Goal: Check status: Check status

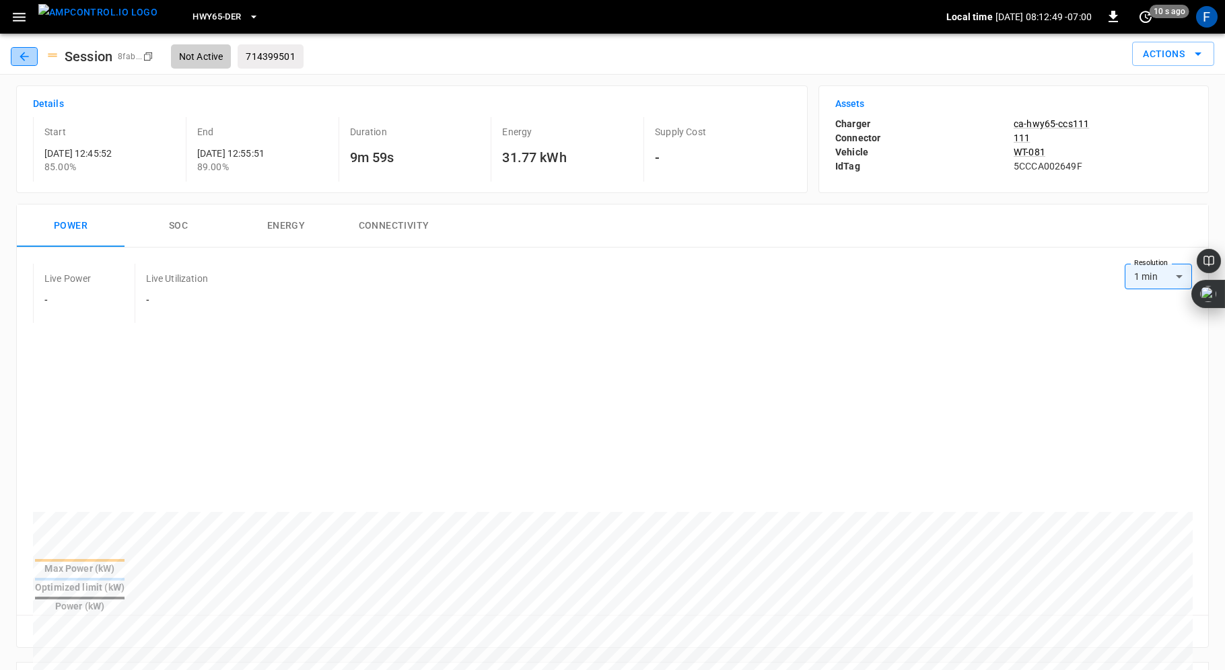
click at [22, 62] on icon "button" at bounding box center [24, 56] width 13 height 13
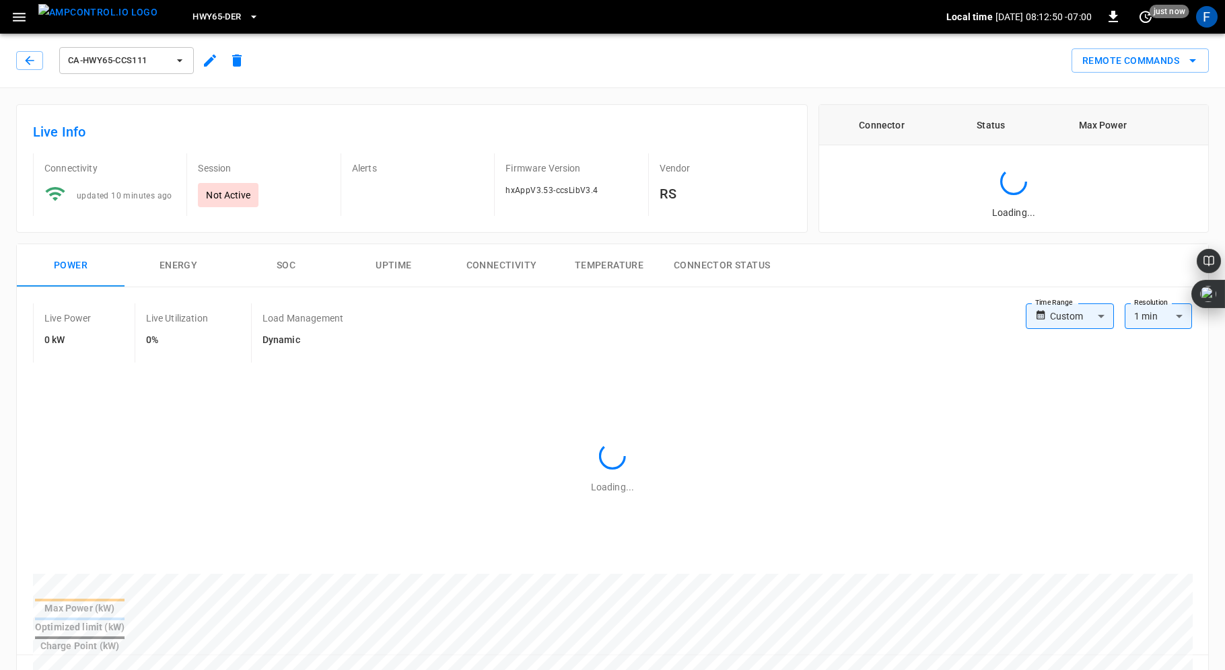
click at [22, 62] on button "button" at bounding box center [29, 60] width 27 height 19
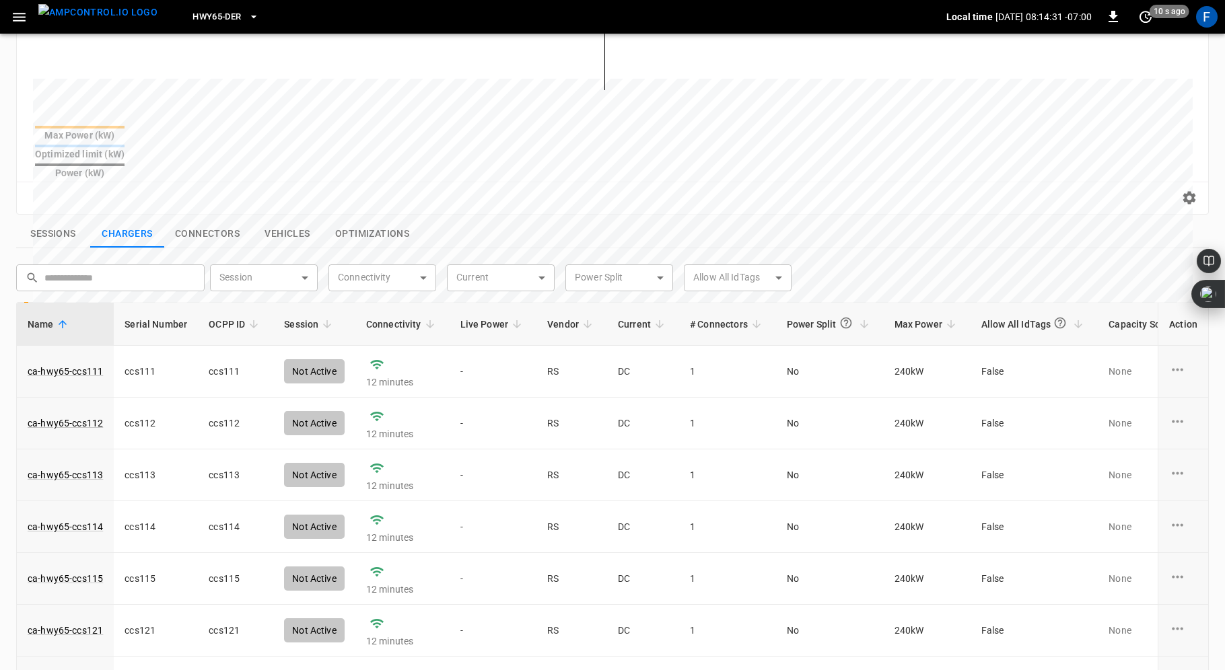
scroll to position [458, 0]
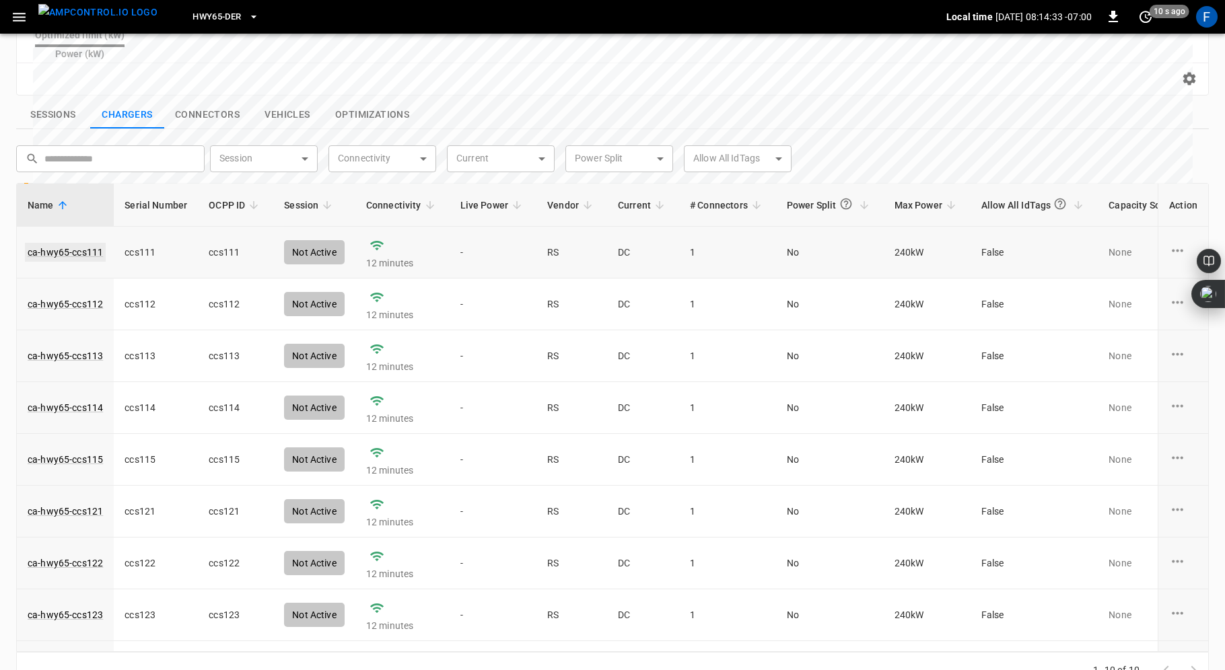
click at [71, 243] on link "ca-hwy65-ccs111" at bounding box center [65, 252] width 81 height 19
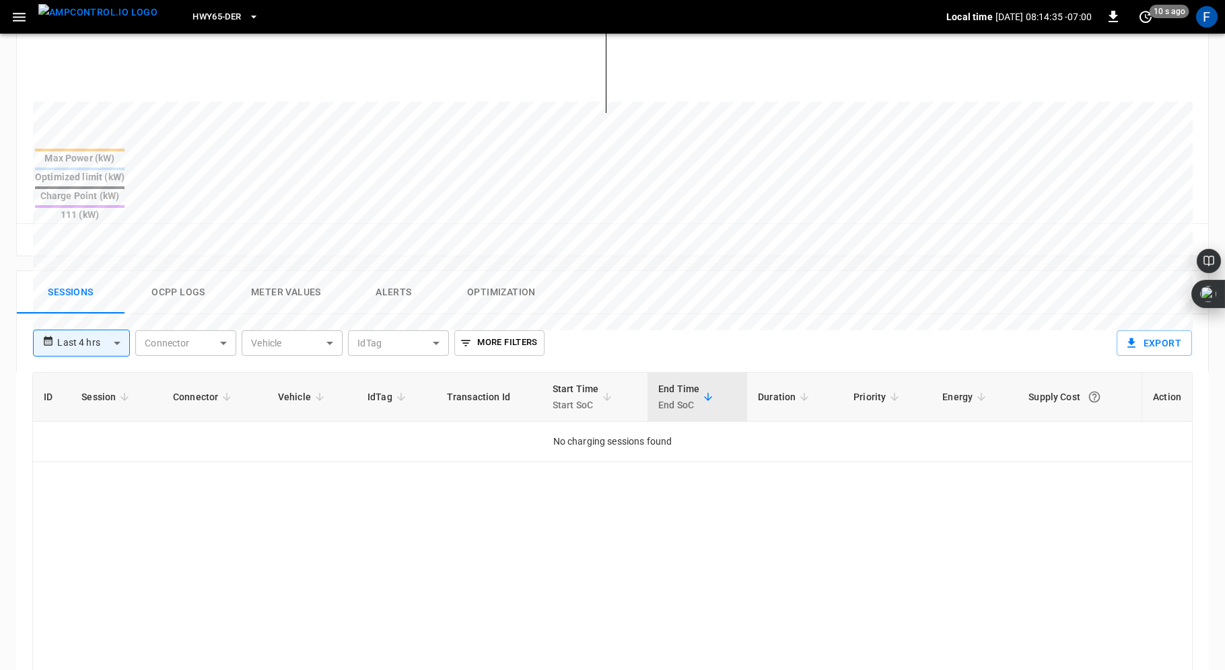
scroll to position [456, 0]
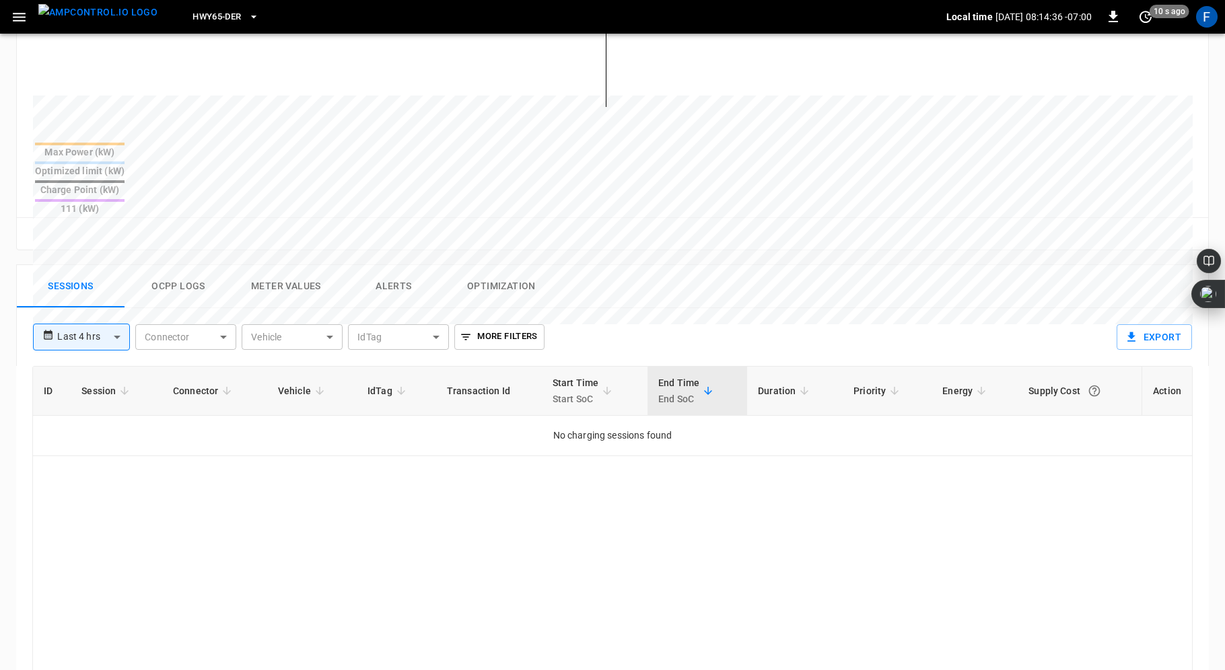
click at [481, 265] on button "Optimization" at bounding box center [502, 286] width 108 height 43
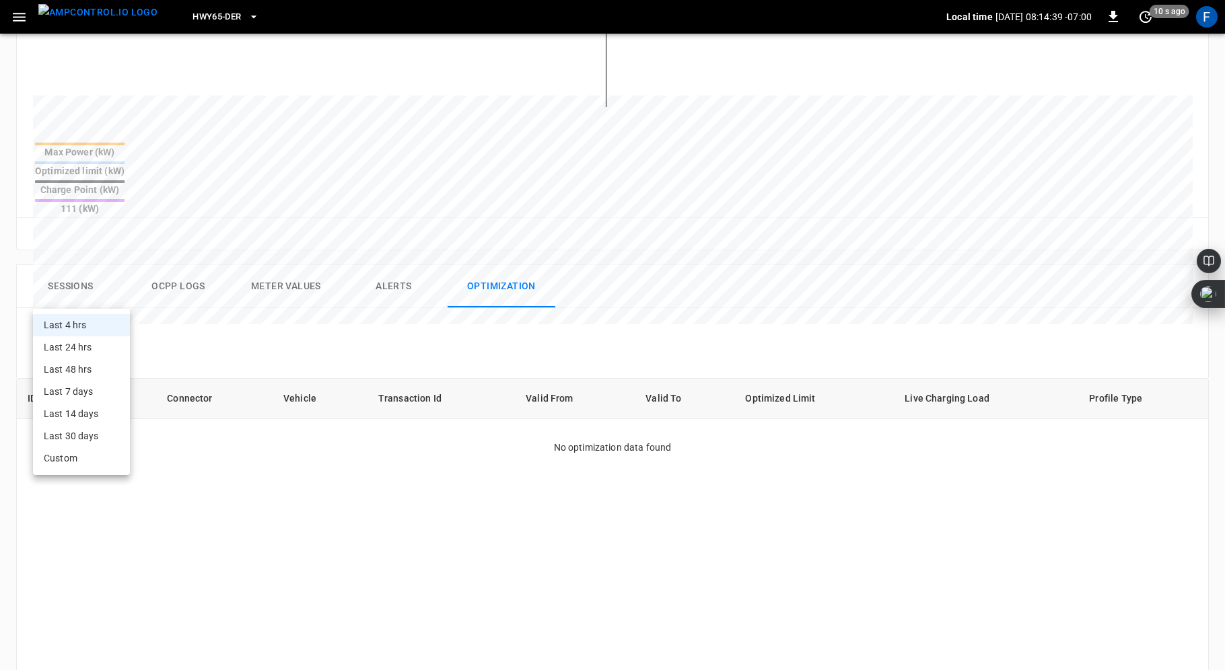
click at [106, 295] on body "**********" at bounding box center [612, 222] width 1225 height 1356
click at [85, 352] on li "Last 24 hrs" at bounding box center [81, 348] width 97 height 22
type input "**********"
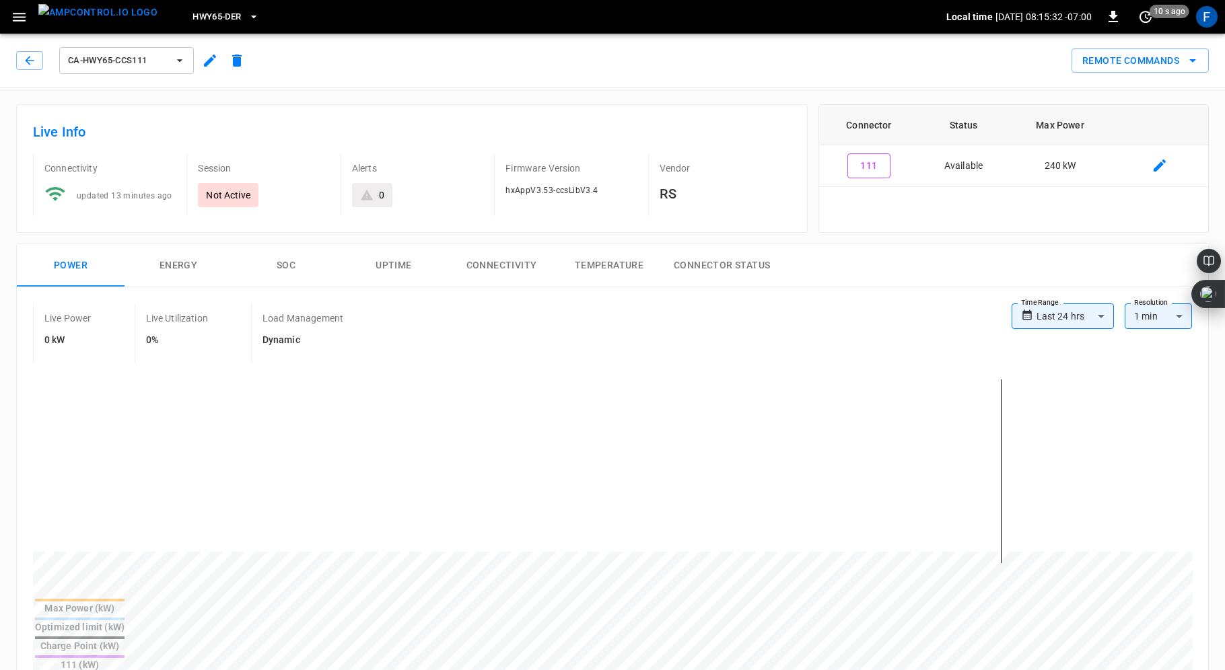
scroll to position [0, 0]
click at [28, 61] on icon "button" at bounding box center [29, 60] width 9 height 9
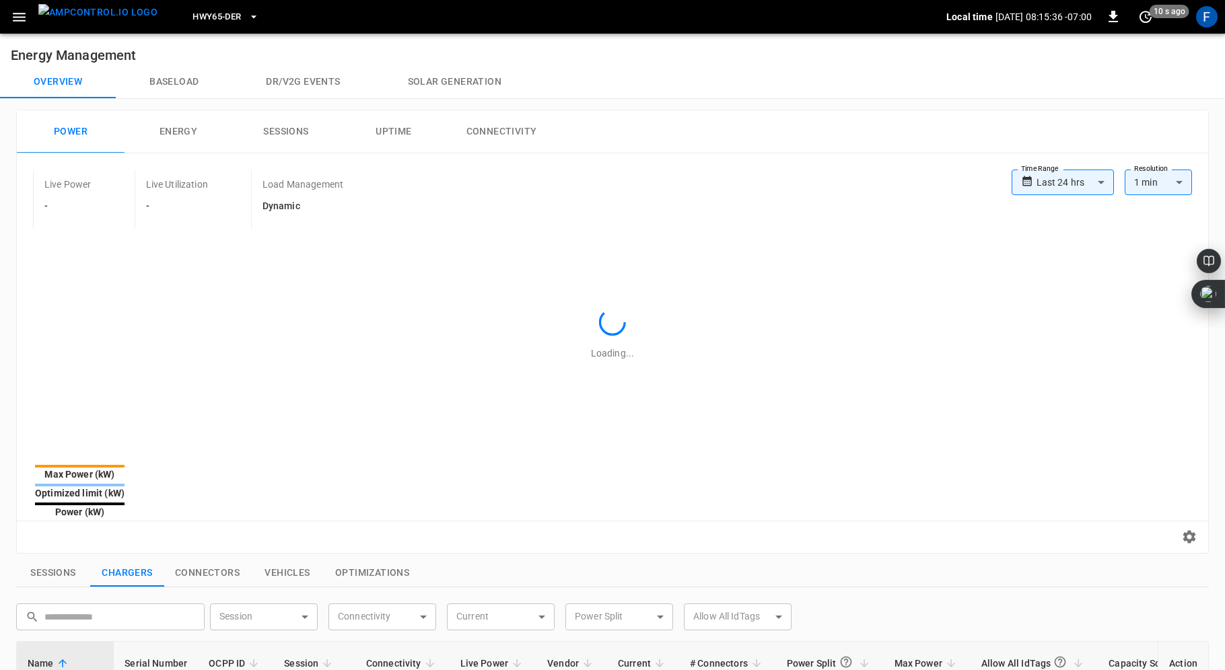
type input "**********"
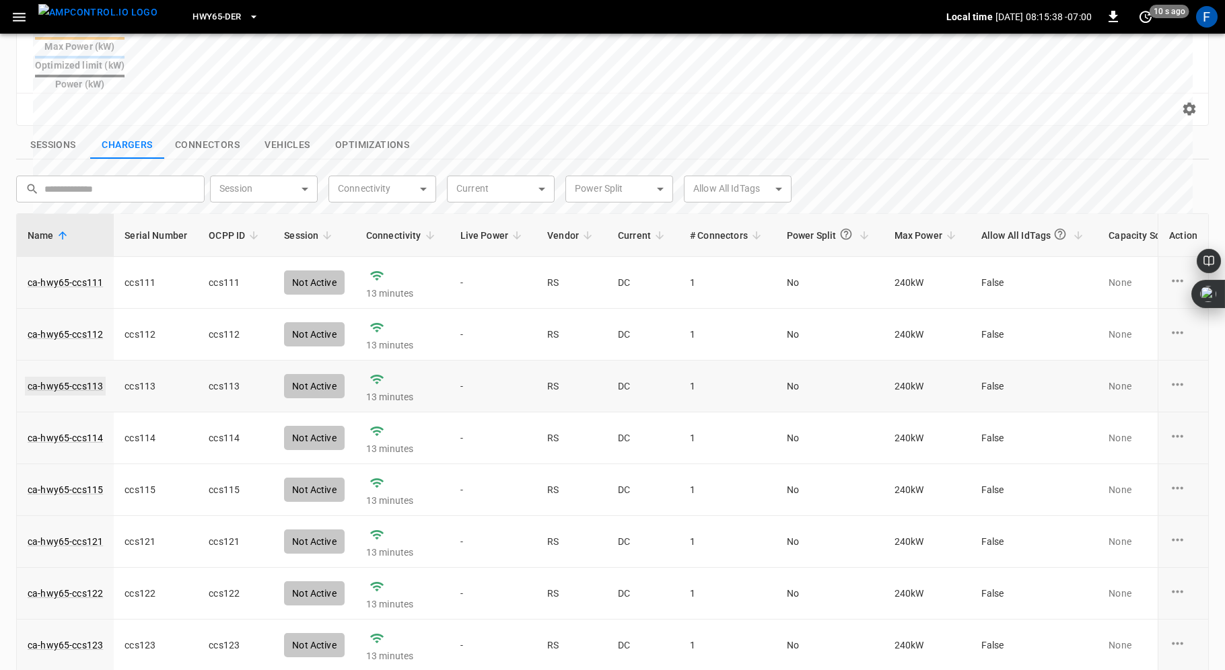
click at [79, 377] on link "ca-hwy65-ccs113" at bounding box center [65, 386] width 81 height 19
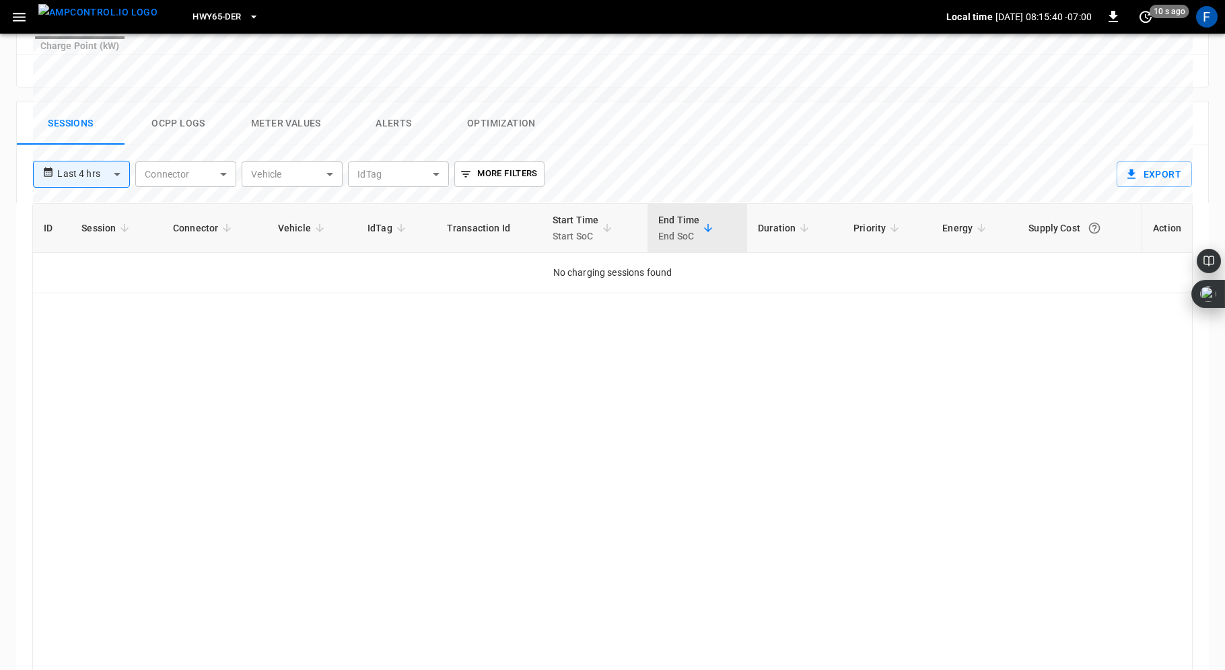
scroll to position [626, 0]
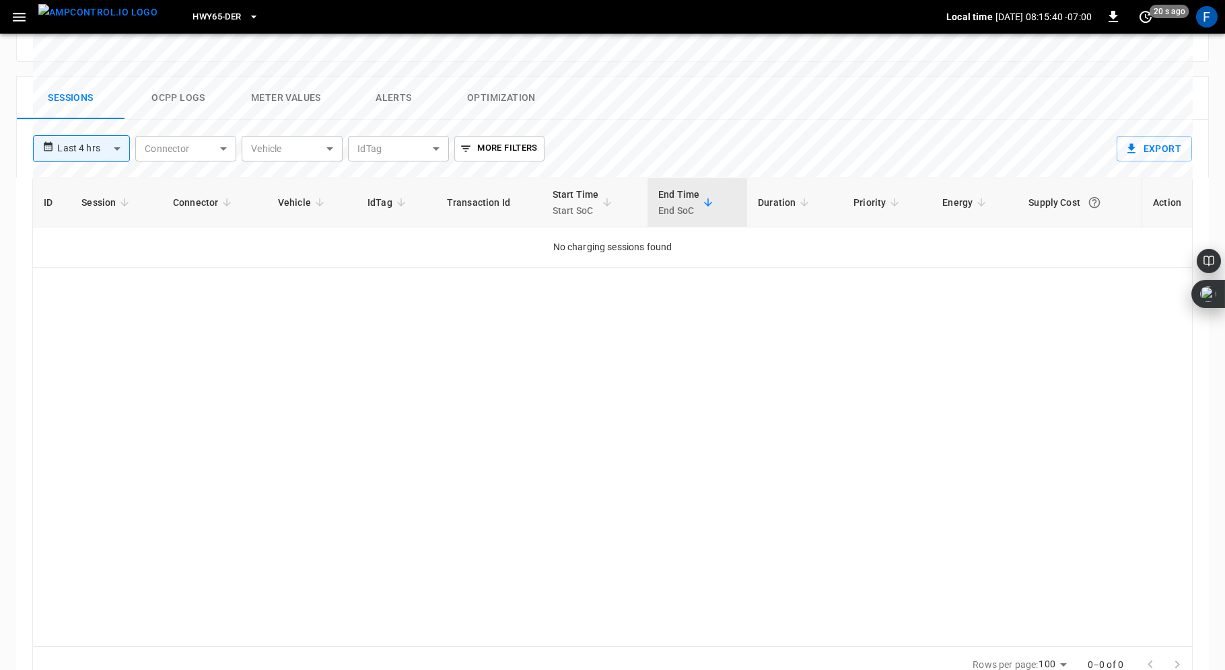
click at [507, 77] on button "Optimization" at bounding box center [502, 98] width 108 height 43
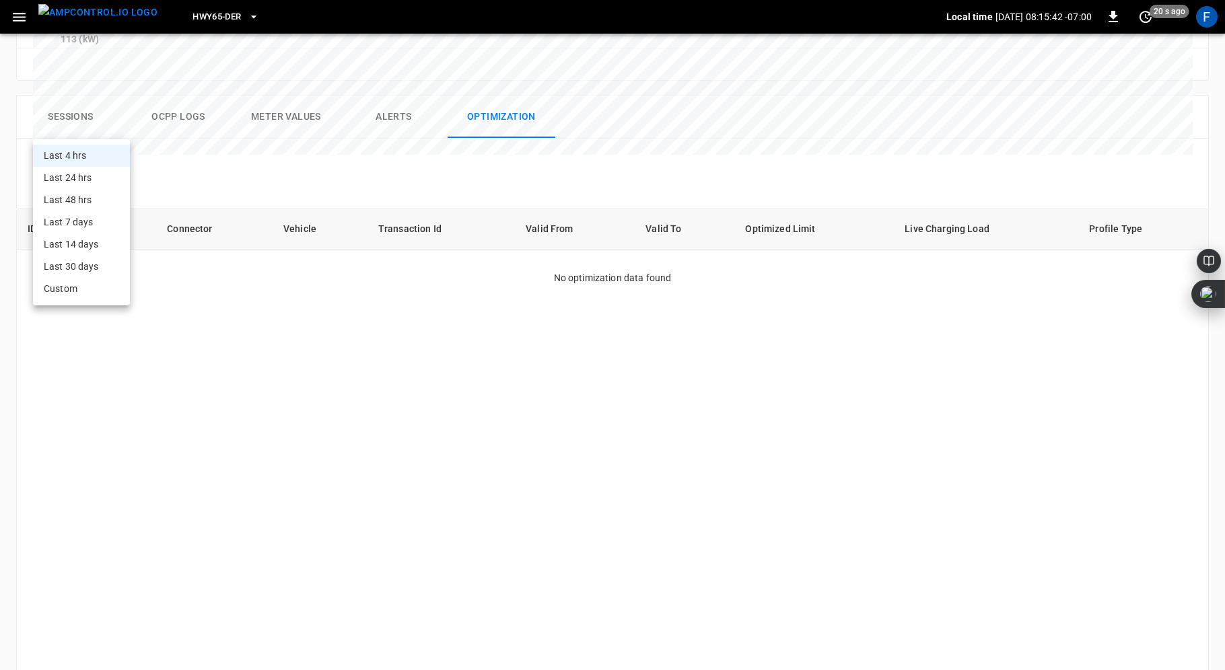
click at [119, 127] on body "**********" at bounding box center [612, 52] width 1225 height 1356
click at [93, 176] on li "Last 24 hrs" at bounding box center [81, 178] width 97 height 22
type input "**********"
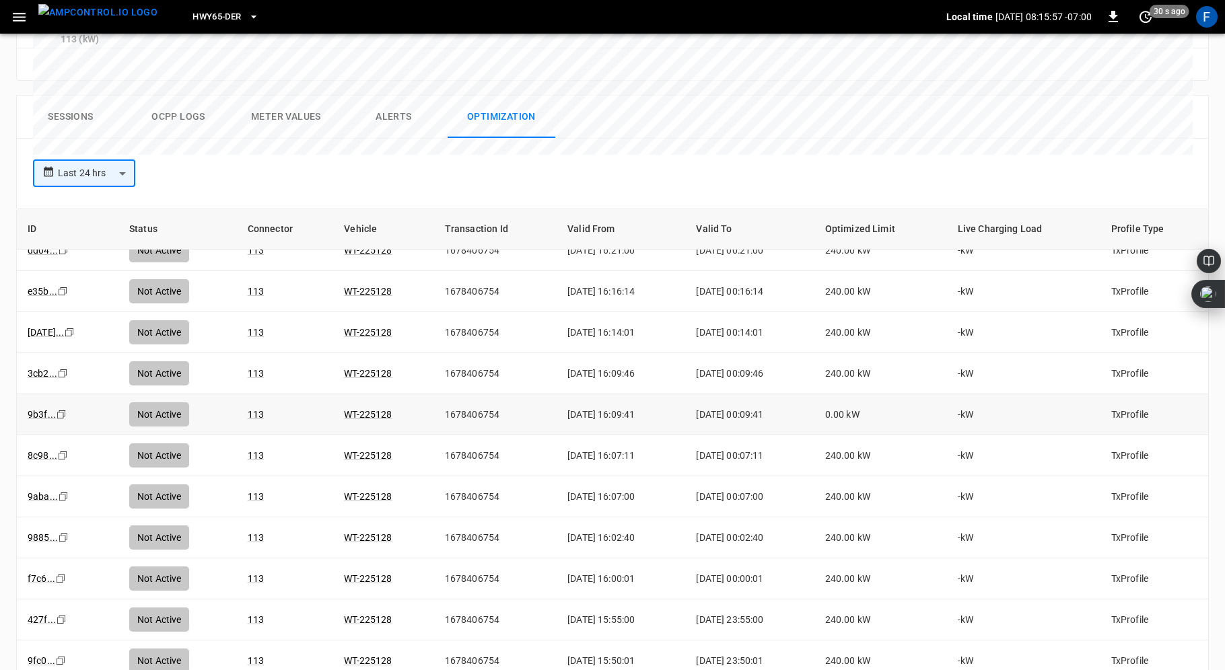
scroll to position [2573, 0]
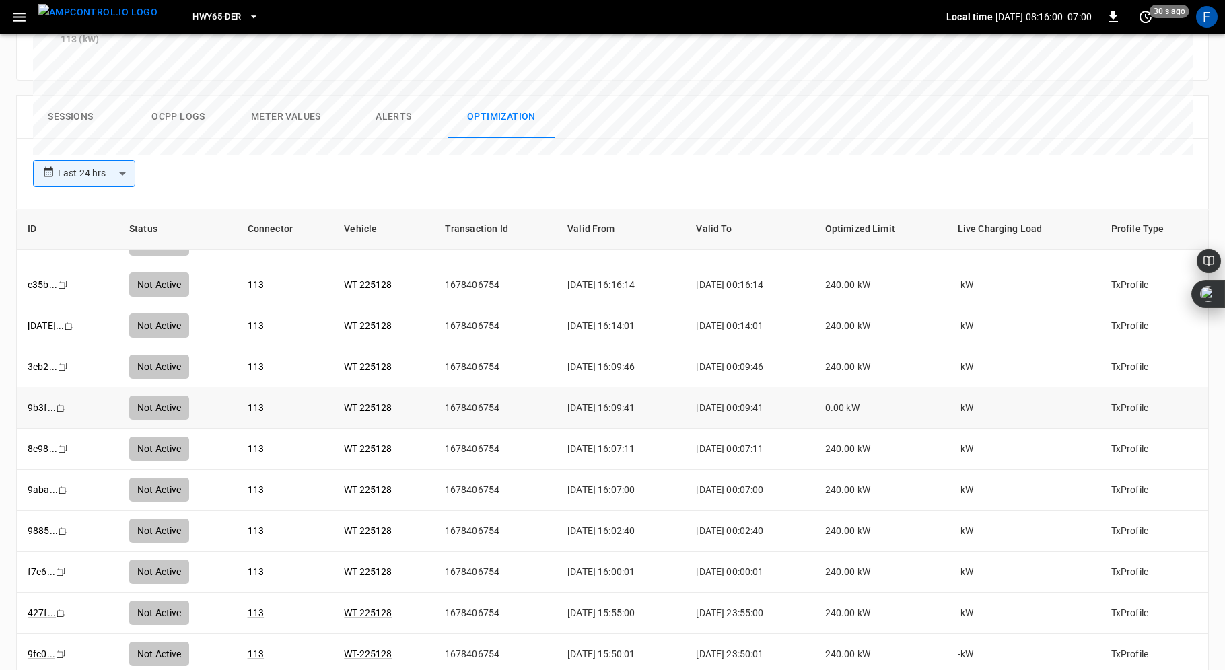
click at [584, 388] on td "[DATE] 16:09:41" at bounding box center [621, 408] width 129 height 41
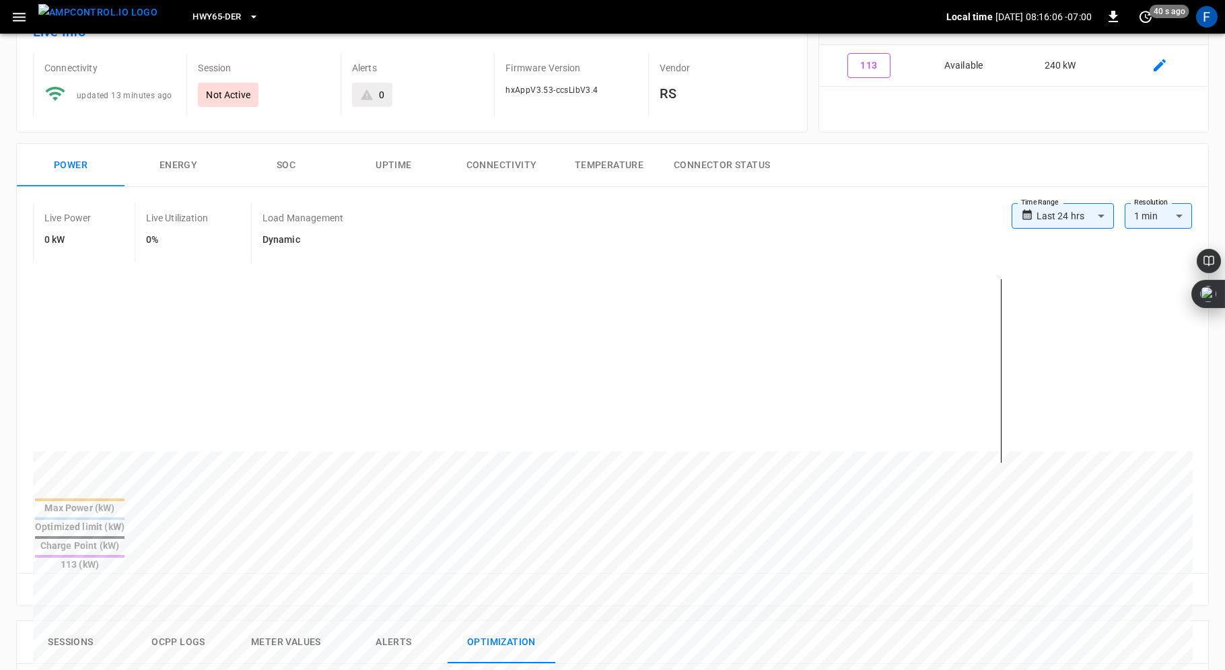
scroll to position [0, 0]
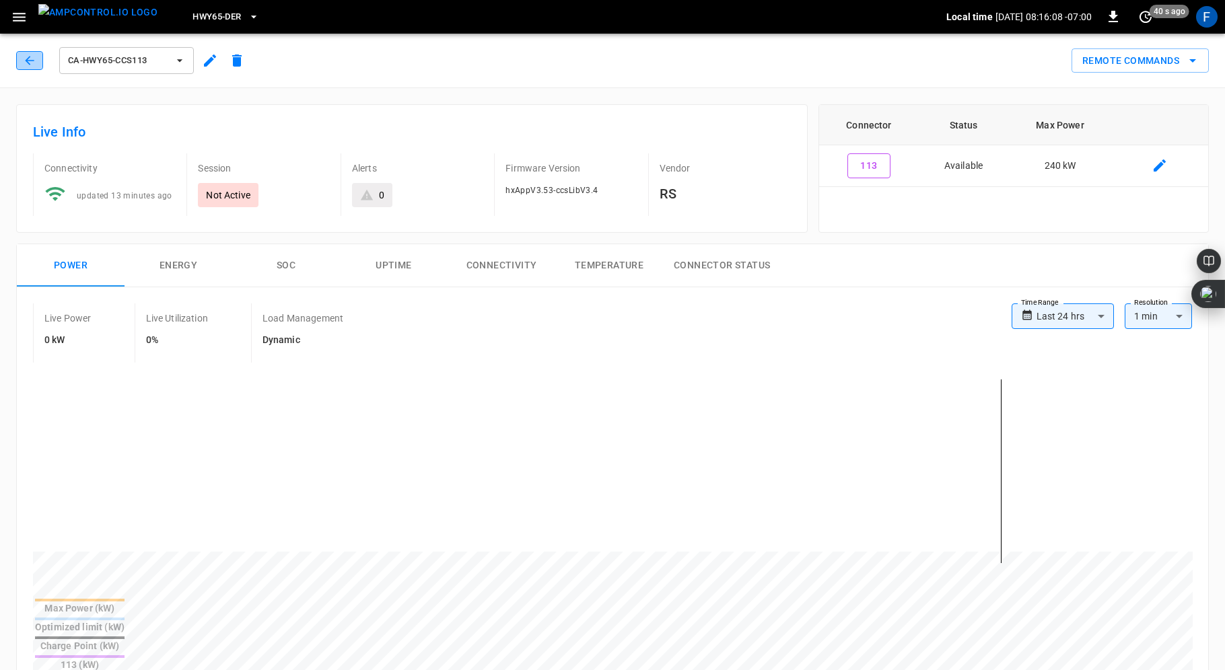
click at [26, 57] on icon "button" at bounding box center [29, 60] width 13 height 13
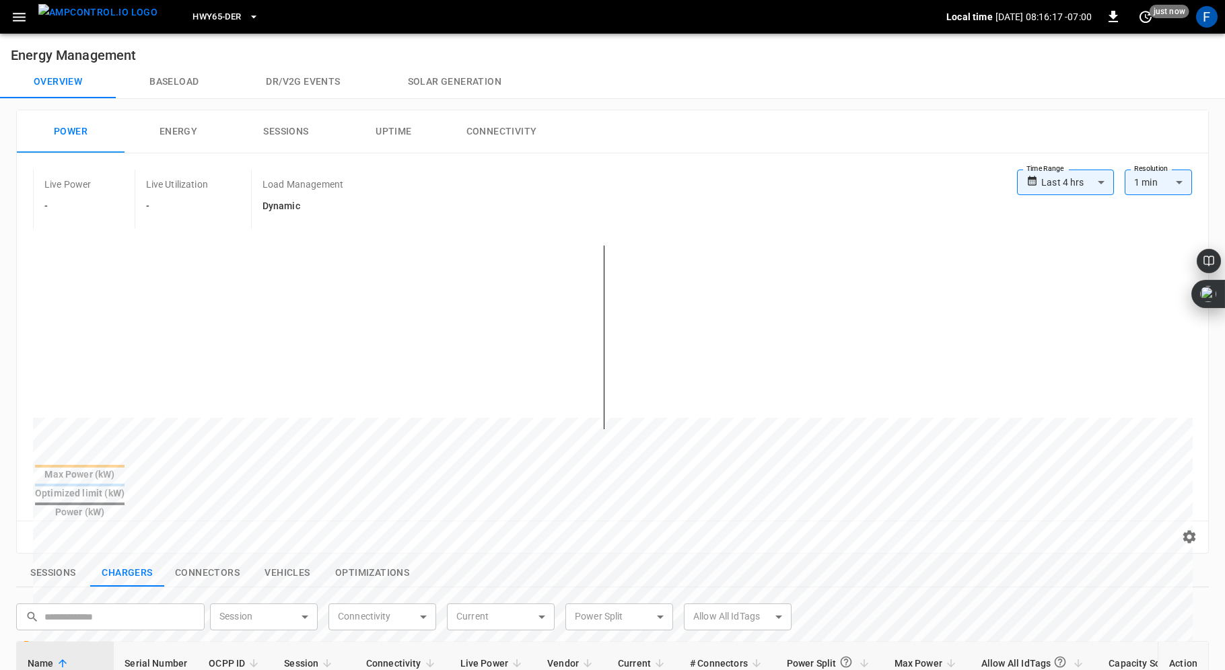
click at [22, 38] on h6 "Energy Management" at bounding box center [612, 50] width 1225 height 32
click at [22, 29] on div "HWY65-DER Local time [DATE] 08:16:18 -07:00 0 just now F" at bounding box center [612, 17] width 1225 height 34
click at [20, 22] on icon "button" at bounding box center [19, 17] width 17 height 17
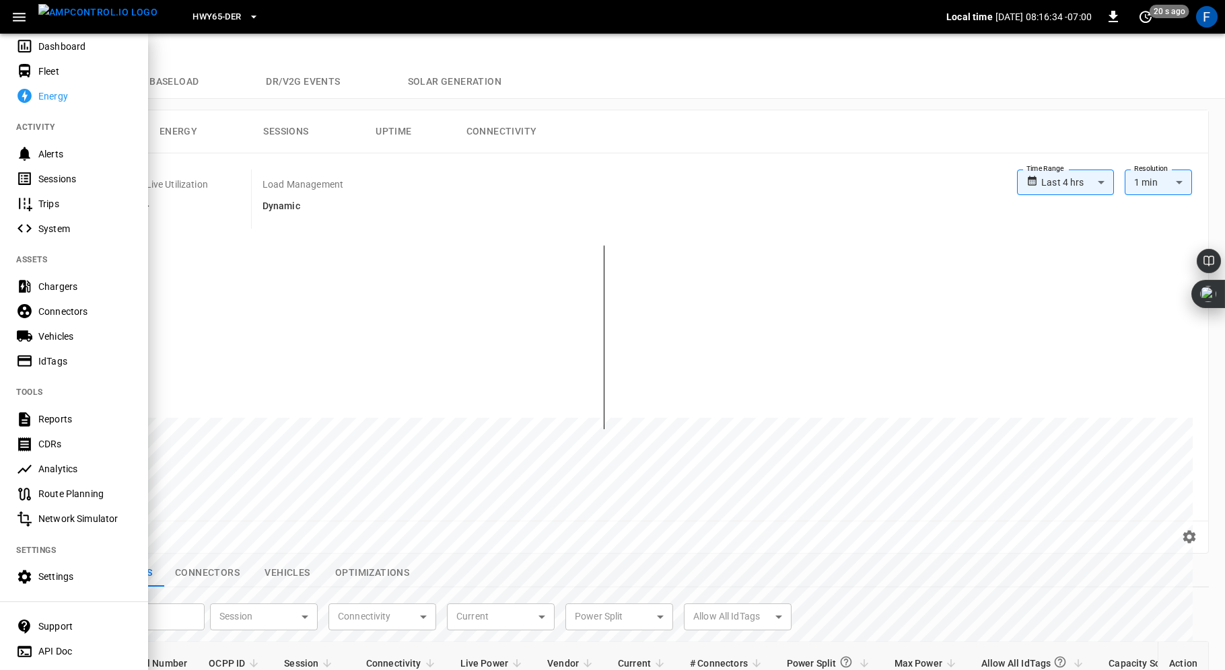
scroll to position [98, 0]
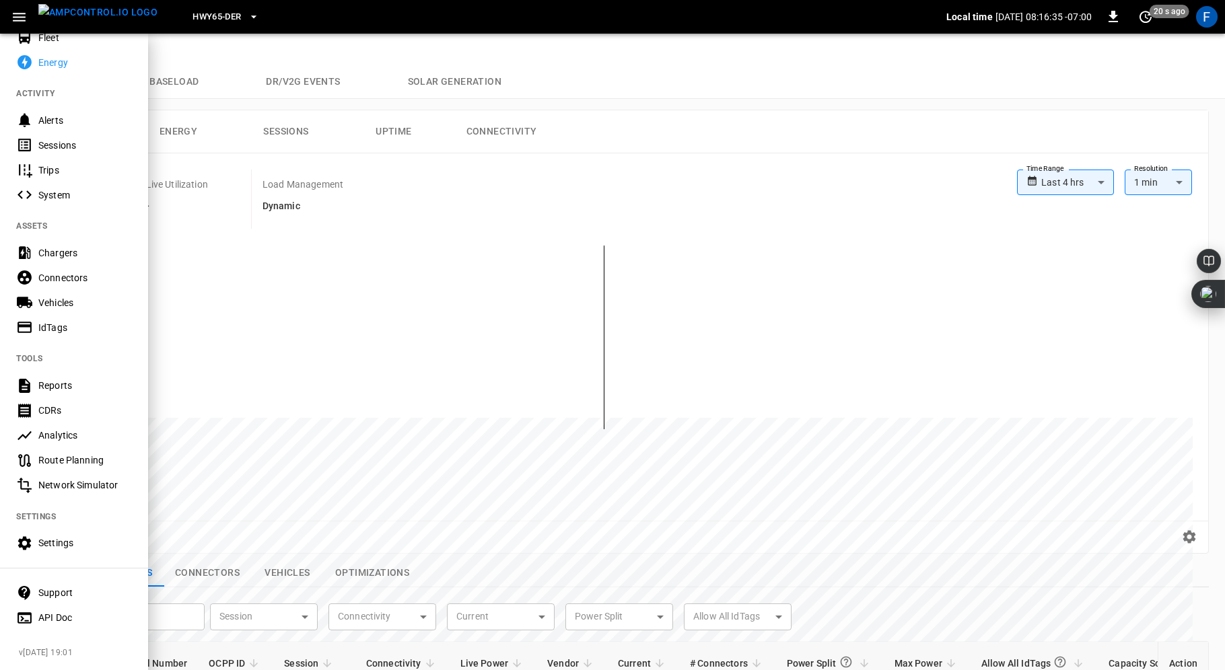
click at [76, 540] on div "Settings" at bounding box center [85, 542] width 94 height 13
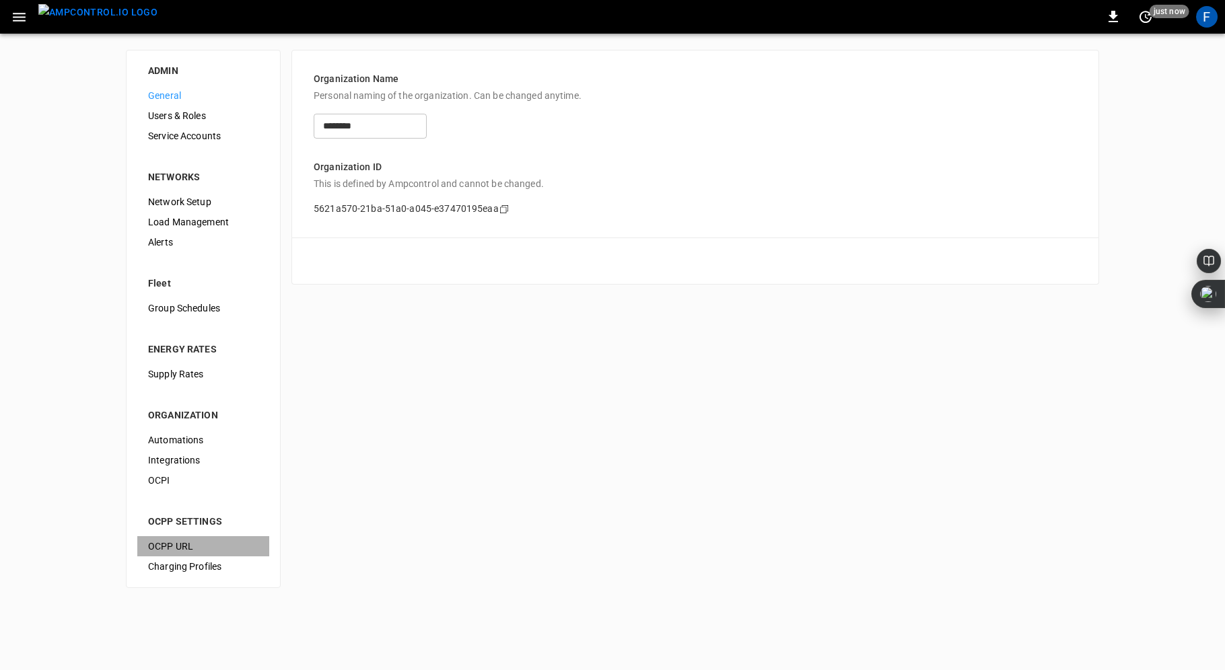
click at [169, 543] on span "OCPP URL" at bounding box center [203, 547] width 110 height 14
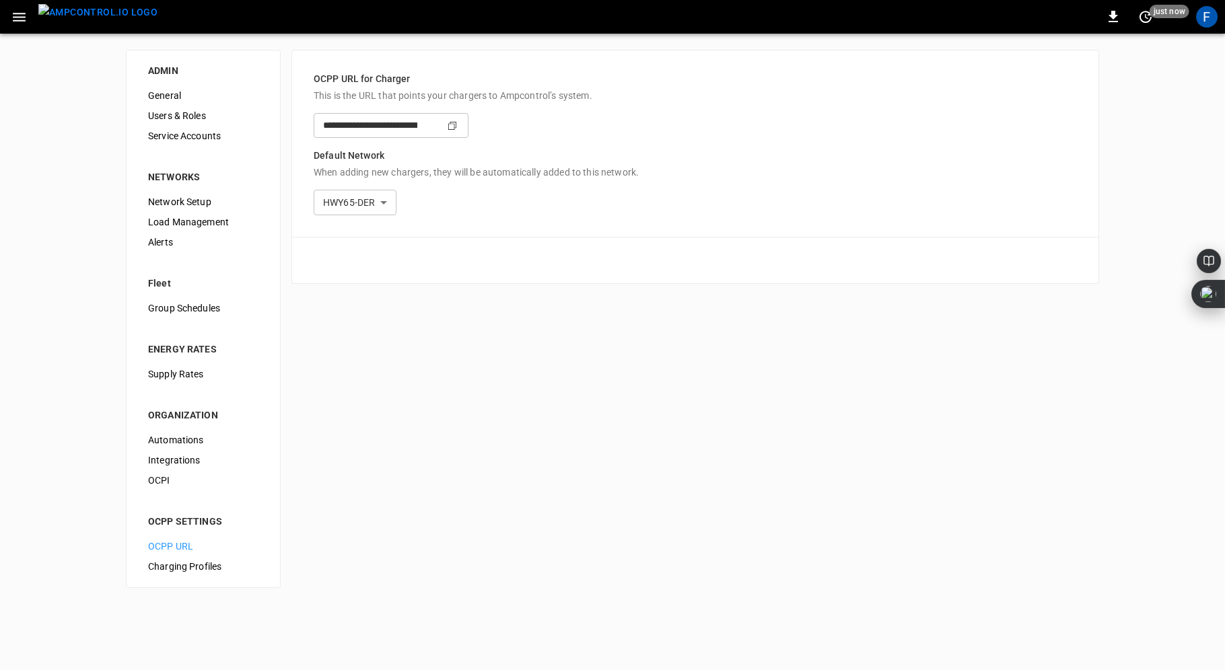
type input "**********"
click at [175, 572] on span "Charging Profiles" at bounding box center [203, 567] width 110 height 14
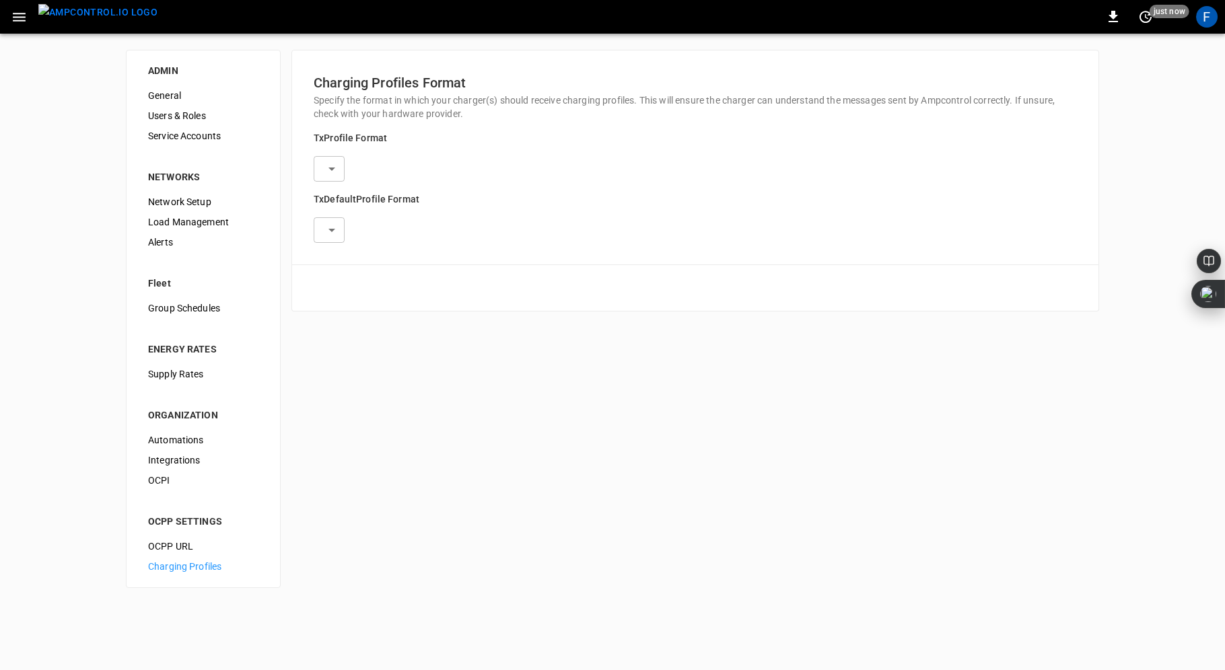
type input "**********"
click at [172, 545] on span "OCPP URL" at bounding box center [203, 547] width 110 height 14
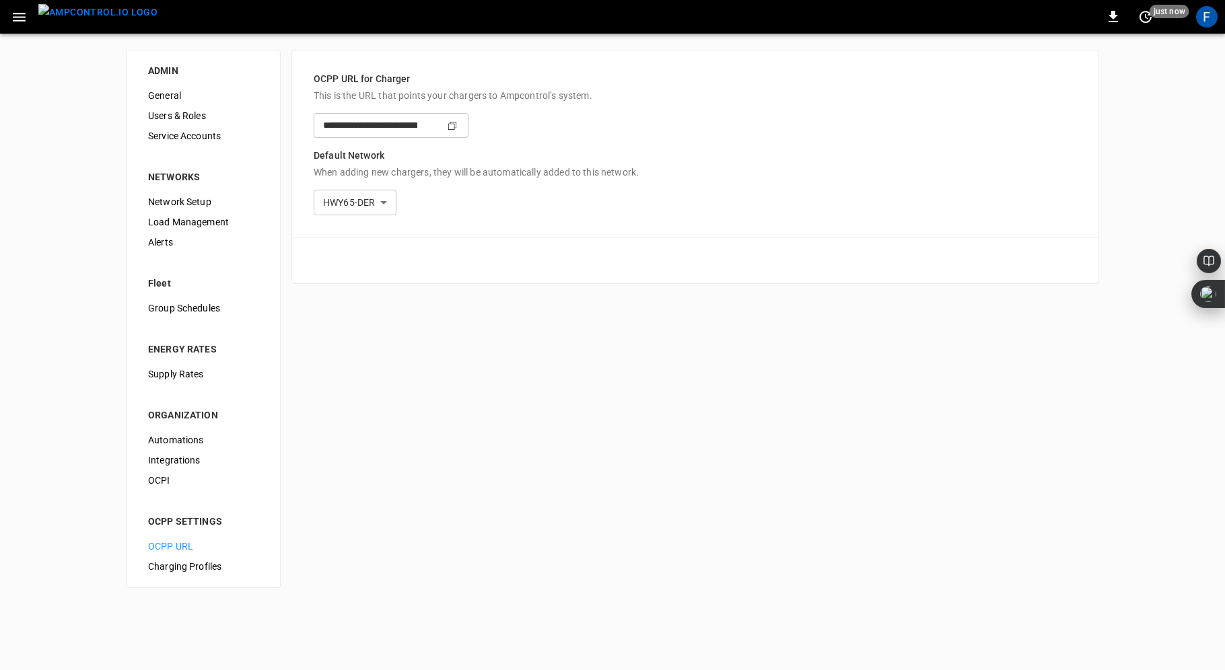
click at [174, 131] on span "Service Accounts" at bounding box center [203, 136] width 110 height 14
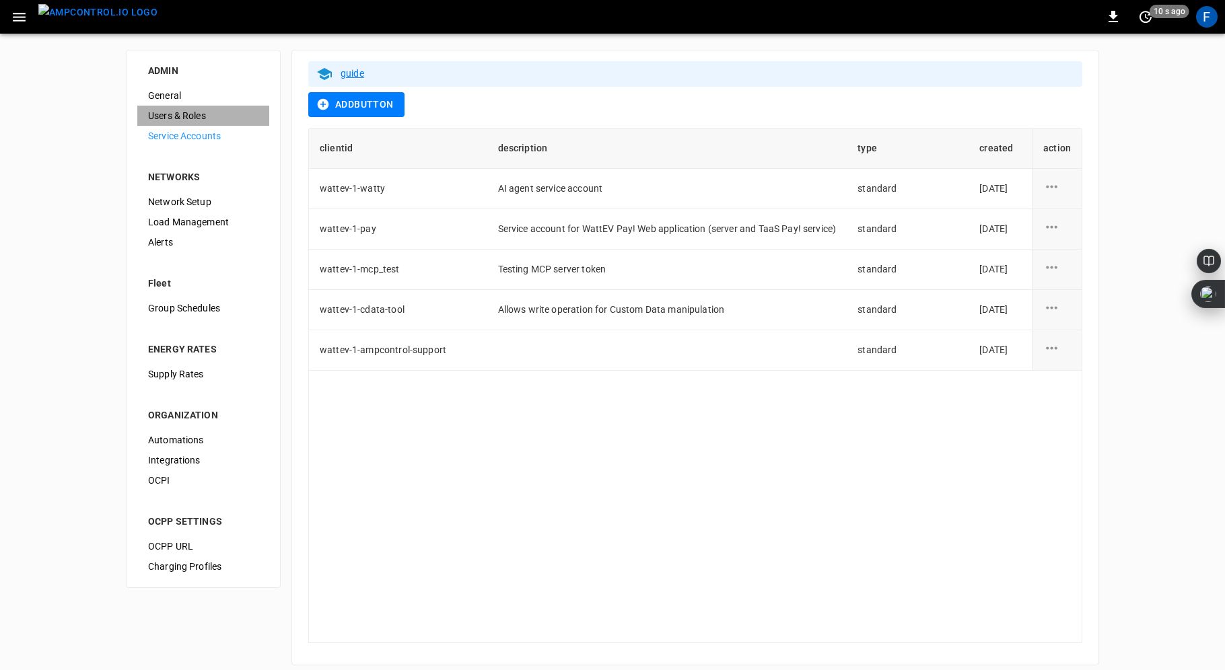
click at [172, 115] on span "Users & Roles" at bounding box center [203, 116] width 110 height 14
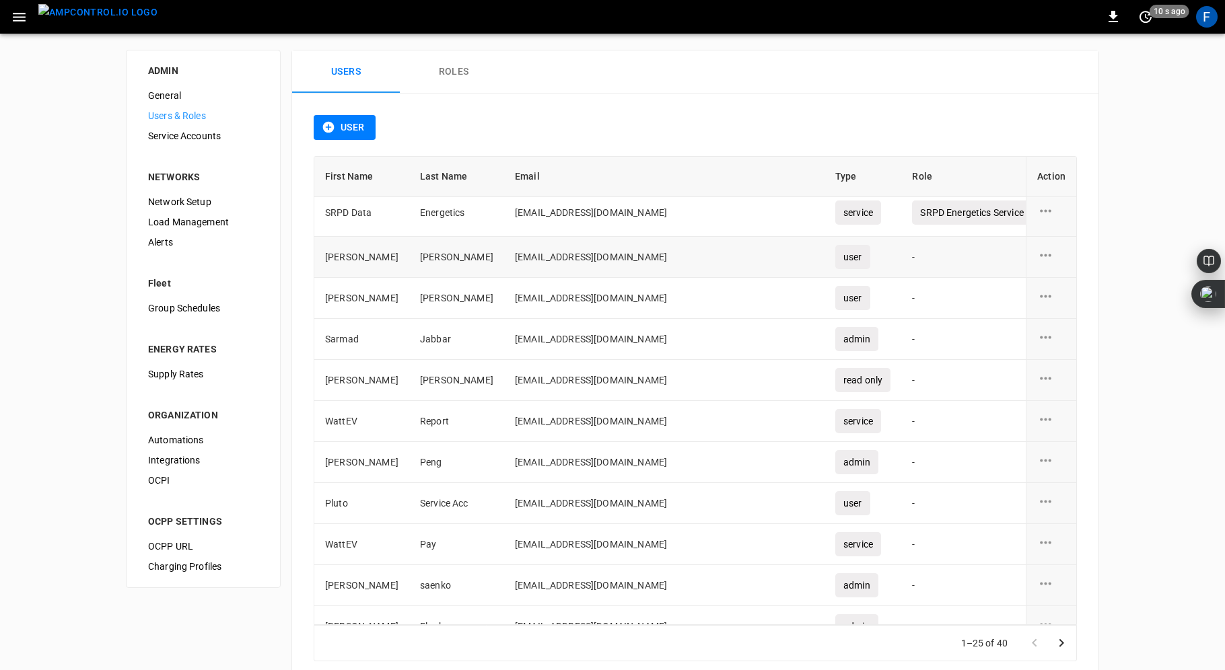
scroll to position [57, 0]
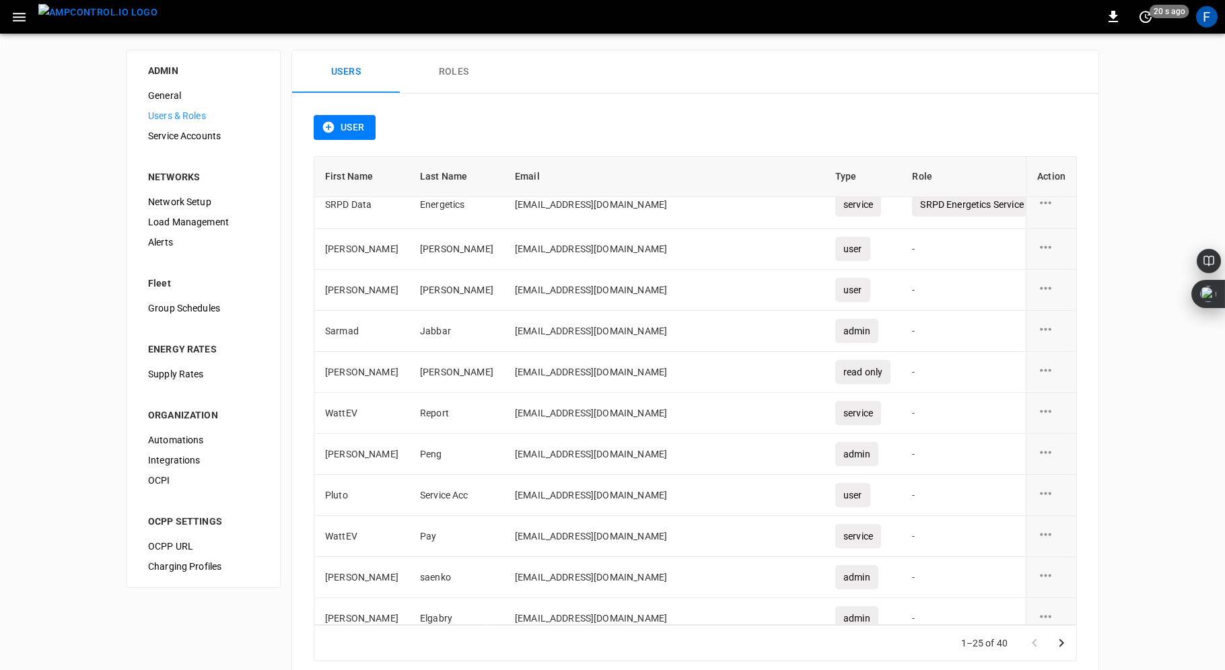
click at [176, 199] on span "Network Setup" at bounding box center [203, 202] width 110 height 14
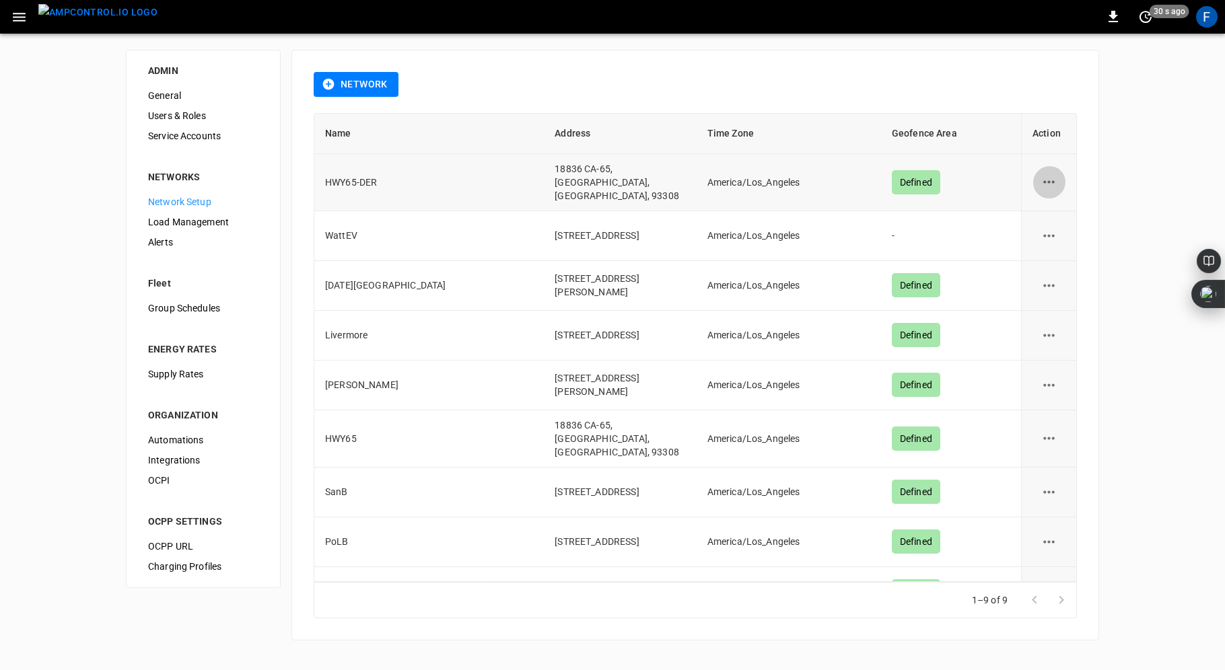
click at [1047, 178] on icon "network options" at bounding box center [1049, 182] width 17 height 17
click at [1048, 208] on li "Edit" at bounding box center [1057, 211] width 48 height 22
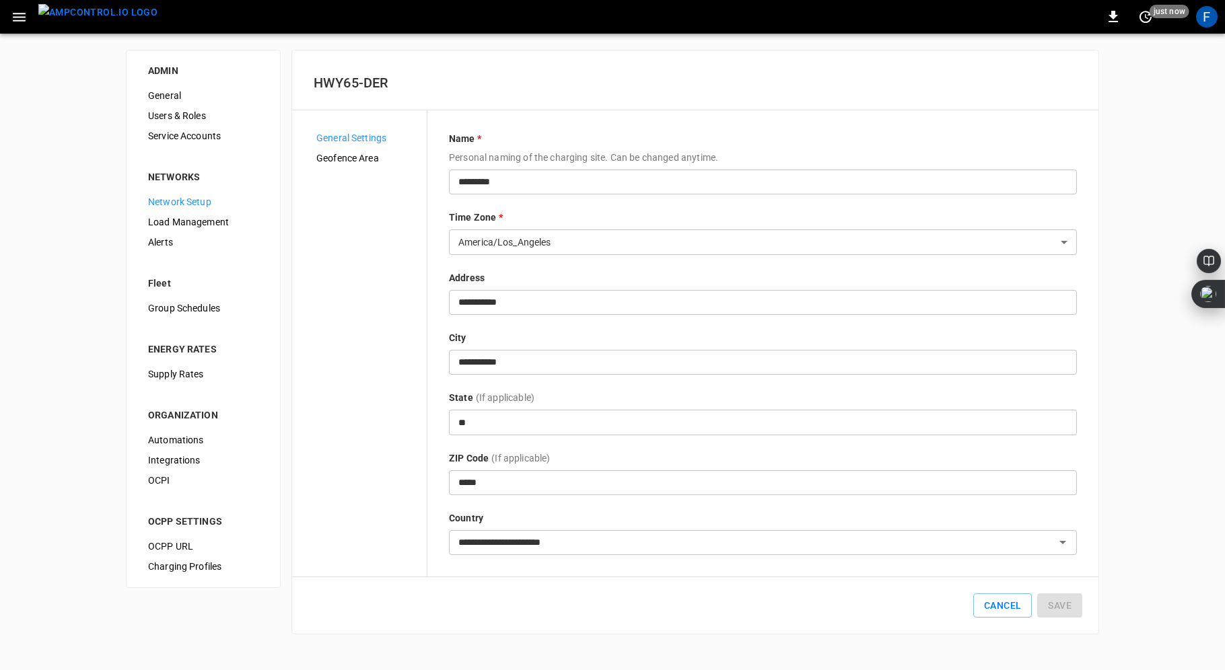
click at [345, 155] on span "Geofence Area" at bounding box center [366, 158] width 100 height 14
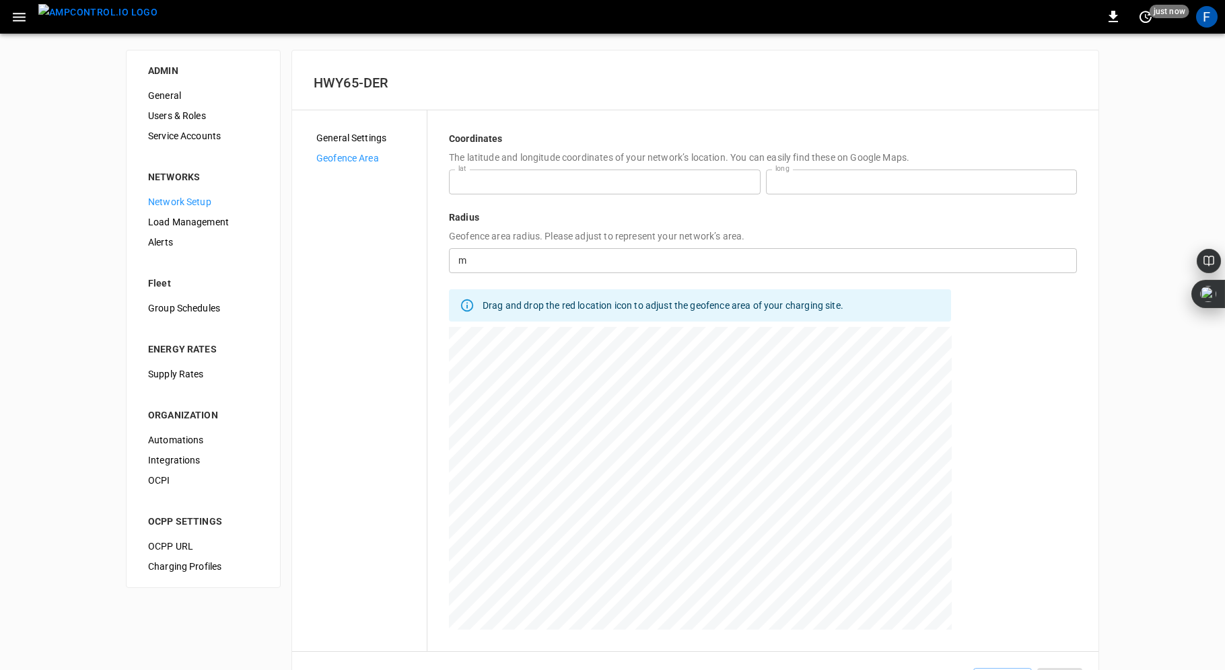
click at [197, 219] on span "Load Management" at bounding box center [203, 222] width 110 height 14
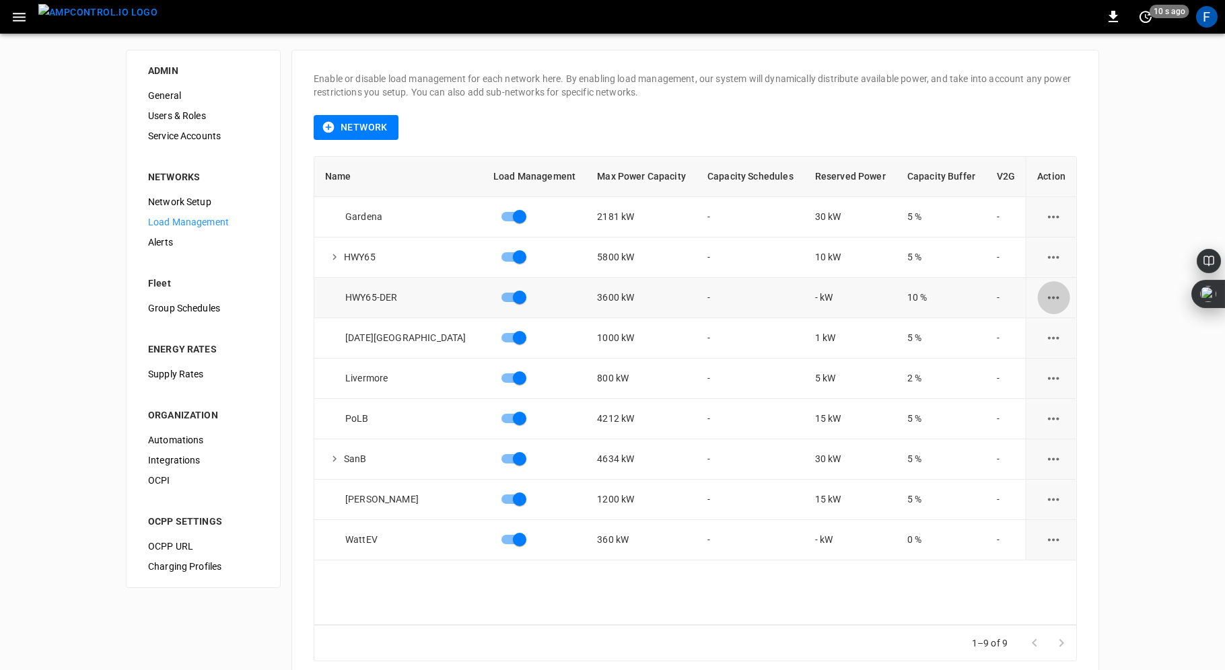
click at [1045, 291] on icon "load management options" at bounding box center [1053, 297] width 17 height 17
click at [1045, 330] on li "Edit" at bounding box center [1078, 330] width 96 height 22
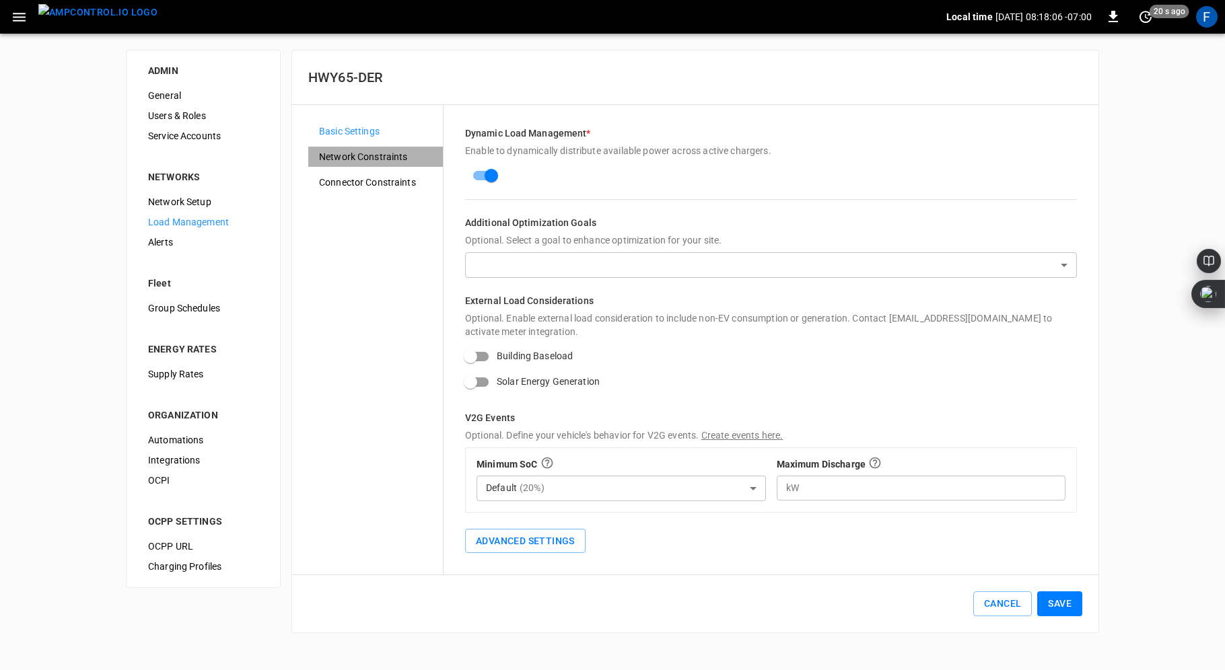
click at [374, 155] on span "Network Constraints" at bounding box center [375, 157] width 113 height 14
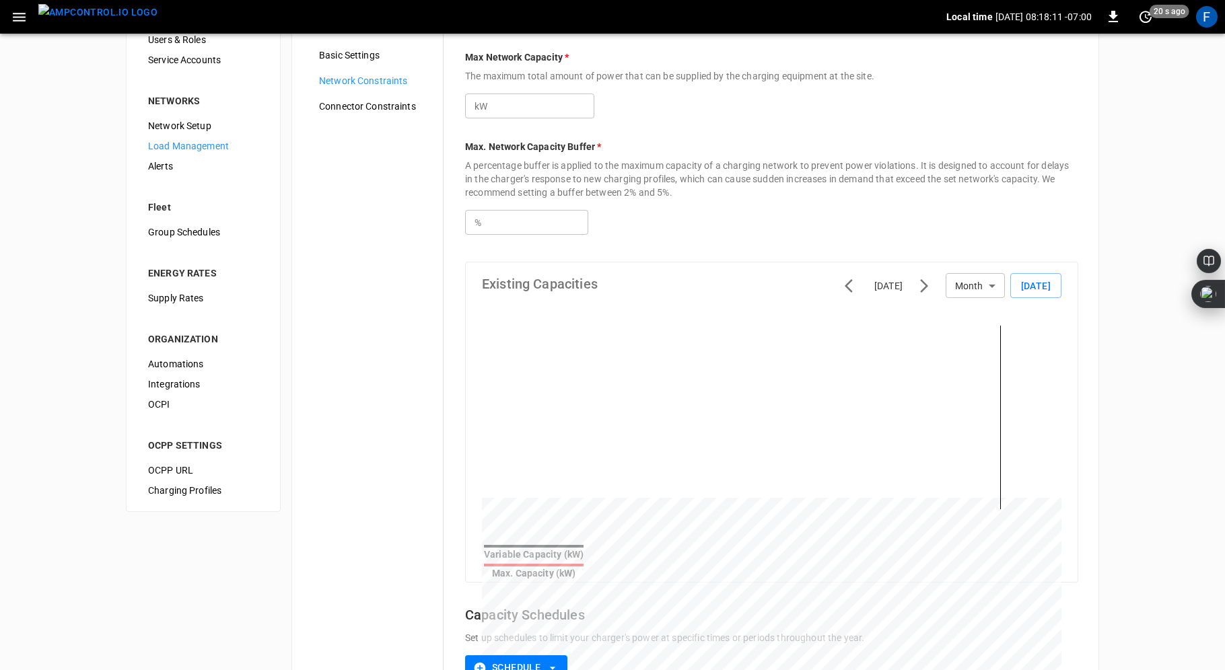
scroll to position [58, 0]
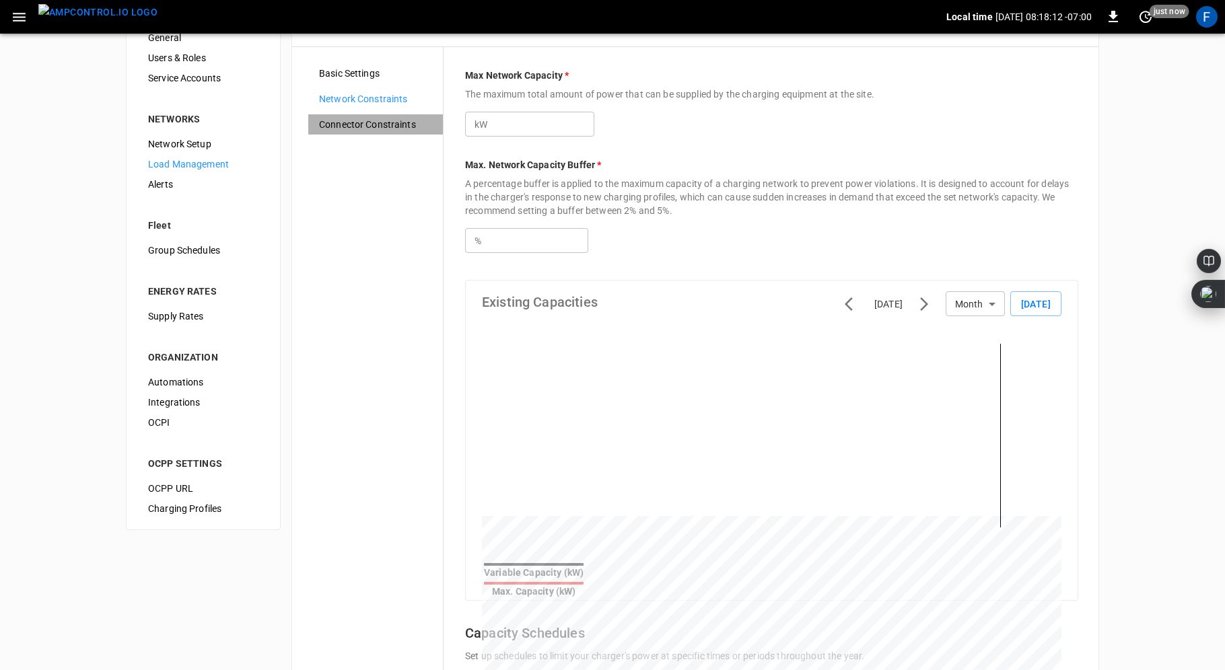
click at [377, 125] on span "Connector Constraints" at bounding box center [375, 125] width 113 height 14
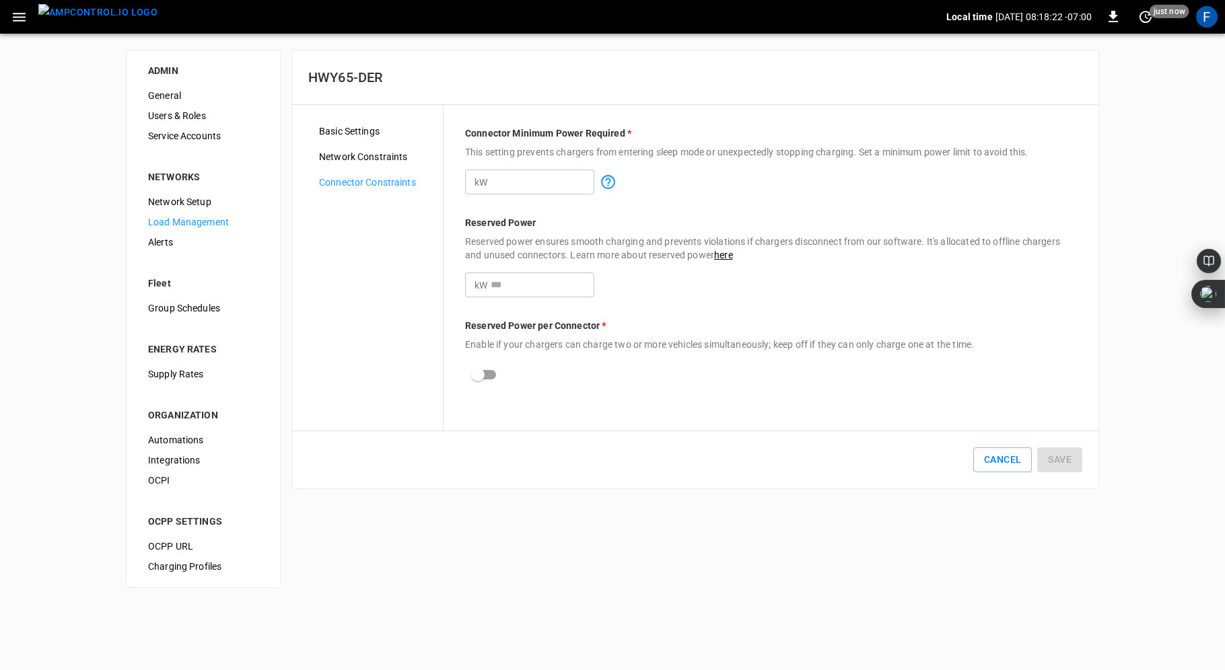
click at [374, 147] on div "Network Constraints" at bounding box center [375, 157] width 135 height 20
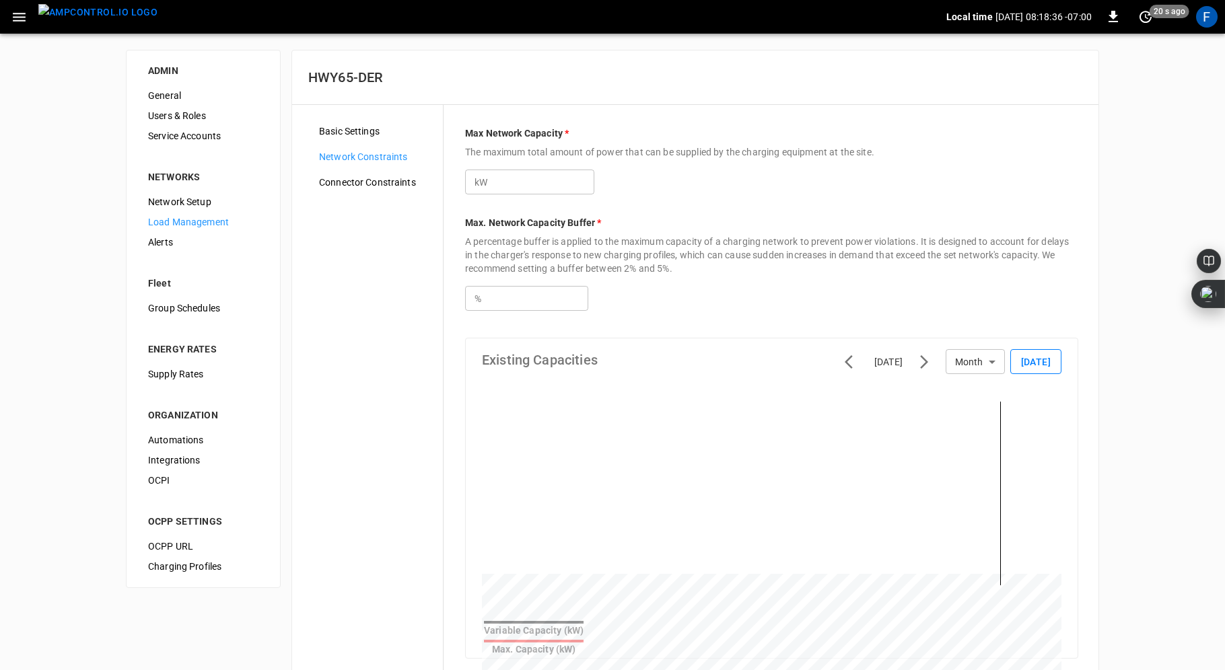
click at [1049, 356] on button "[DATE]" at bounding box center [1035, 361] width 51 height 25
click at [971, 365] on body "Local time [DATE] 08:18:37 -07:00 0 20 s ago F ADMIN General Users & Roles Serv…" at bounding box center [612, 488] width 1225 height 976
click at [973, 438] on li "Month" at bounding box center [974, 434] width 59 height 22
click at [979, 350] on body "Local time [DATE] 08:18:40 -07:00 0 20 s ago F ADMIN General Users & Roles Serv…" at bounding box center [612, 488] width 1225 height 976
click at [976, 413] on li "Week" at bounding box center [974, 412] width 59 height 22
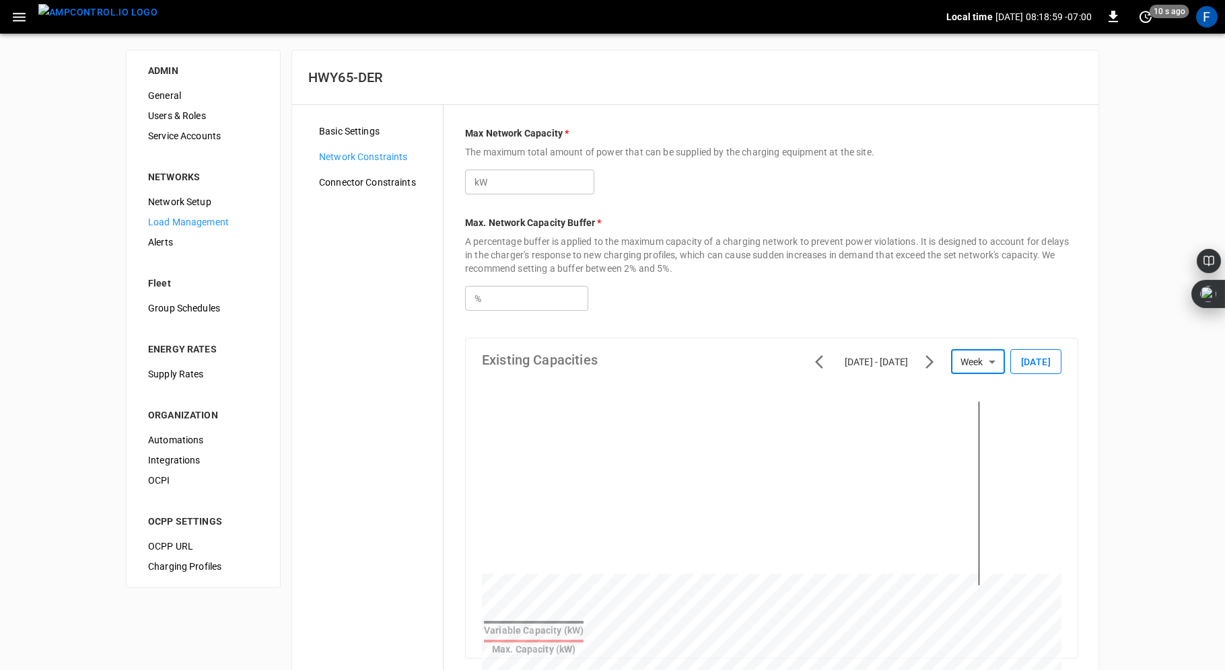
click at [1035, 361] on button "[DATE]" at bounding box center [1035, 361] width 51 height 25
click at [981, 358] on body "Local time [DATE] 08:19:00 -07:00 0 10 s ago F ADMIN General Users & Roles Serv…" at bounding box center [612, 488] width 1225 height 976
click at [973, 384] on li "Day" at bounding box center [976, 390] width 55 height 22
click at [991, 357] on body "Local time [DATE] 08:19:03 -07:00 0 20 s ago F ADMIN General Users & Roles Serv…" at bounding box center [612, 488] width 1225 height 976
click at [981, 431] on li "Month" at bounding box center [980, 434] width 50 height 22
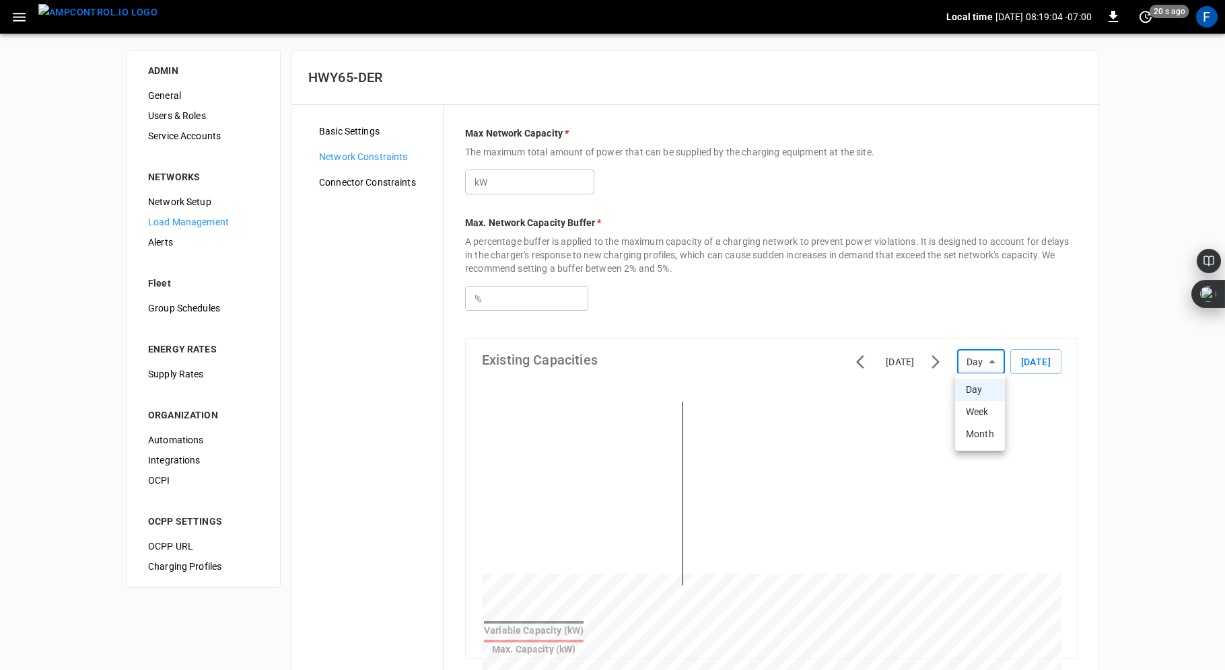
type input "*****"
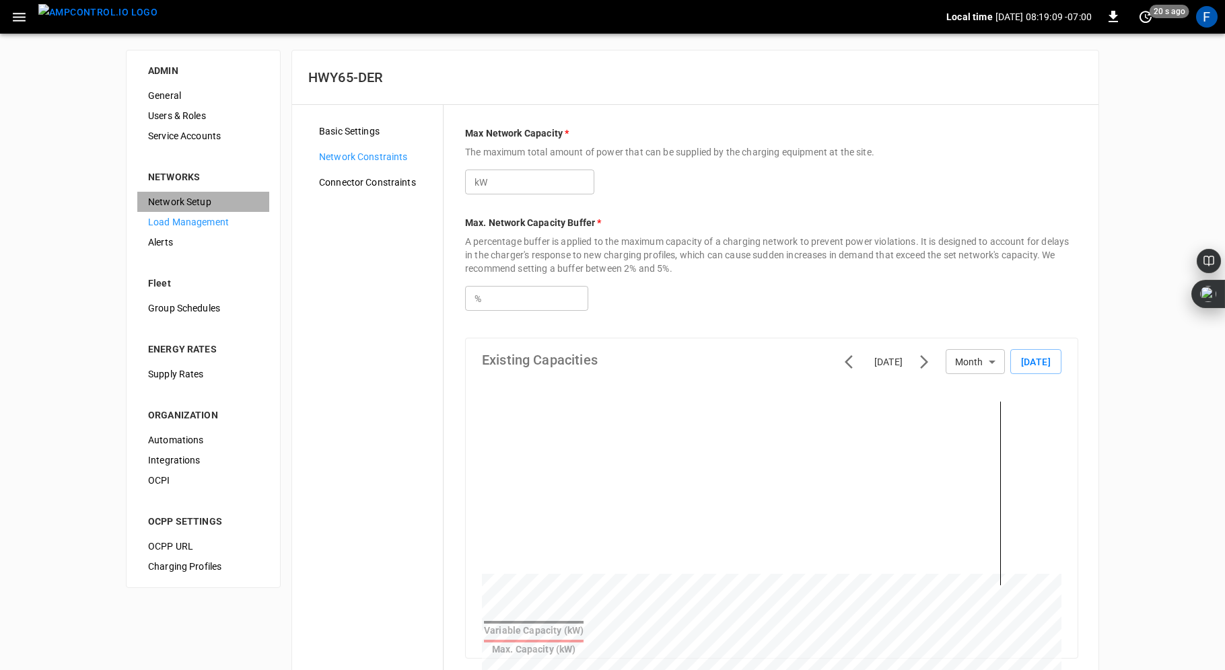
click at [178, 198] on span "Network Setup" at bounding box center [203, 202] width 110 height 14
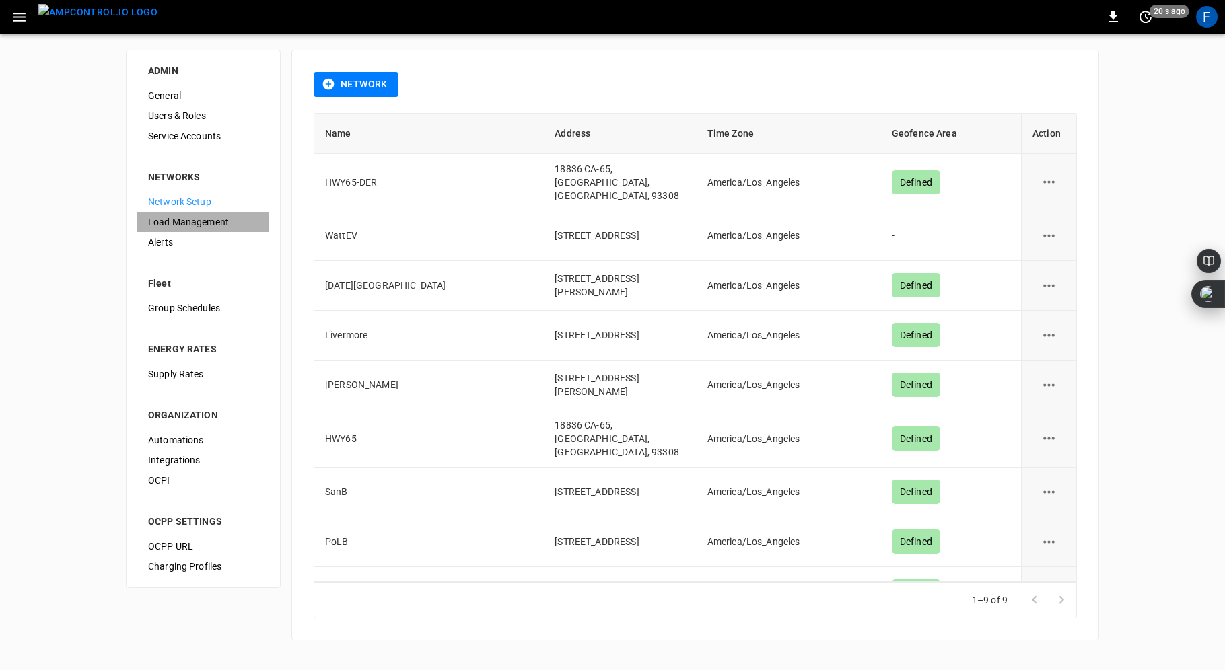
click at [178, 226] on span "Load Management" at bounding box center [203, 222] width 110 height 14
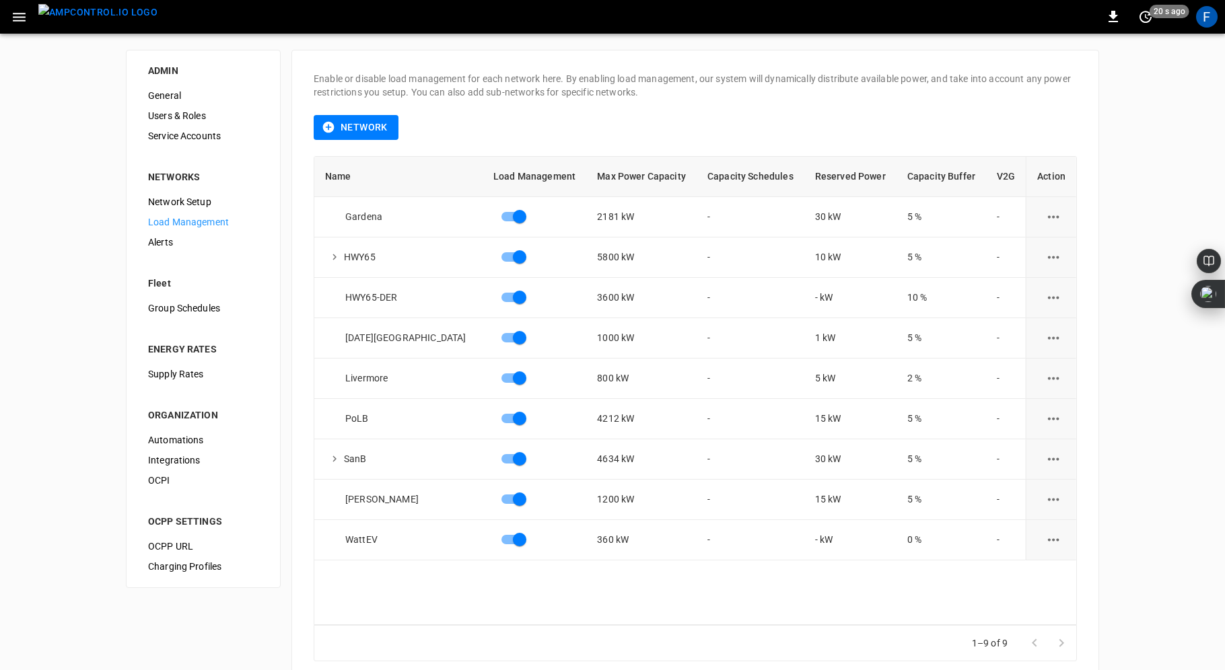
click at [174, 242] on span "Alerts" at bounding box center [203, 243] width 110 height 14
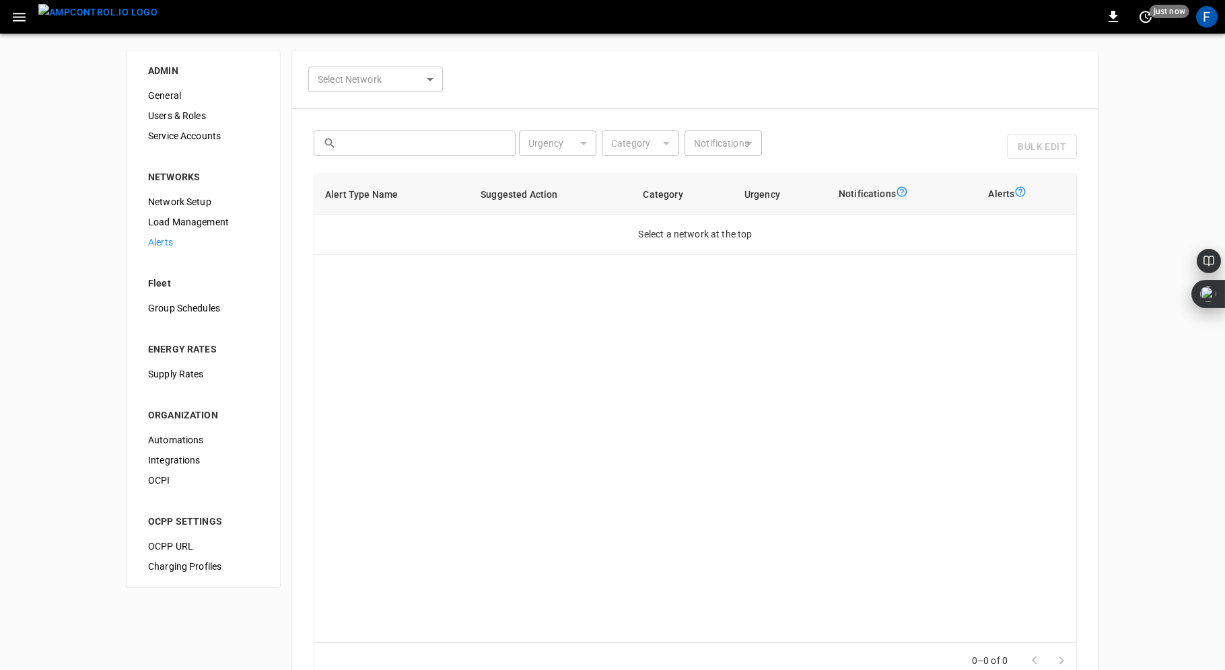
click at [176, 306] on span "Group Schedules" at bounding box center [203, 309] width 110 height 14
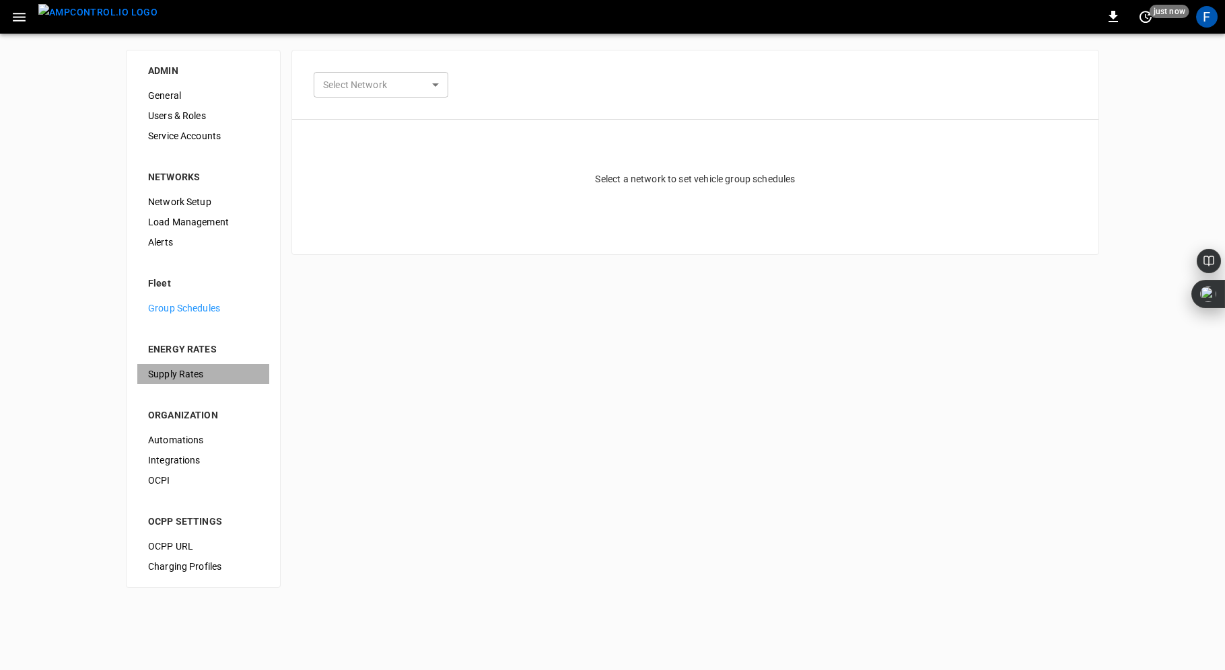
click at [190, 378] on span "Supply Rates" at bounding box center [203, 375] width 110 height 14
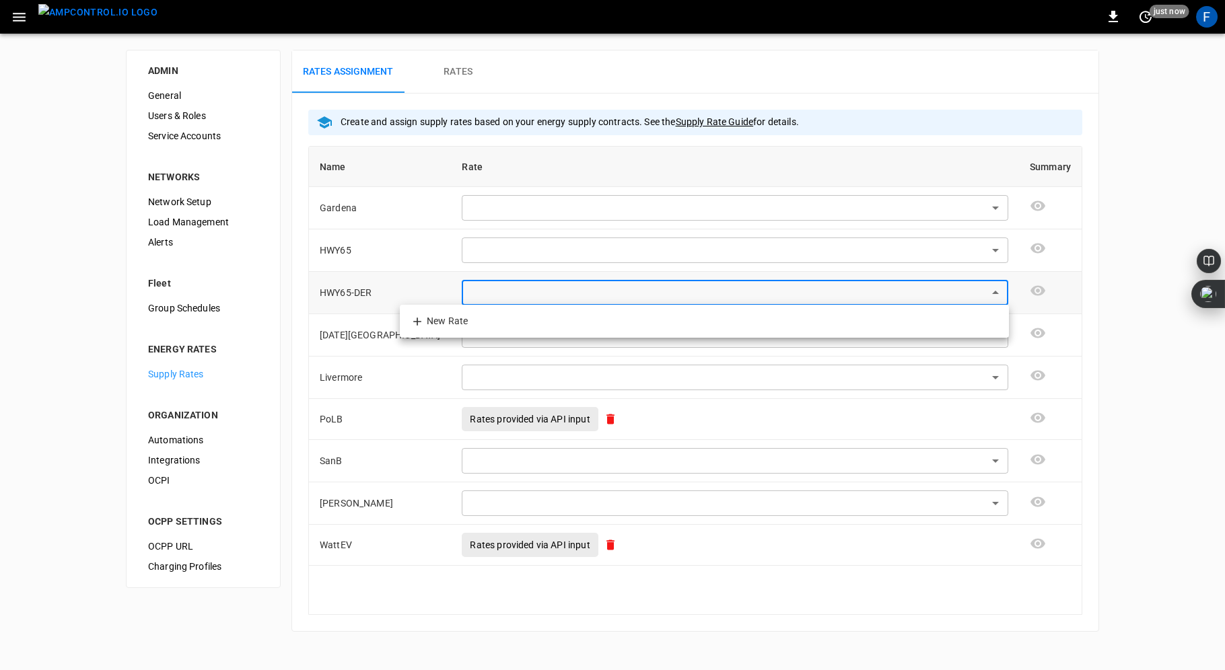
click at [419, 294] on body "0 just now F ADMIN General Users & Roles Service Accounts NETWORKS Network Setu…" at bounding box center [612, 324] width 1225 height 648
click at [201, 428] on div at bounding box center [612, 335] width 1225 height 670
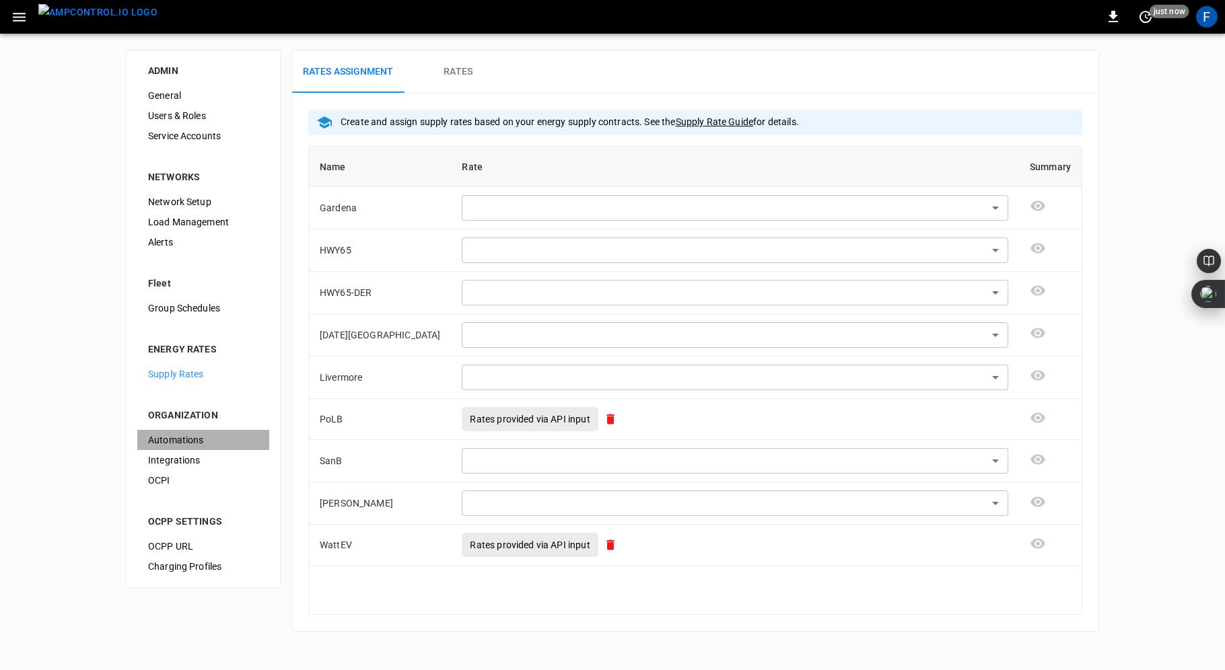
click at [186, 439] on span "Automations" at bounding box center [203, 440] width 110 height 14
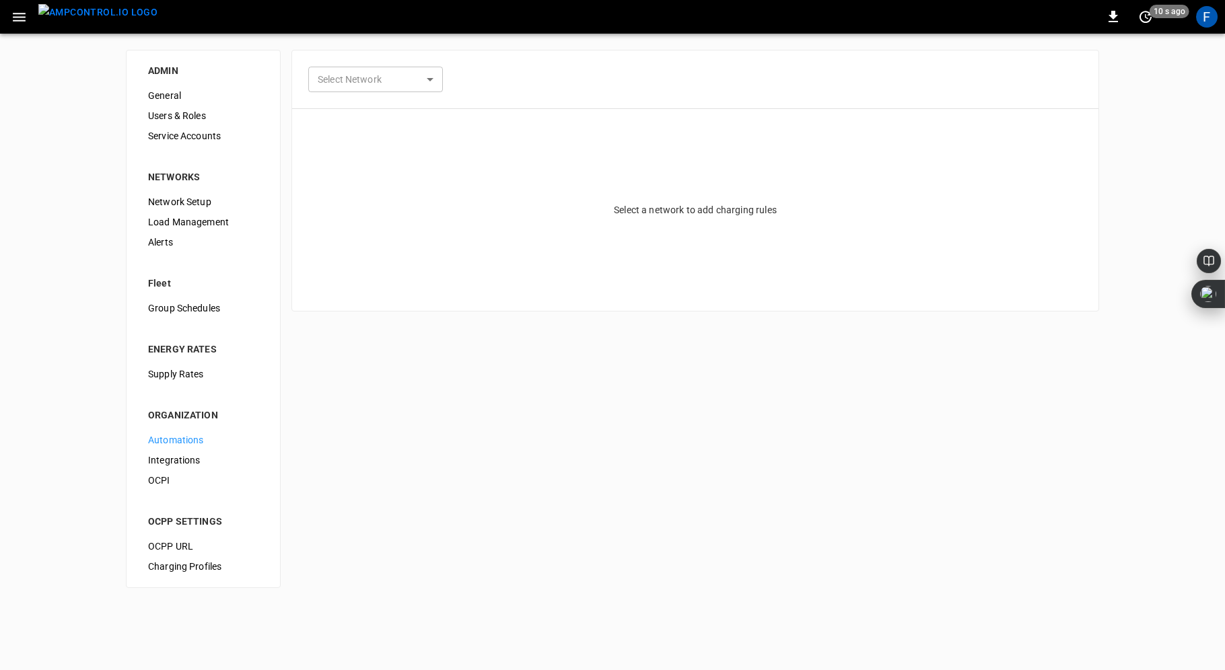
click at [186, 461] on span "Integrations" at bounding box center [203, 461] width 110 height 14
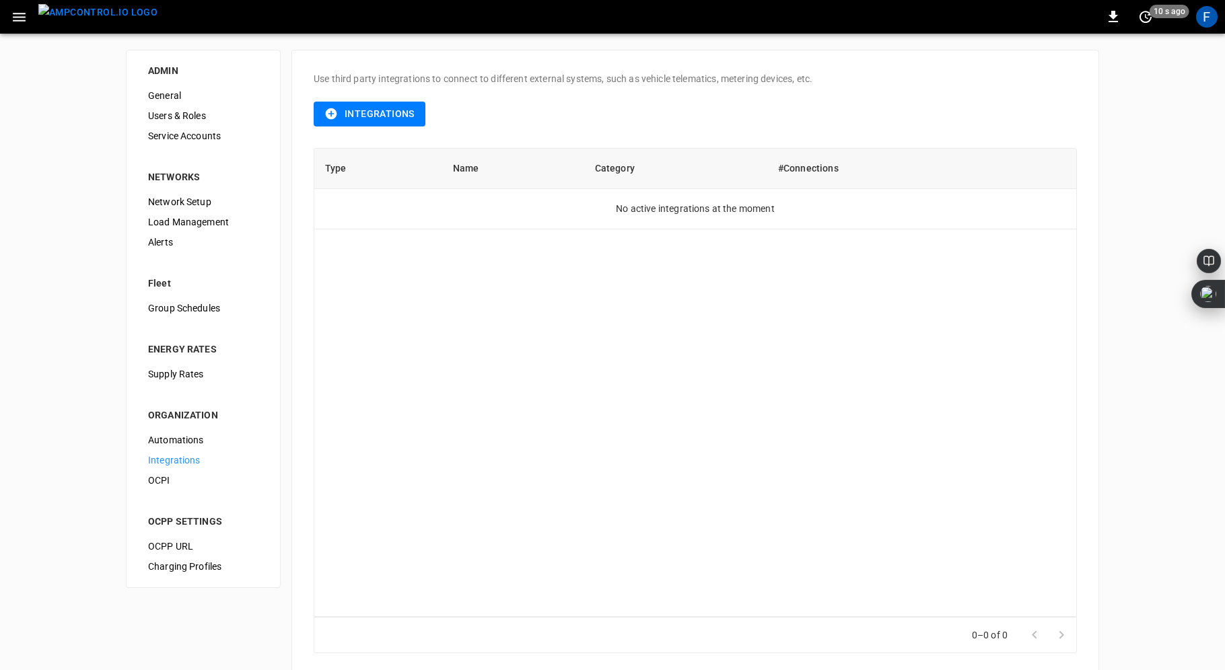
click at [168, 479] on span "OCPI" at bounding box center [203, 481] width 110 height 14
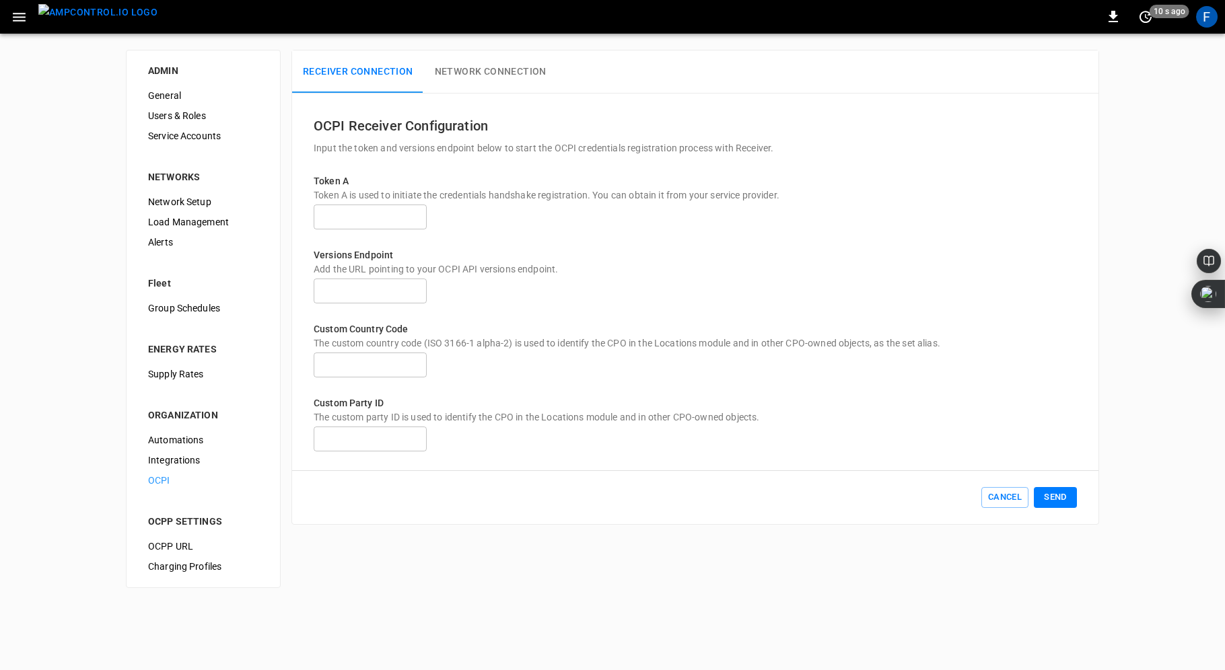
click at [187, 522] on div "OCPP SETTINGS" at bounding box center [203, 521] width 110 height 13
click at [183, 541] on span "OCPP URL" at bounding box center [203, 547] width 110 height 14
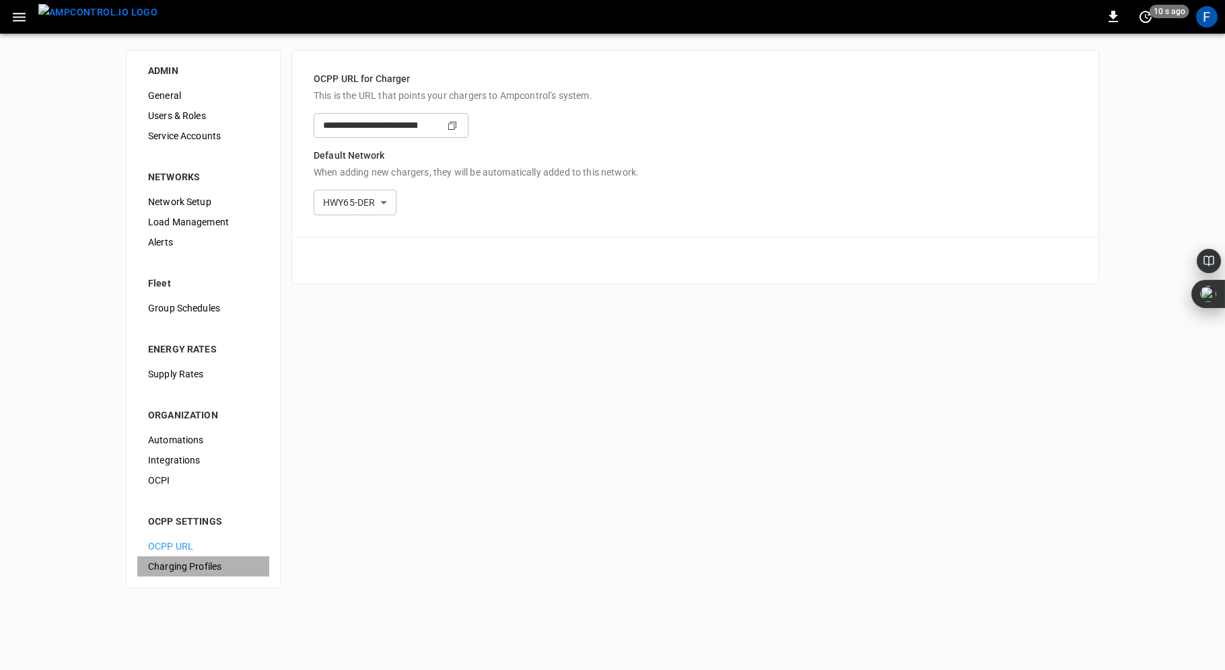
click at [200, 570] on span "Charging Profiles" at bounding box center [203, 567] width 110 height 14
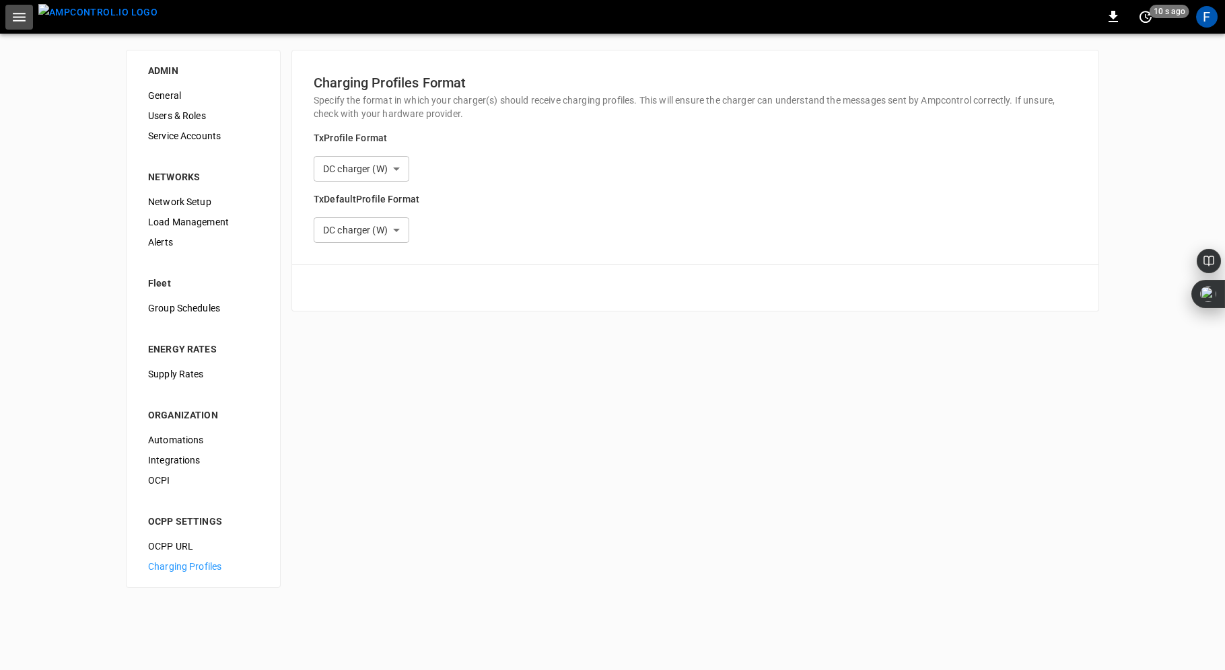
click at [22, 12] on icon "button" at bounding box center [19, 17] width 17 height 17
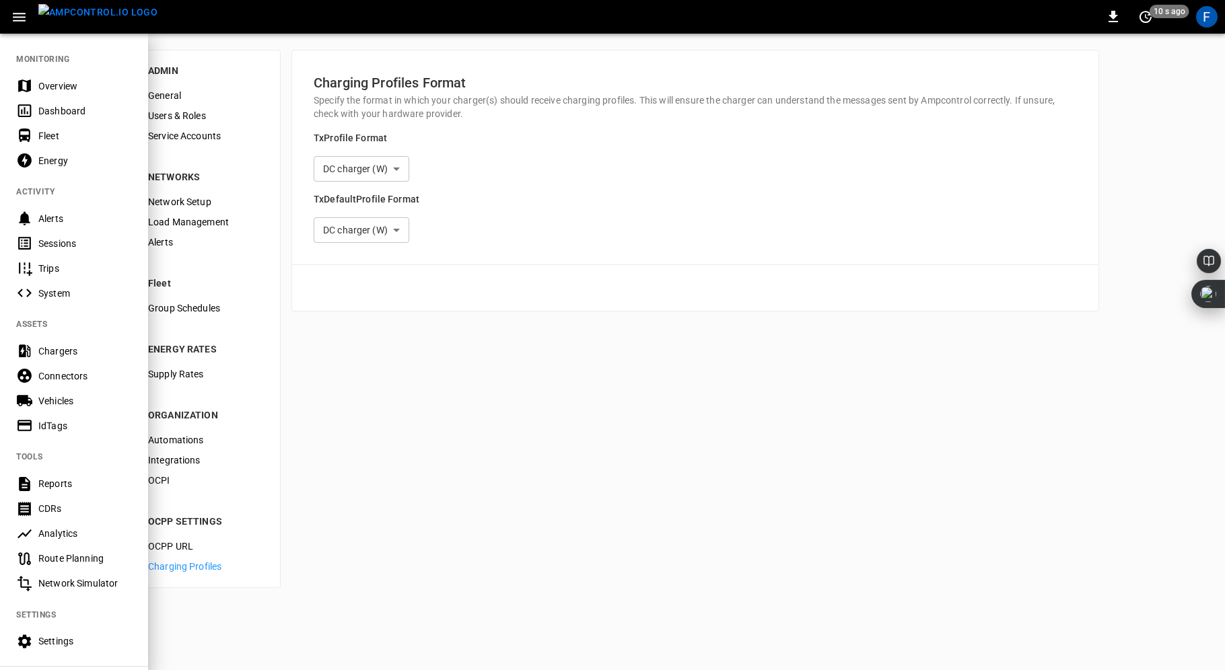
click at [57, 84] on div "Overview" at bounding box center [85, 85] width 94 height 13
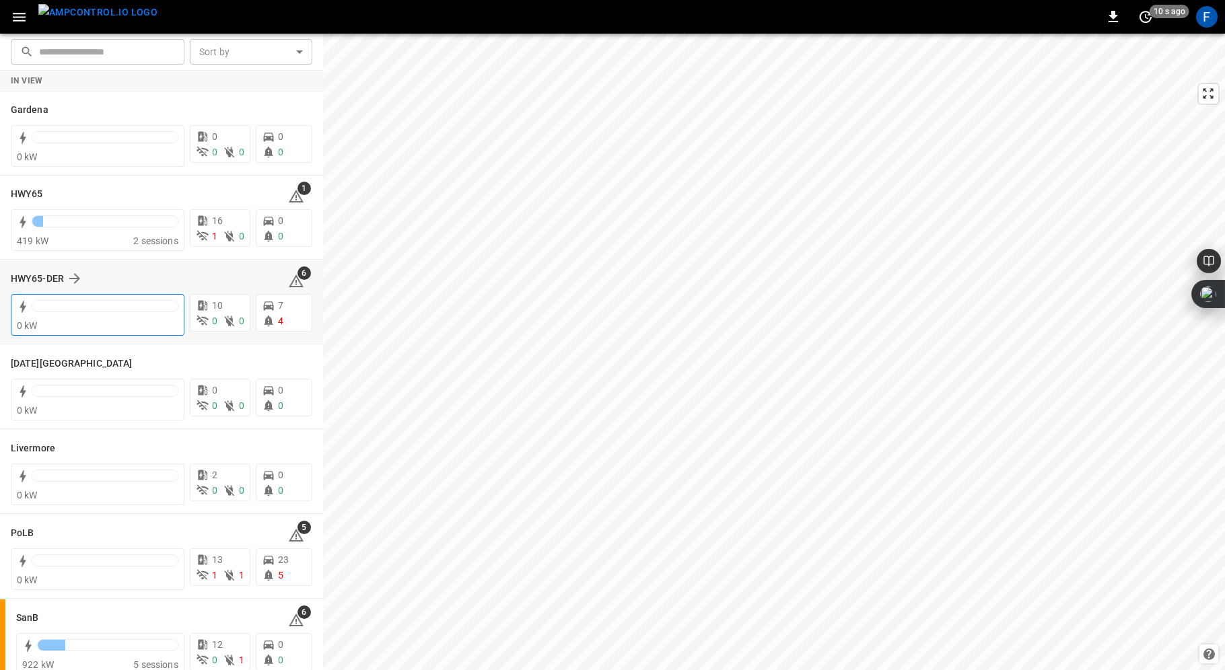
click at [72, 322] on div "0 kW" at bounding box center [98, 325] width 162 height 13
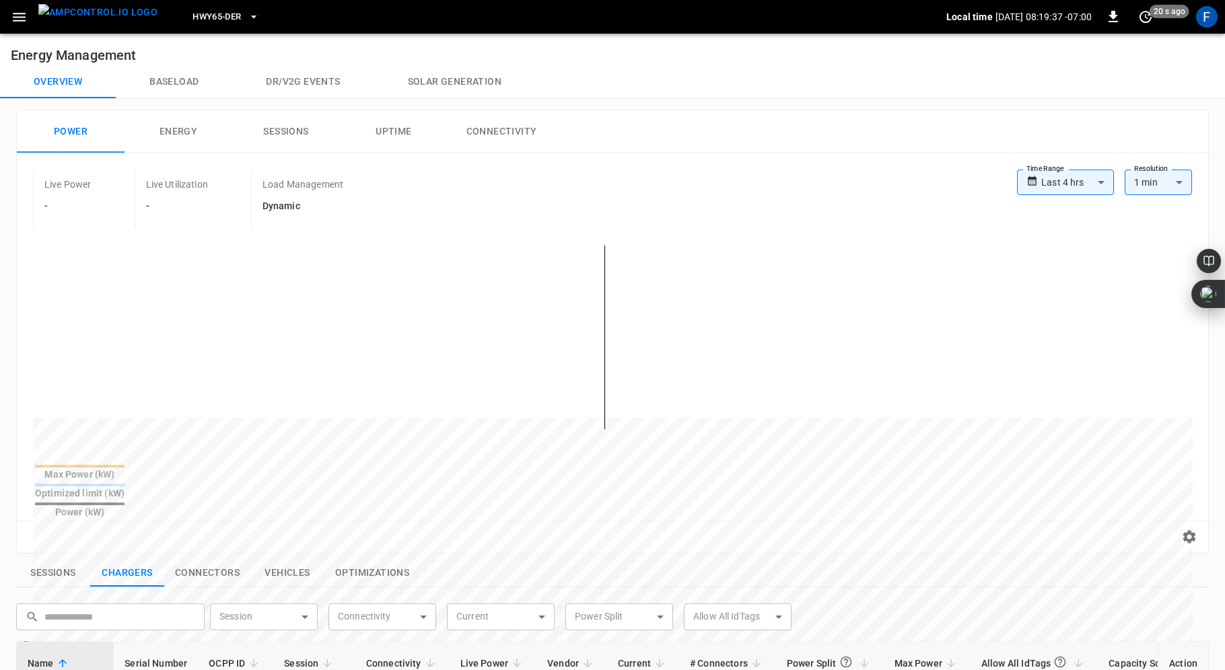
click at [178, 76] on button "Baseload" at bounding box center [174, 82] width 116 height 32
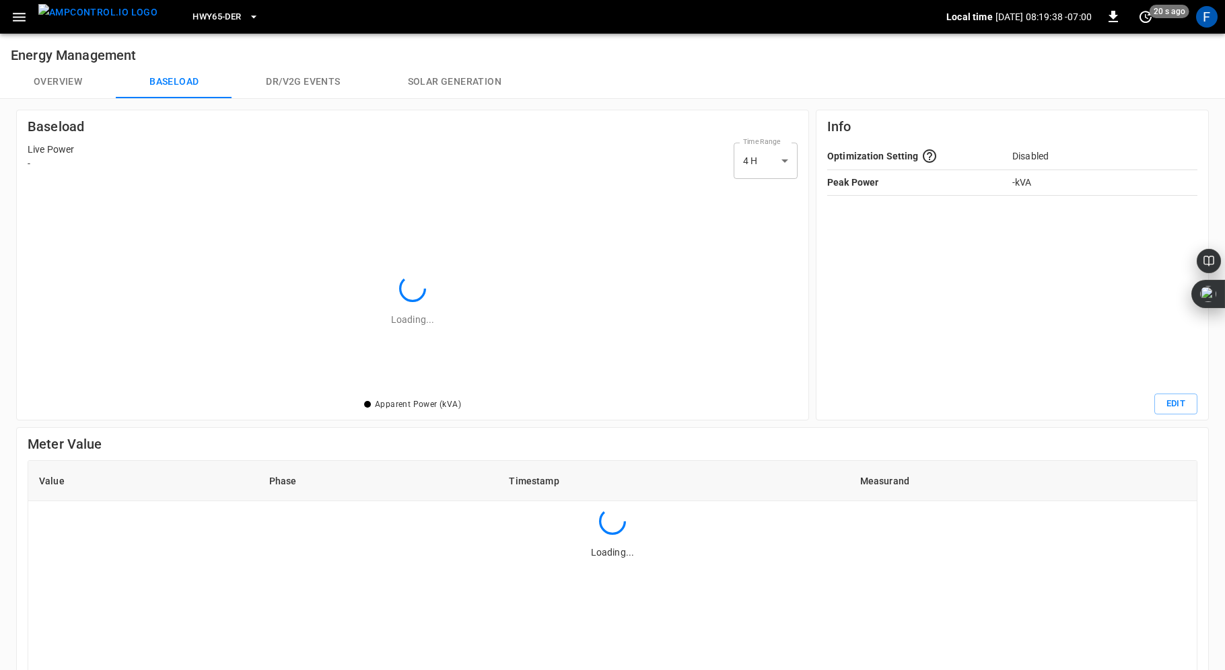
scroll to position [195, 753]
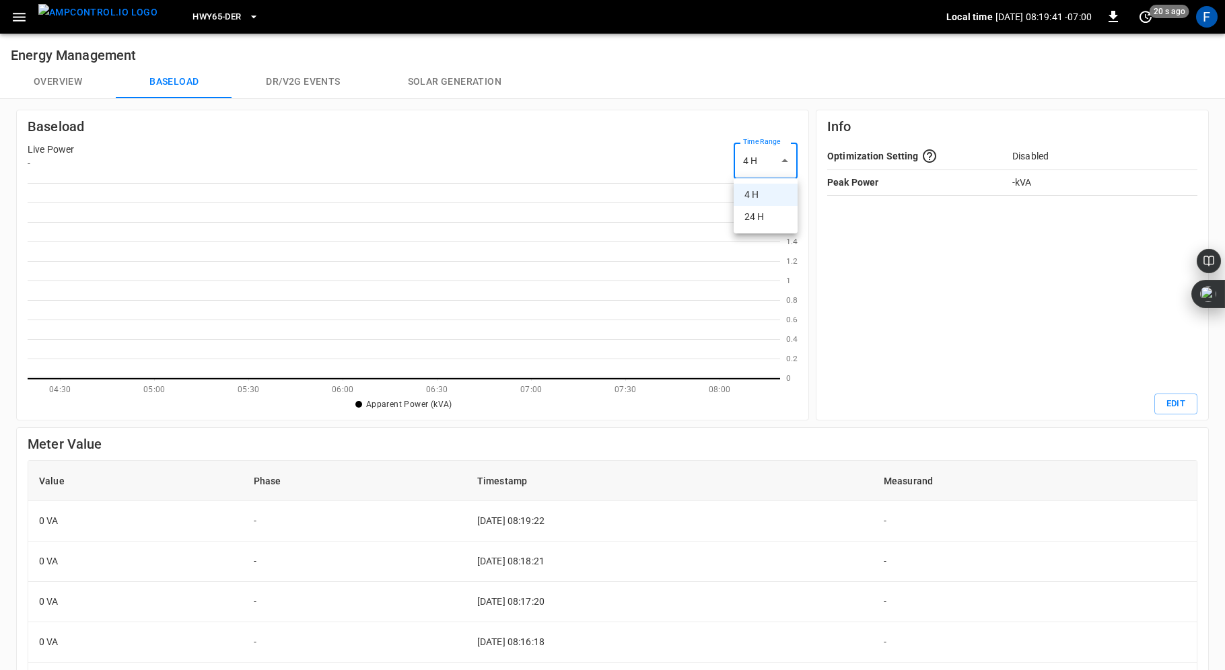
click at [788, 158] on body "HWY65-DER Local time [DATE] 08:19:41 -07:00 0 20 s ago F Energy Management Over…" at bounding box center [612, 492] width 1225 height 984
click at [768, 215] on li "24 H" at bounding box center [766, 217] width 64 height 22
type input "***"
click at [296, 75] on button "Dr/V2G events" at bounding box center [302, 82] width 141 height 32
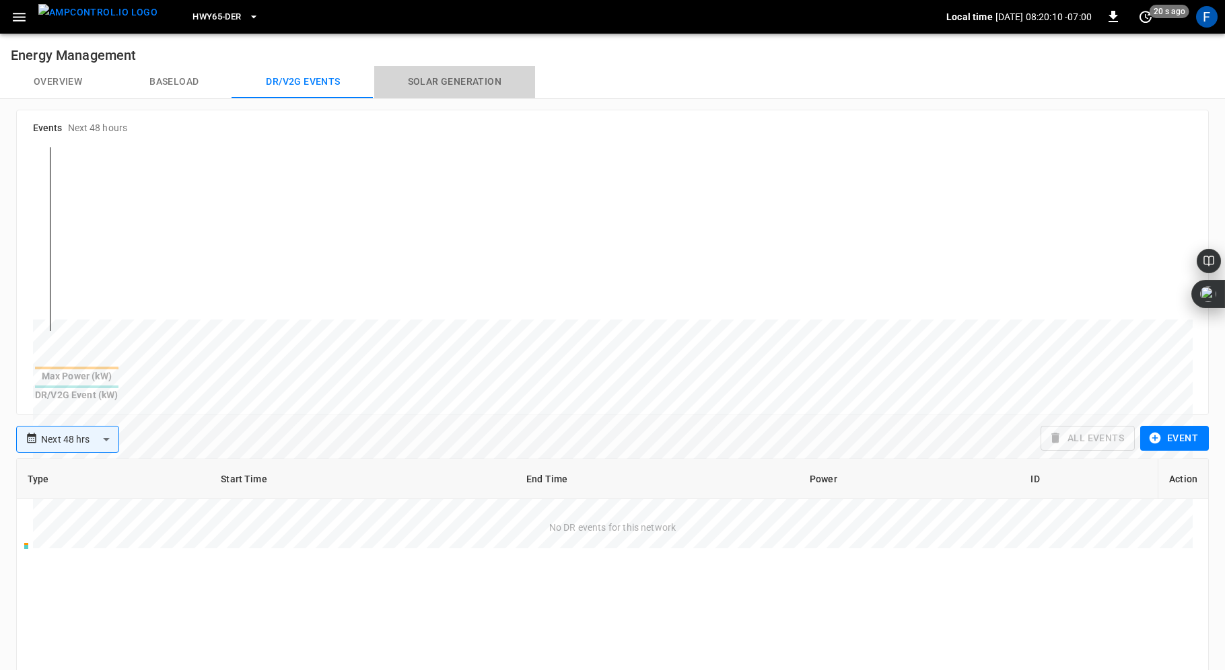
click at [451, 80] on button "Solar generation" at bounding box center [454, 82] width 161 height 32
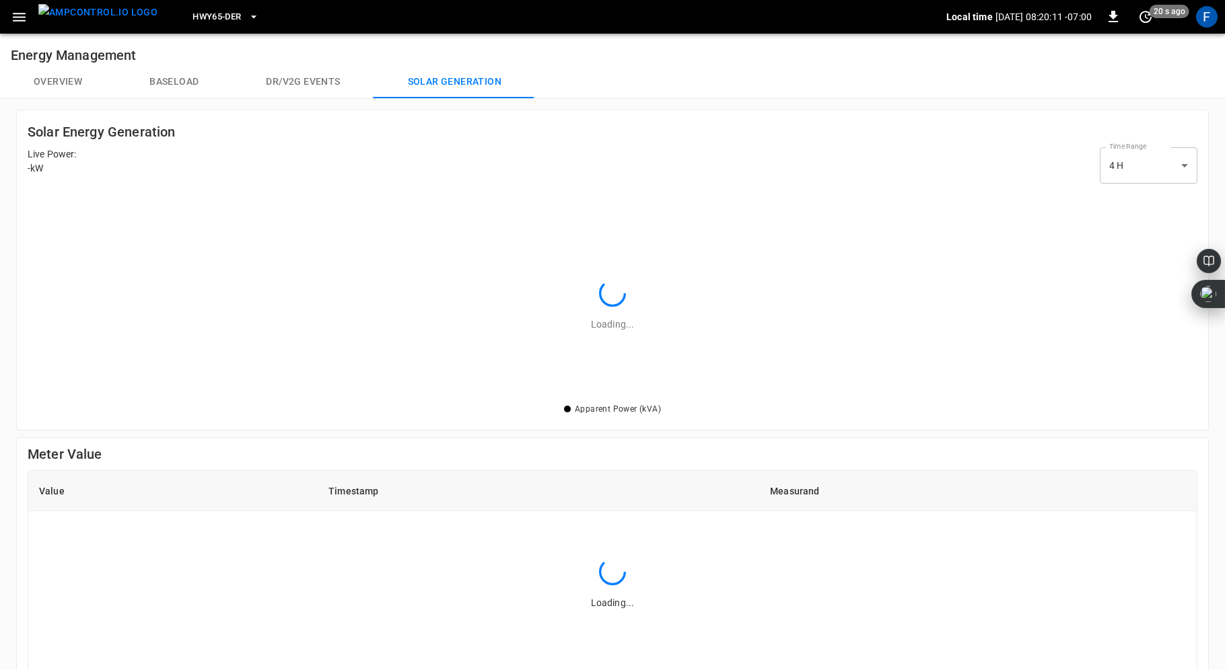
scroll to position [195, 1152]
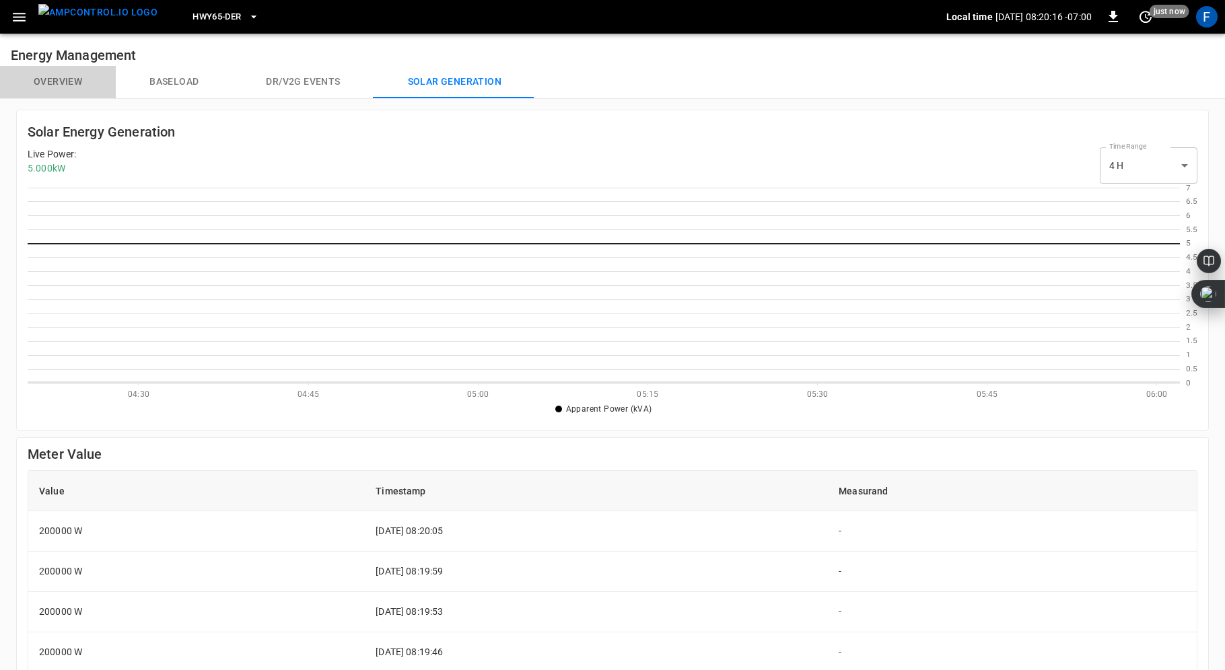
click at [51, 80] on button "Overview" at bounding box center [58, 82] width 116 height 32
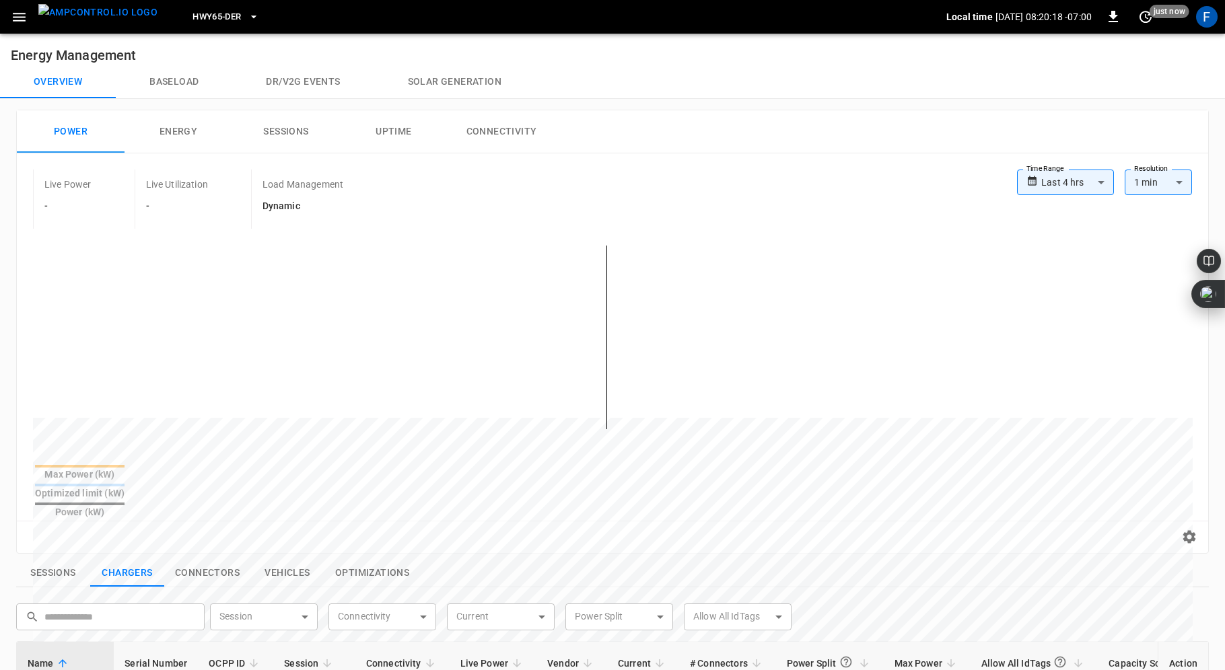
click at [23, 22] on icon "button" at bounding box center [19, 17] width 17 height 17
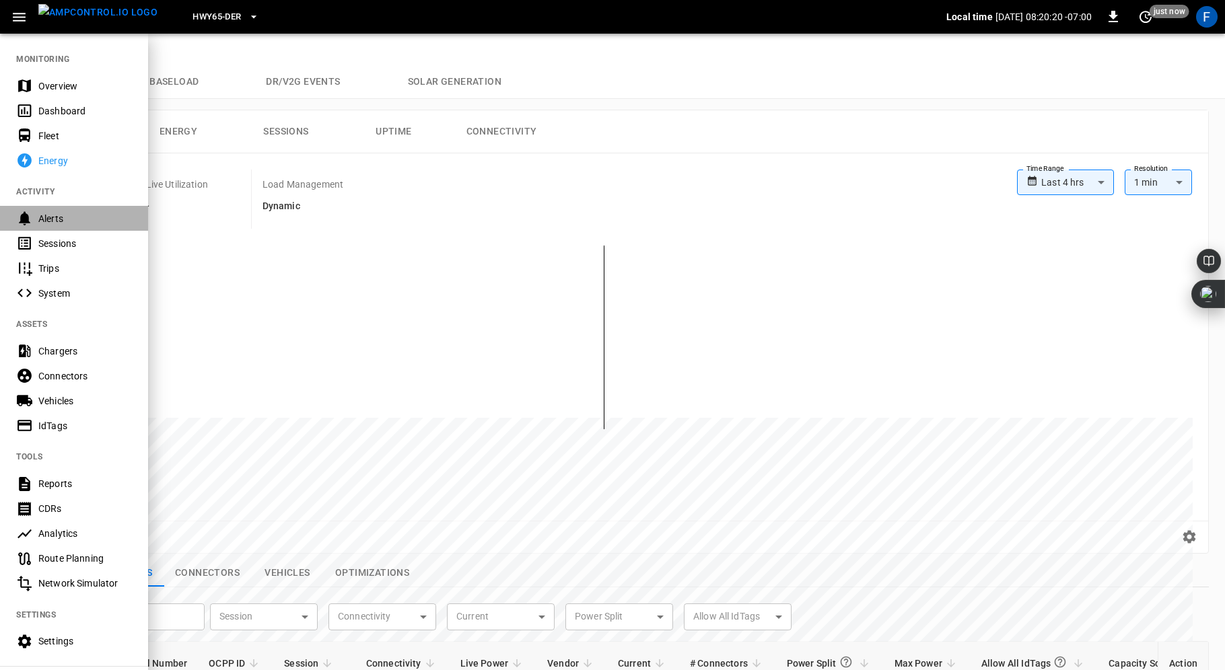
click at [55, 225] on div "Alerts" at bounding box center [74, 218] width 148 height 25
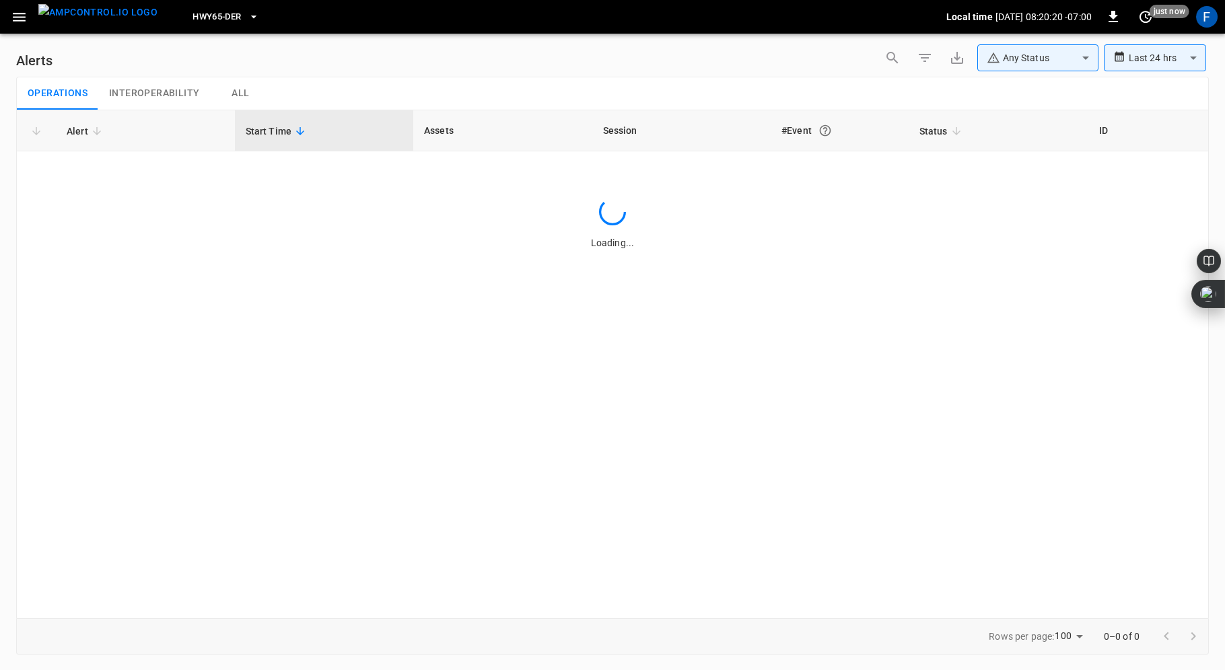
click at [55, 225] on div "Loading..." at bounding box center [612, 225] width 1191 height 52
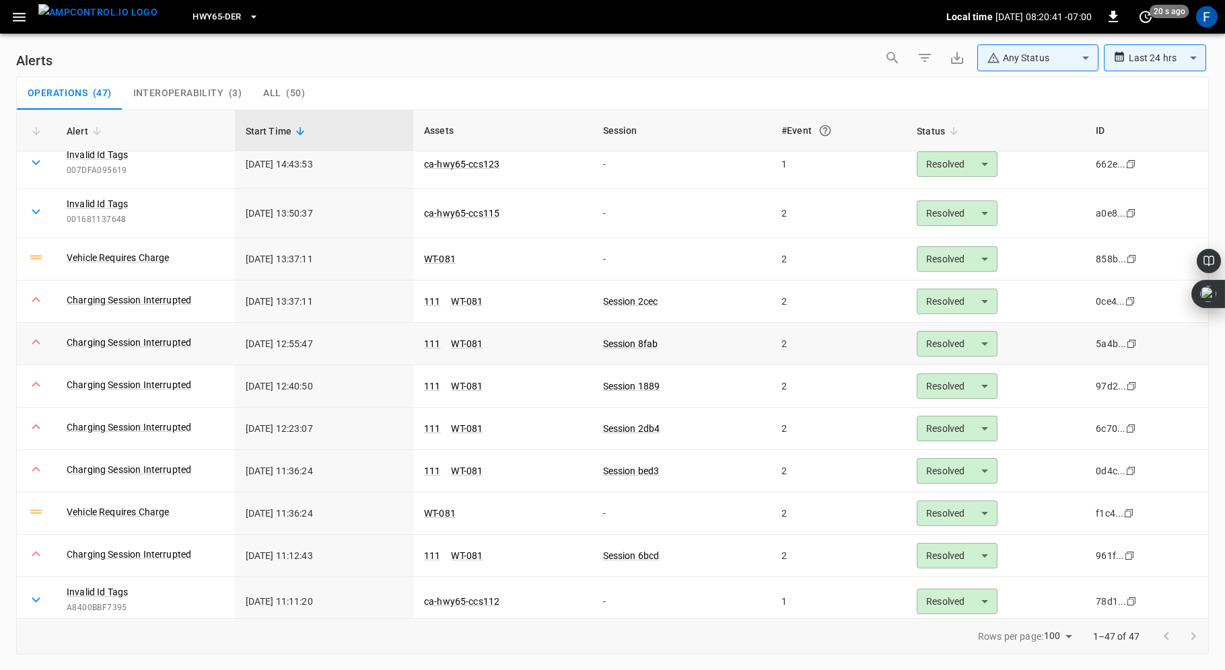
scroll to position [989, 0]
click at [153, 289] on link "Charging Session Interrupted" at bounding box center [129, 298] width 130 height 19
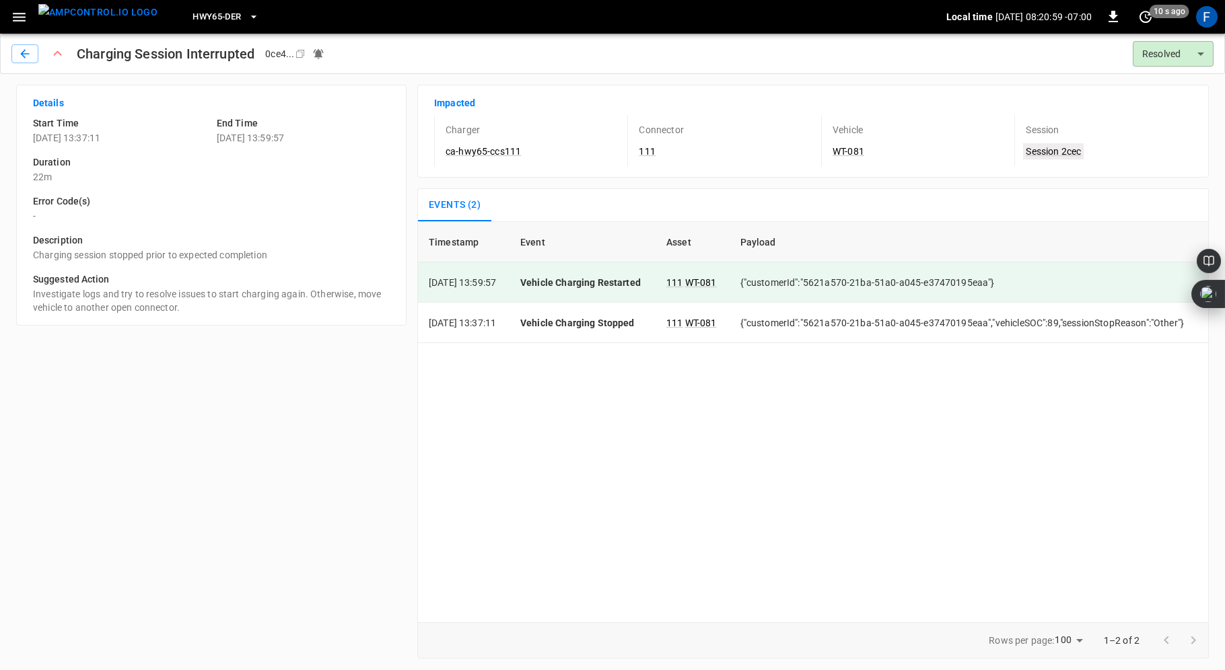
click at [1048, 153] on link "Session 2cec" at bounding box center [1053, 151] width 61 height 16
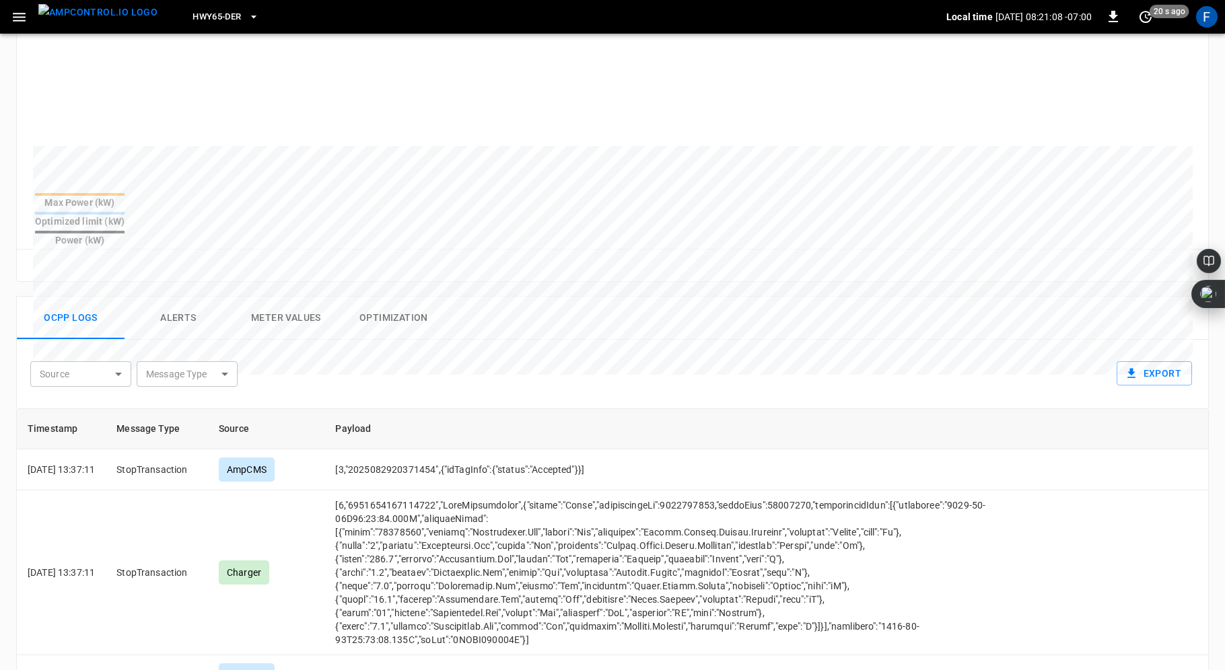
scroll to position [394, 0]
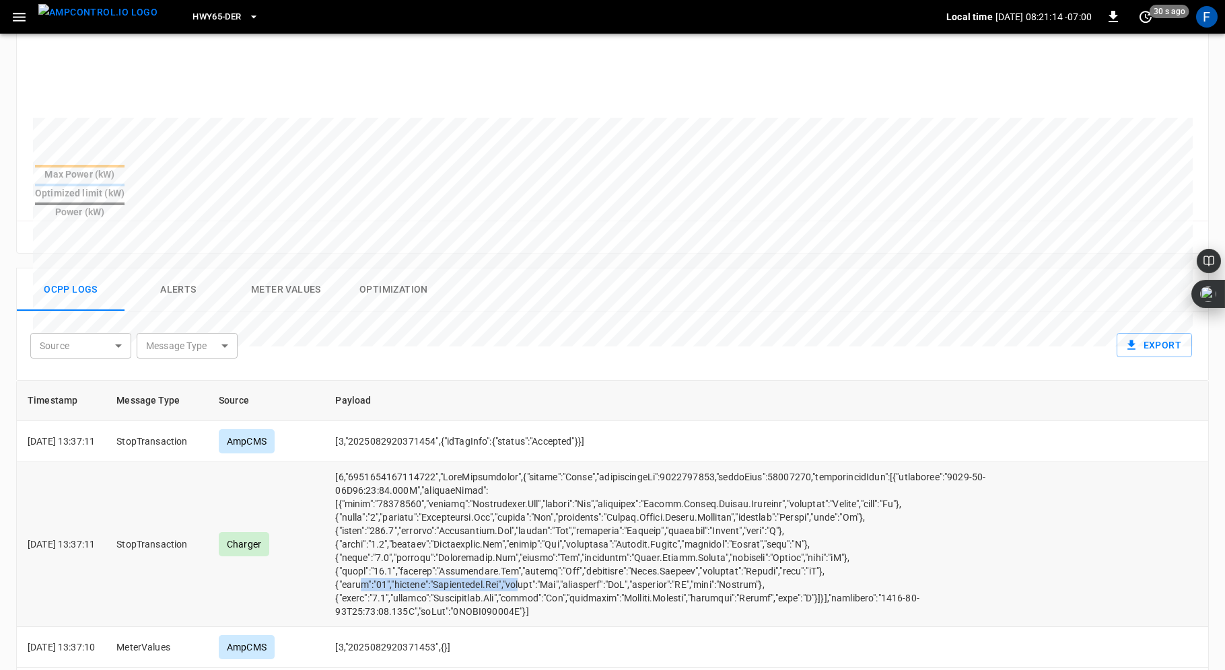
drag, startPoint x: 380, startPoint y: 551, endPoint x: 563, endPoint y: 554, distance: 182.4
click at [561, 554] on td "opcc-messages-table" at bounding box center [680, 544] width 713 height 165
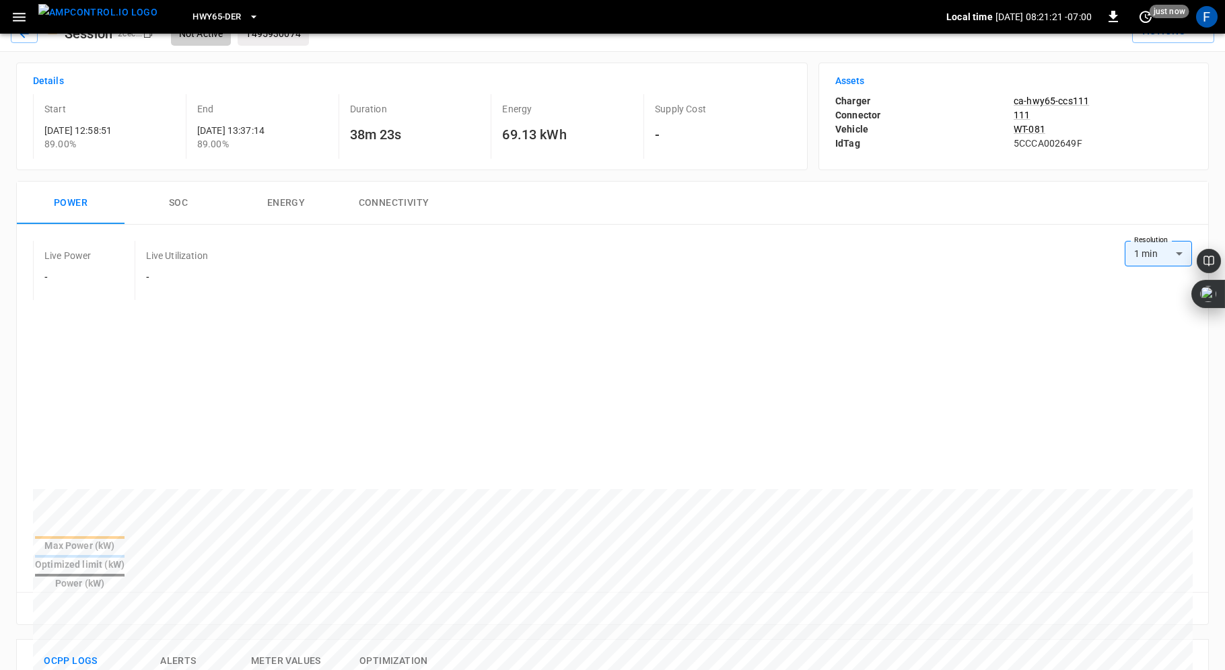
scroll to position [0, 0]
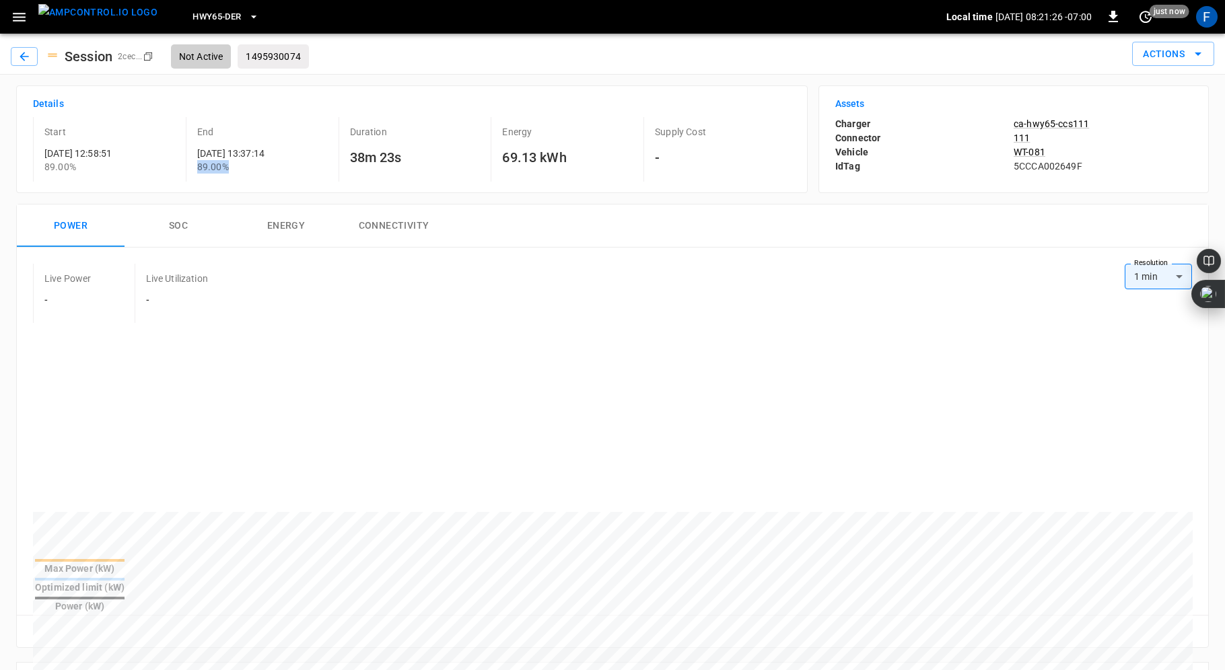
drag, startPoint x: 197, startPoint y: 166, endPoint x: 245, endPoint y: 166, distance: 48.5
click at [245, 166] on p "89.00%" at bounding box center [265, 166] width 136 height 13
click at [184, 223] on button "SOC" at bounding box center [179, 226] width 108 height 43
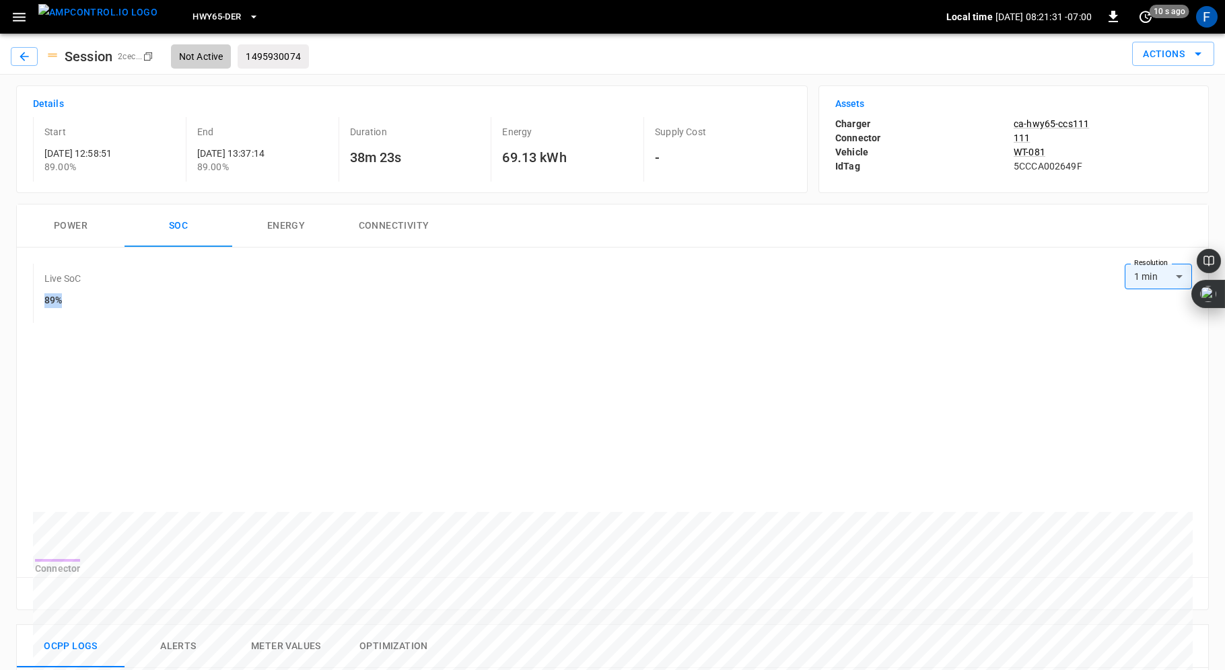
drag, startPoint x: 41, startPoint y: 302, endPoint x: 67, endPoint y: 302, distance: 26.3
click at [67, 302] on div "Live SoC 89%" at bounding box center [78, 293] width 91 height 59
click at [98, 304] on div "Live SoC 89%" at bounding box center [78, 293] width 91 height 59
drag, startPoint x: 1024, startPoint y: 151, endPoint x: 807, endPoint y: 5, distance: 261.6
click at [0, 0] on div "HWY65-DER Local time [DATE] 08:22:31 -07:00 0 10 s ago F Session 2cec ... Copy …" at bounding box center [612, 629] width 1225 height 1259
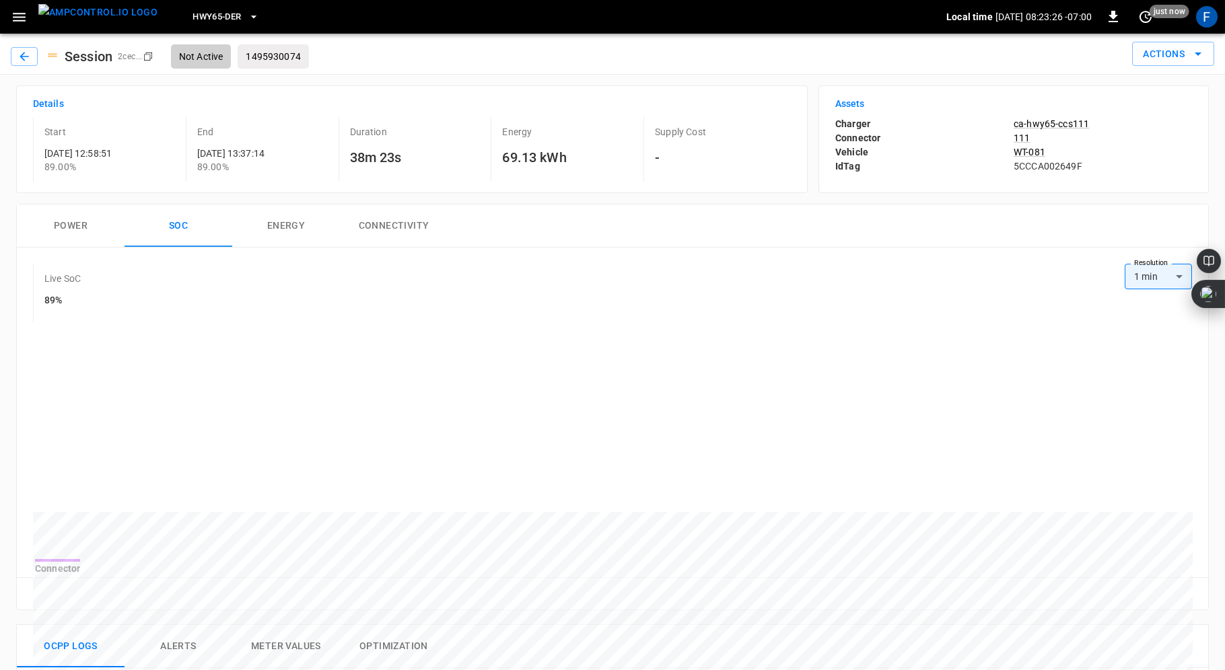
click at [545, 189] on div "Details Start [DATE] 12:58:51 89.00 % End [DATE] 13:37:14 89.00% Duration 38m 2…" at bounding box center [412, 139] width 792 height 108
click at [552, 176] on div "Energy 69.13 kWh" at bounding box center [564, 149] width 147 height 65
click at [20, 58] on icon "button" at bounding box center [24, 56] width 13 height 13
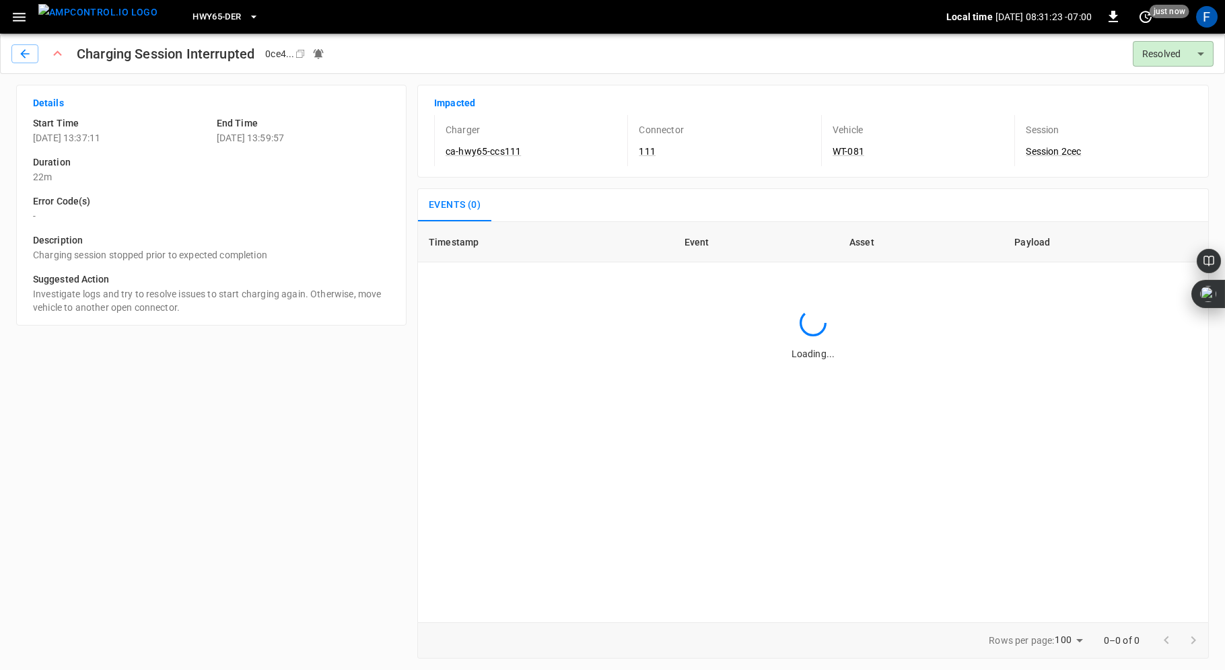
click at [22, 30] on div "HWY65-DER Local time [DATE] 08:31:23 -07:00 0 just now F" at bounding box center [612, 17] width 1225 height 34
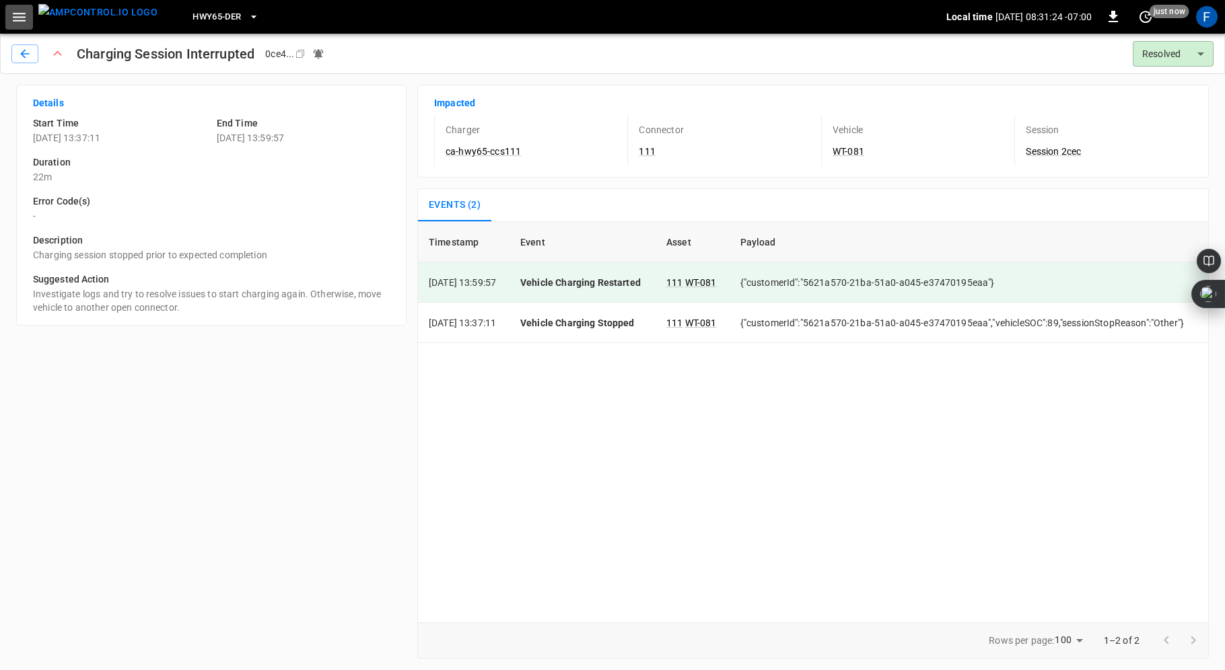
click at [18, 22] on icon "button" at bounding box center [19, 17] width 17 height 17
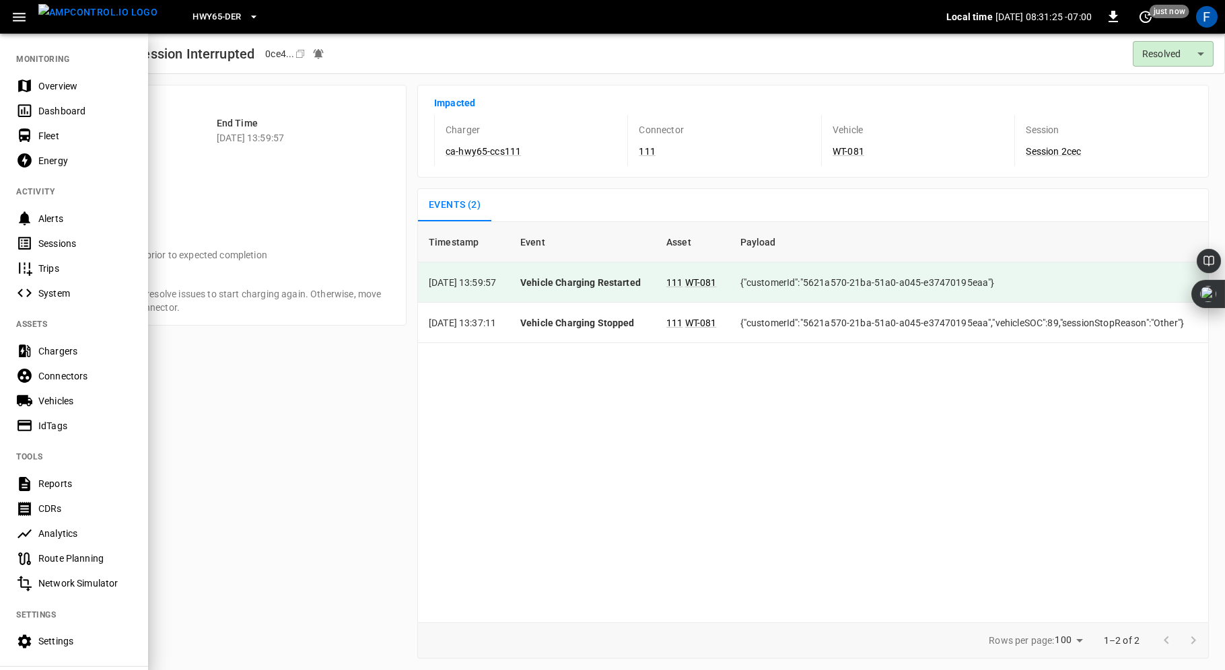
click at [330, 135] on div at bounding box center [612, 335] width 1225 height 670
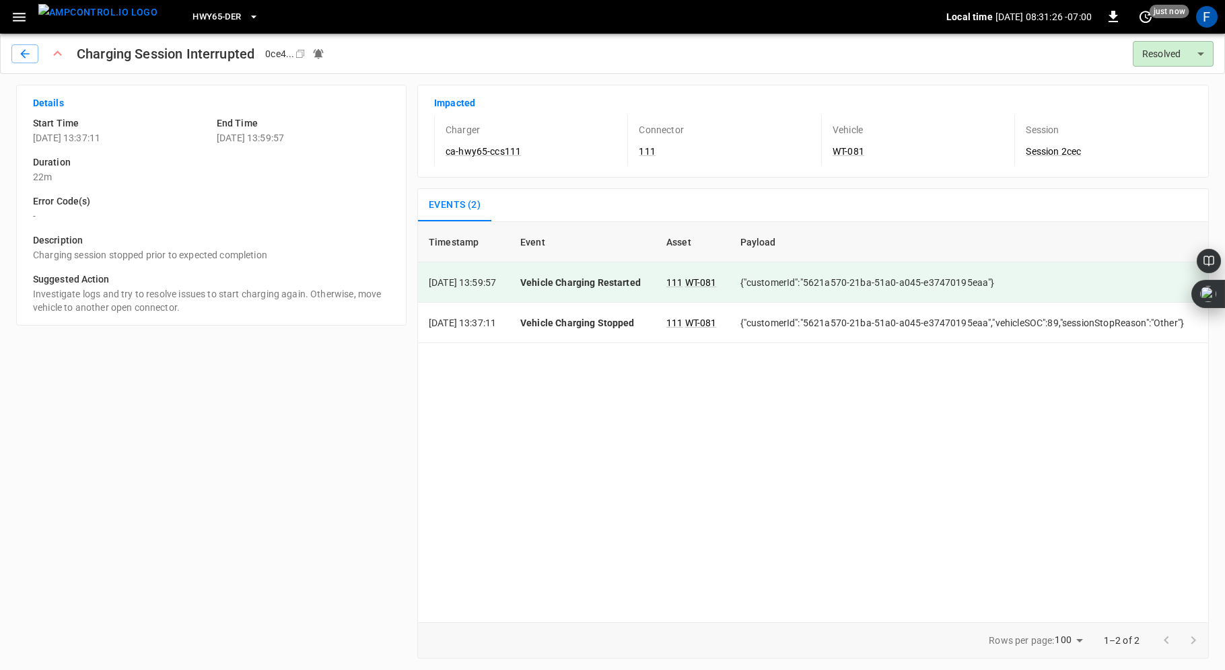
click at [503, 163] on div "Charger ca-hwy65-ccs111" at bounding box center [523, 140] width 178 height 51
click at [503, 149] on link "ca-hwy65-ccs111" at bounding box center [483, 151] width 81 height 16
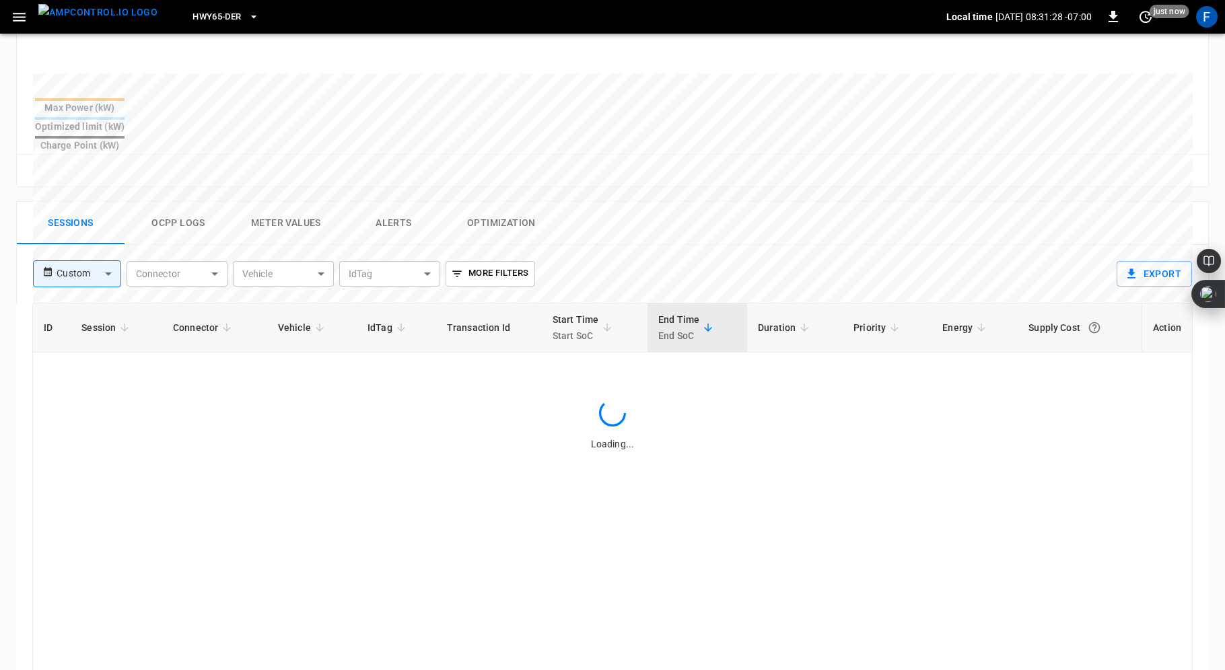
scroll to position [626, 0]
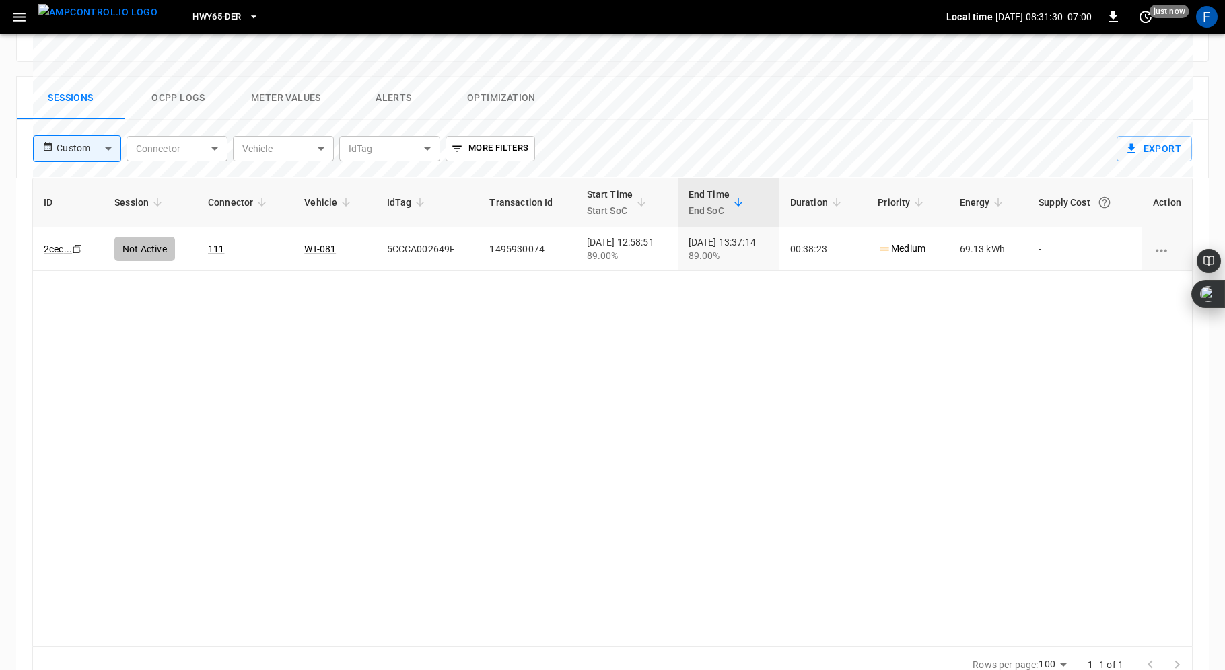
click at [110, 116] on body "HWY65-DER Local time [DATE] 08:31:30 -07:00 0 just now F ca-hwy65-ccs111 Remote…" at bounding box center [612, 36] width 1225 height 1325
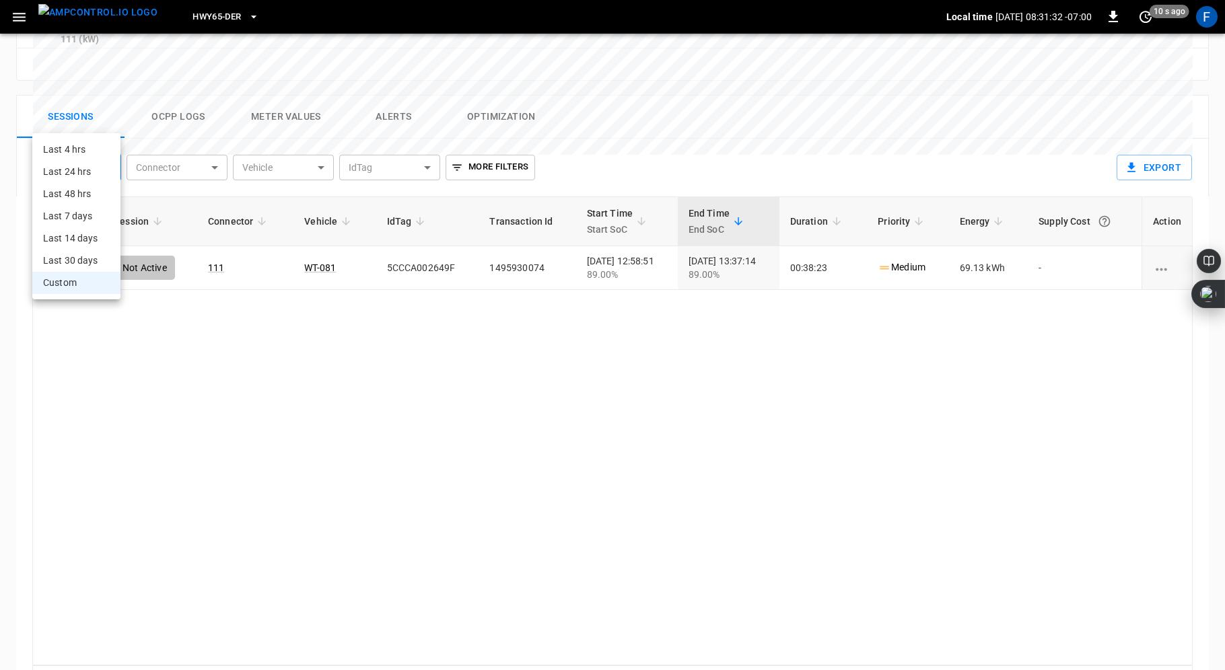
click at [76, 172] on li "Last 24 hrs" at bounding box center [76, 172] width 88 height 22
type input "**********"
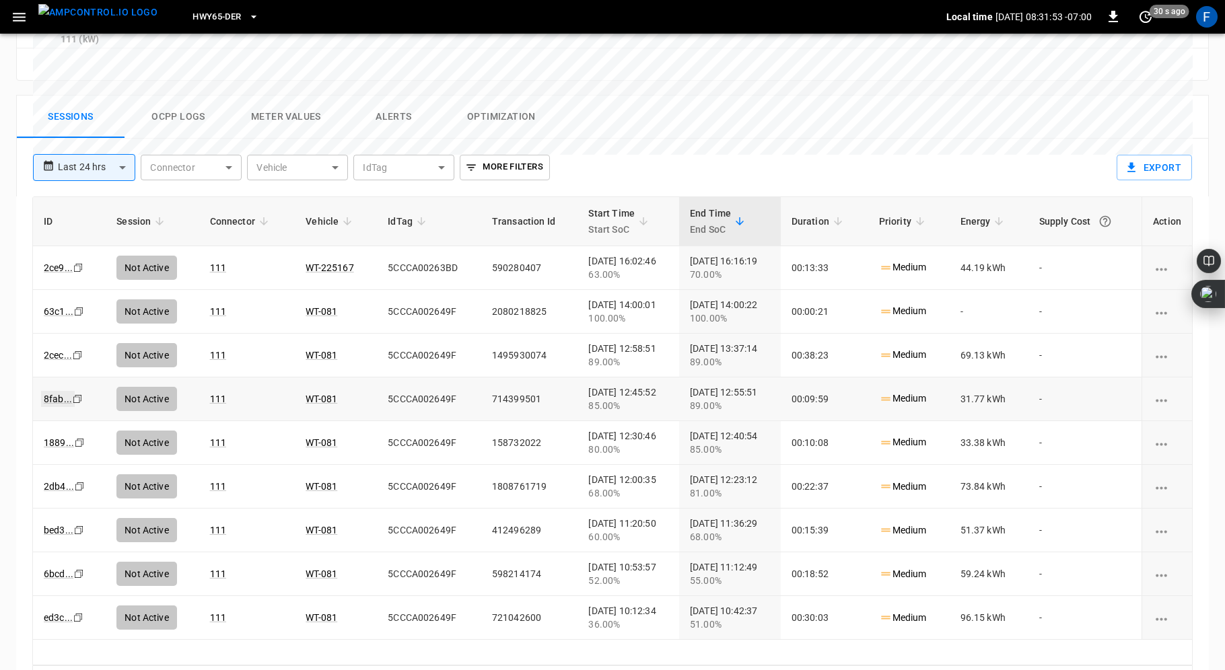
drag, startPoint x: 45, startPoint y: 355, endPoint x: 55, endPoint y: 351, distance: 10.9
click at [55, 391] on link "8fab ..." at bounding box center [58, 399] width 34 height 16
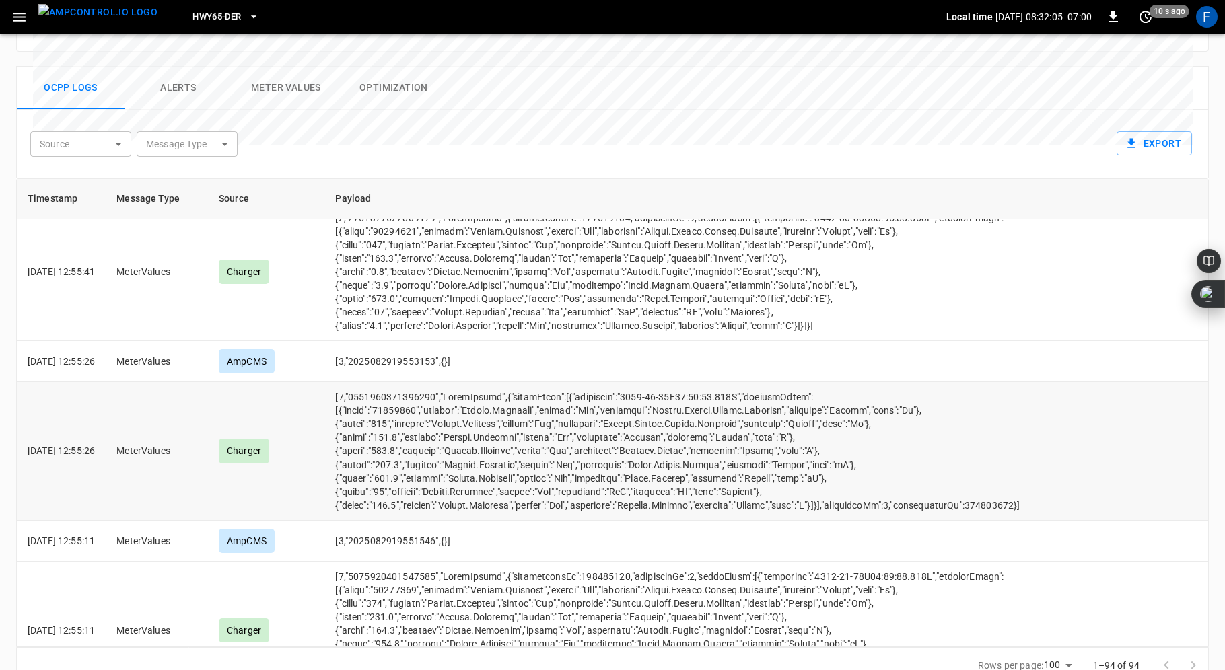
scroll to position [606, 0]
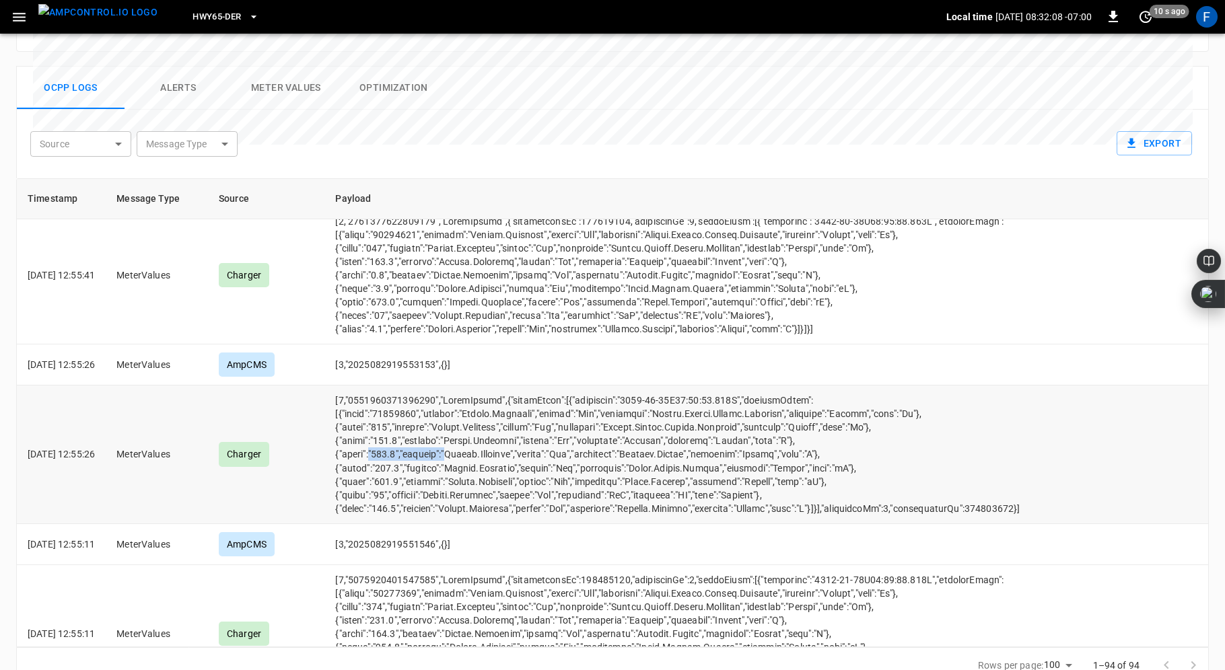
drag, startPoint x: 392, startPoint y: 437, endPoint x: 468, endPoint y: 442, distance: 76.9
click at [468, 442] on td "opcc-messages-table" at bounding box center [700, 455] width 752 height 138
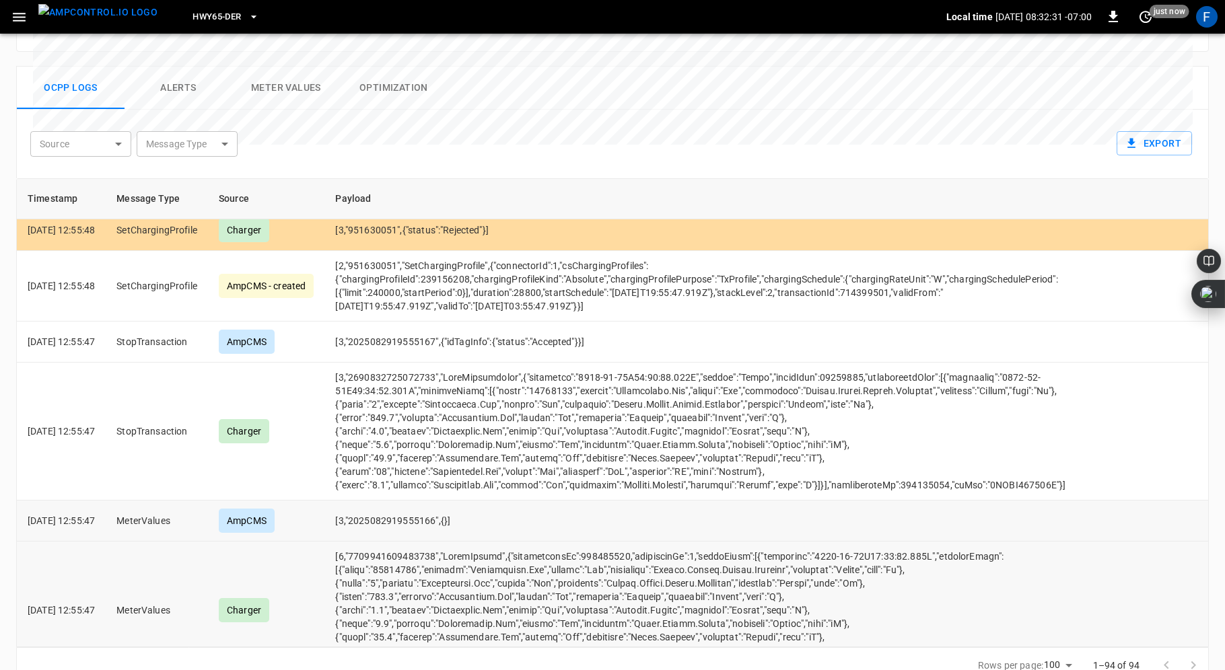
scroll to position [0, 0]
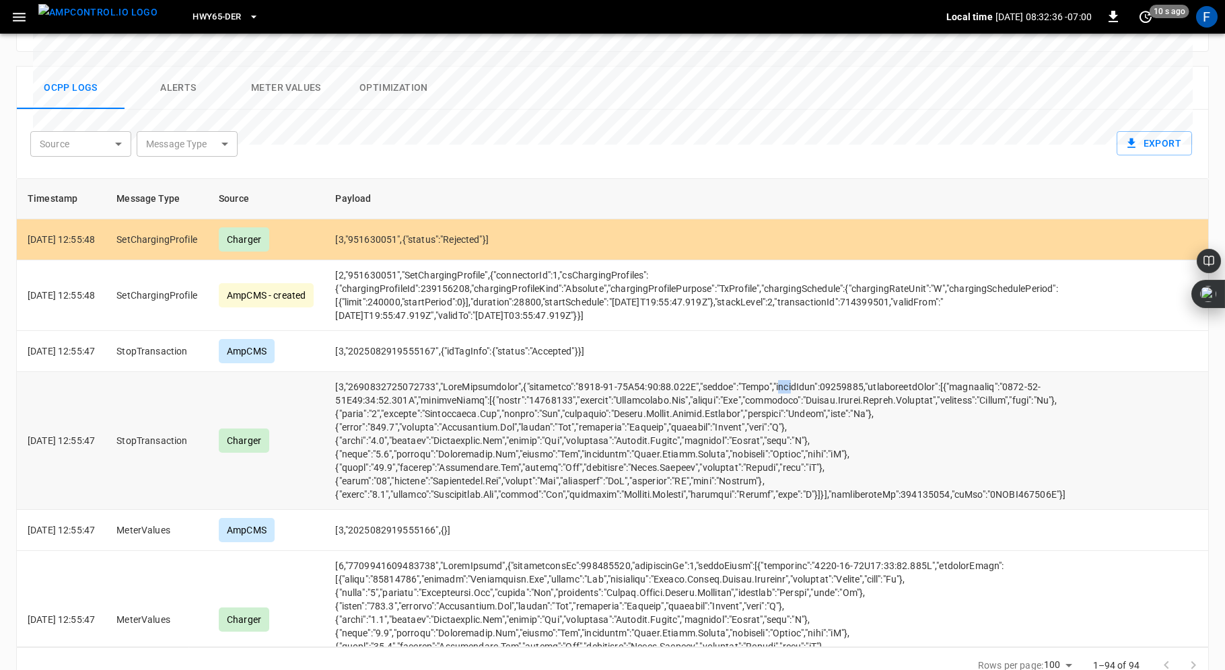
drag, startPoint x: 810, startPoint y: 351, endPoint x: 797, endPoint y: 359, distance: 15.4
click at [797, 372] on td "opcc-messages-table" at bounding box center [700, 441] width 752 height 138
click at [816, 372] on td "opcc-messages-table" at bounding box center [700, 441] width 752 height 138
drag, startPoint x: 790, startPoint y: 357, endPoint x: 835, endPoint y: 359, distance: 45.1
click at [835, 372] on td "opcc-messages-table" at bounding box center [700, 441] width 752 height 138
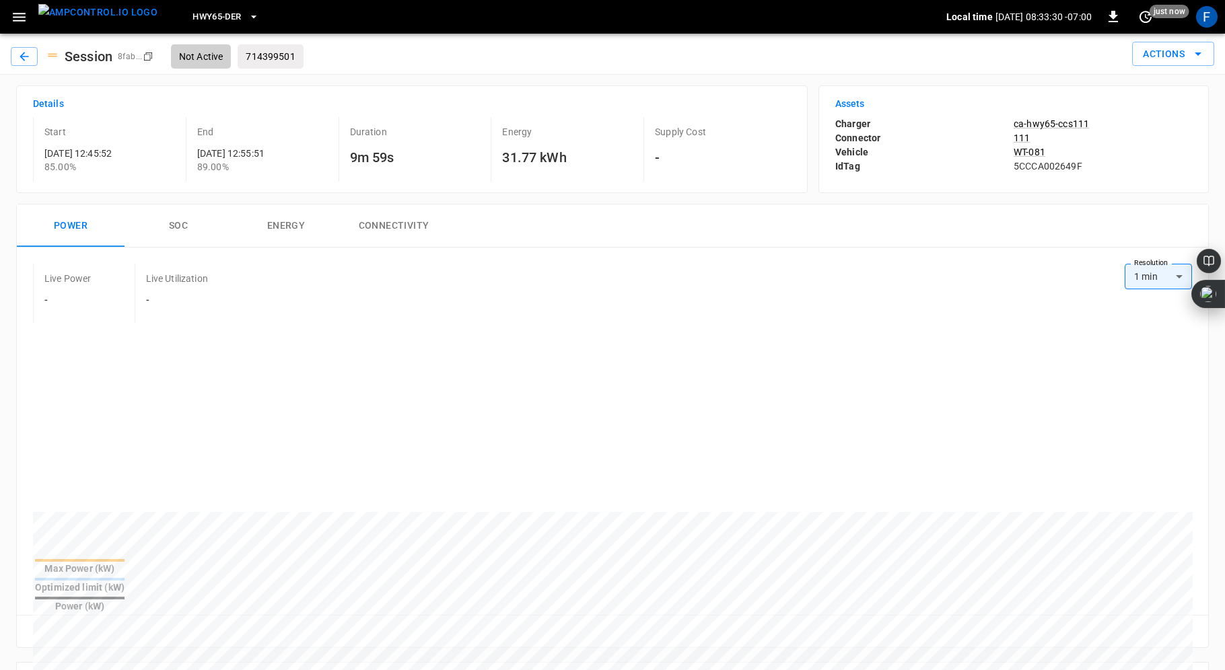
click at [209, 166] on p "89.00%" at bounding box center [265, 166] width 136 height 13
click at [265, 157] on p "[DATE] 12:55:51" at bounding box center [265, 153] width 136 height 13
click at [271, 55] on div "Transaction Id" at bounding box center [271, 40] width 75 height 30
click at [186, 230] on button "SOC" at bounding box center [179, 226] width 108 height 43
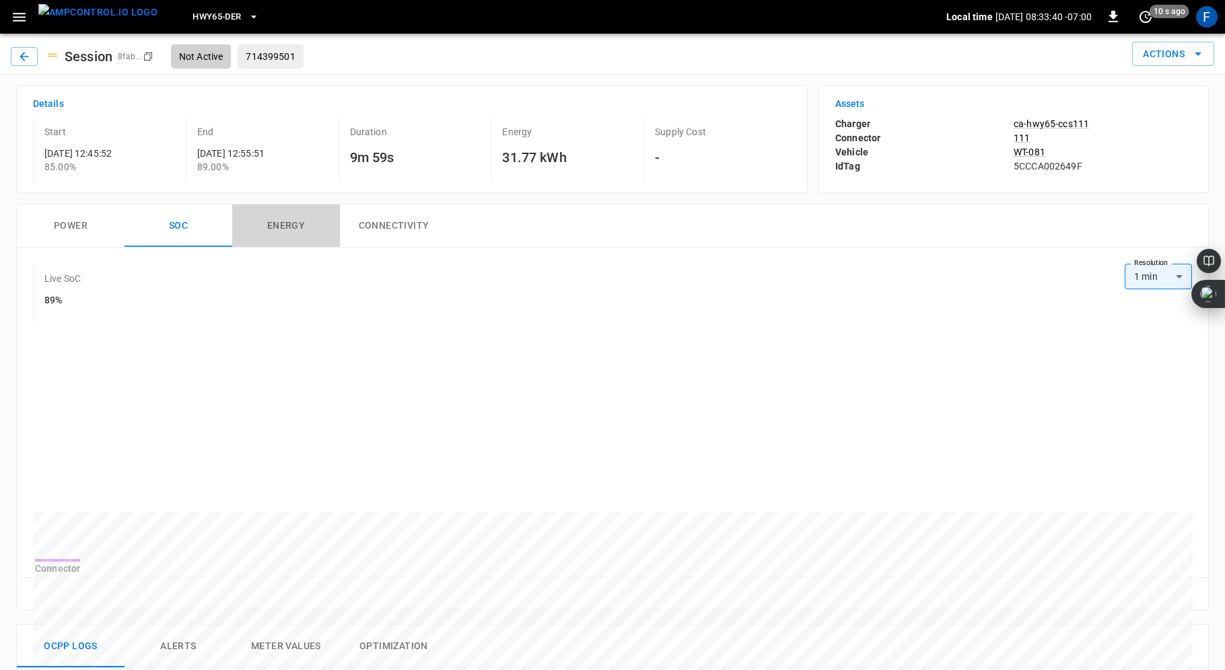
click at [276, 221] on button "Energy" at bounding box center [286, 226] width 108 height 43
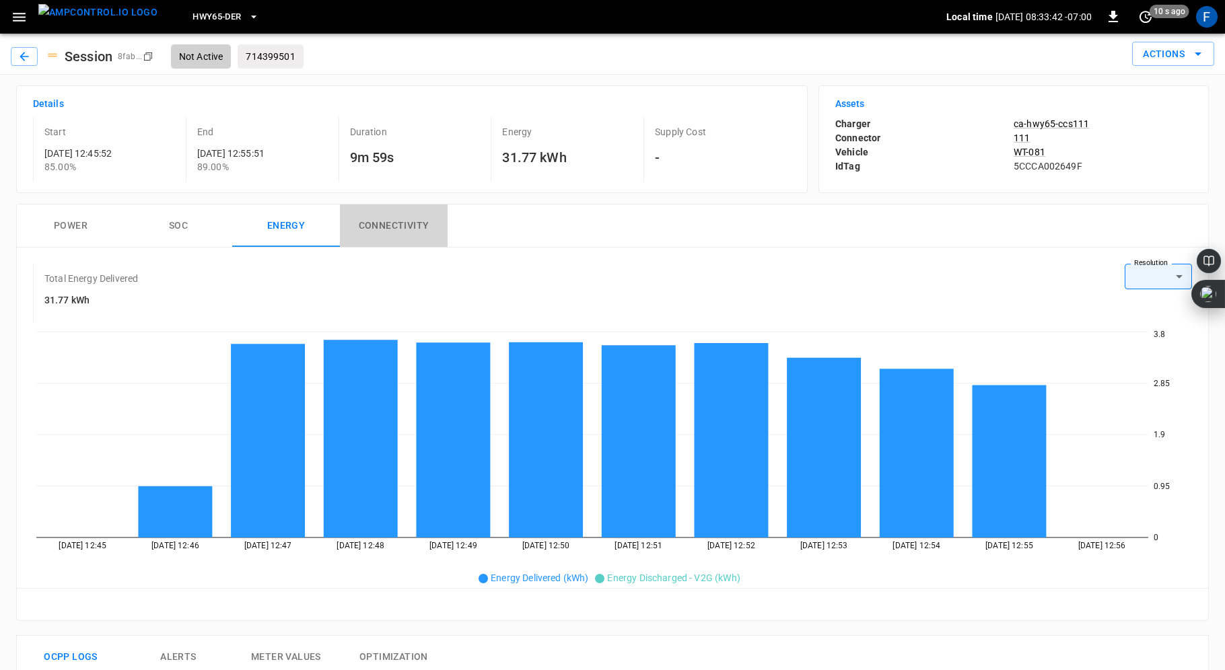
click at [403, 220] on button "Connectivity" at bounding box center [394, 226] width 108 height 43
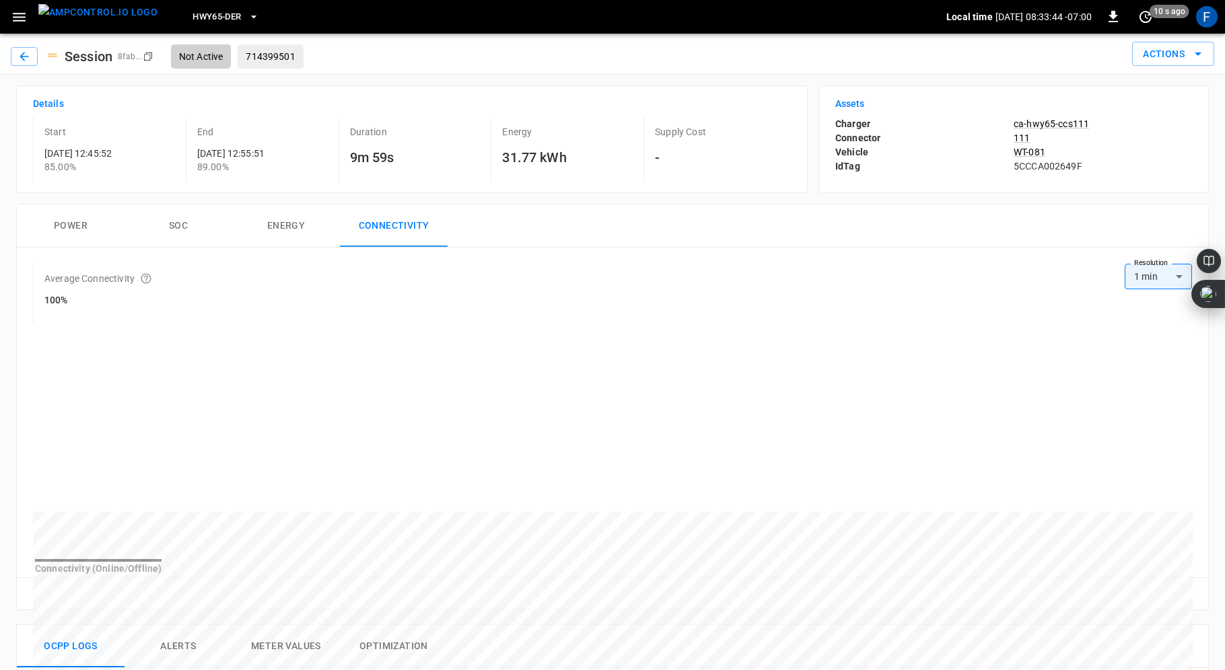
click at [288, 223] on button "Energy" at bounding box center [286, 226] width 108 height 43
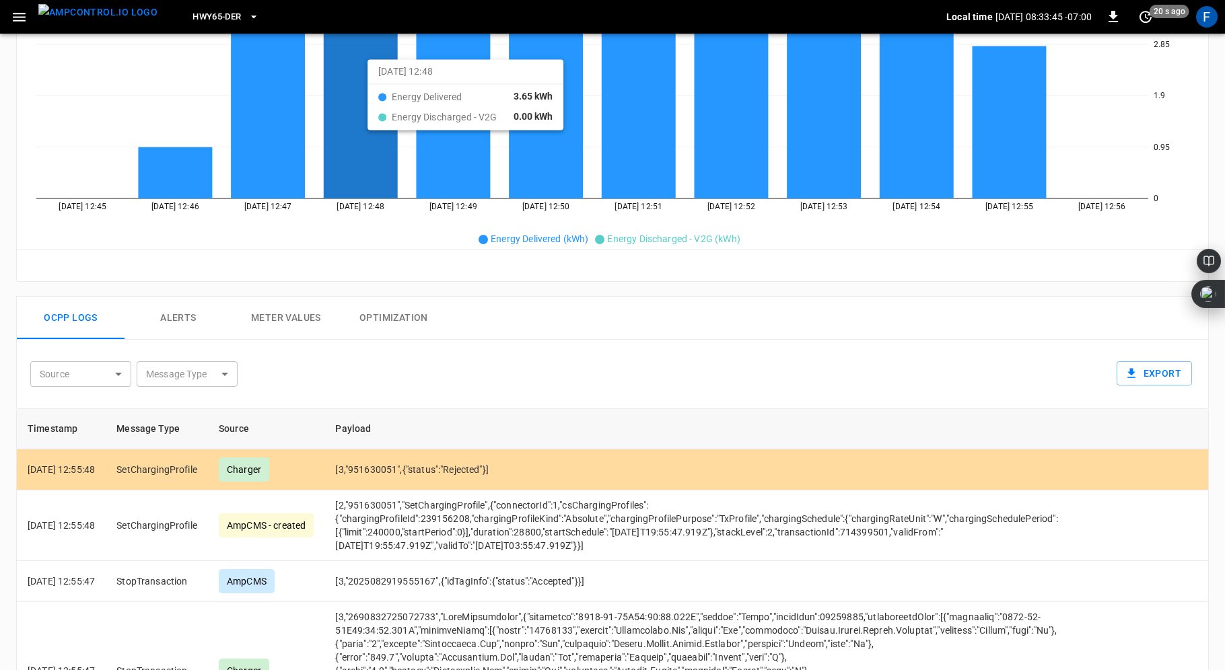
scroll to position [407, 0]
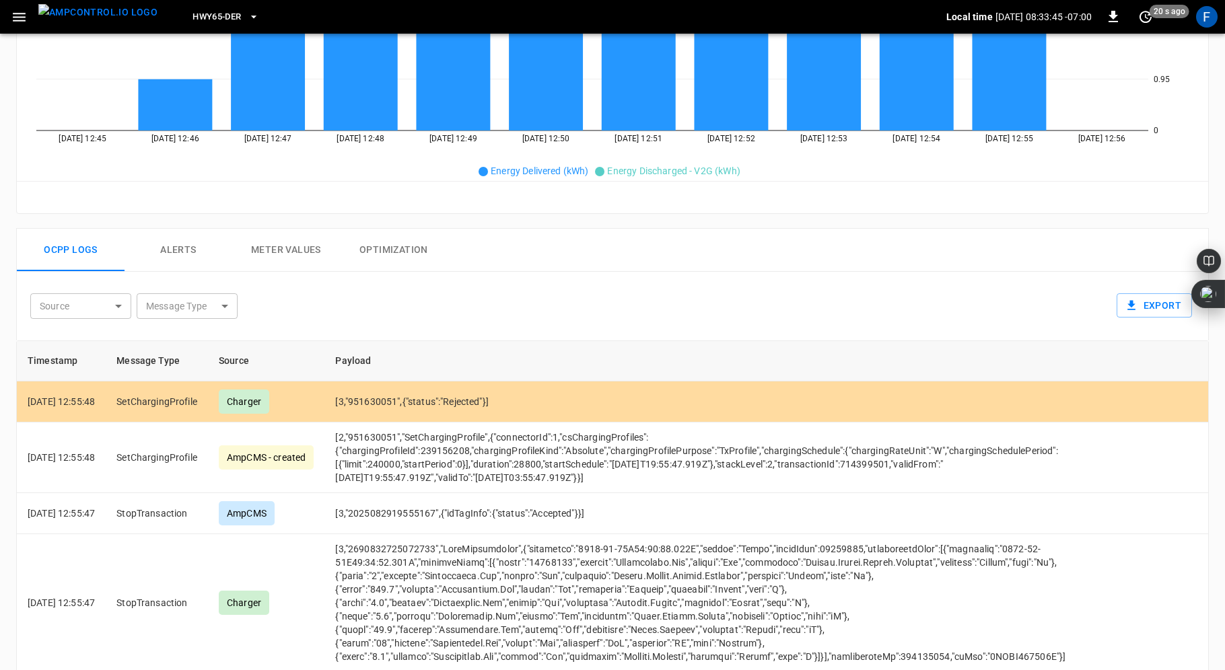
click at [181, 241] on button "Alerts" at bounding box center [179, 250] width 108 height 43
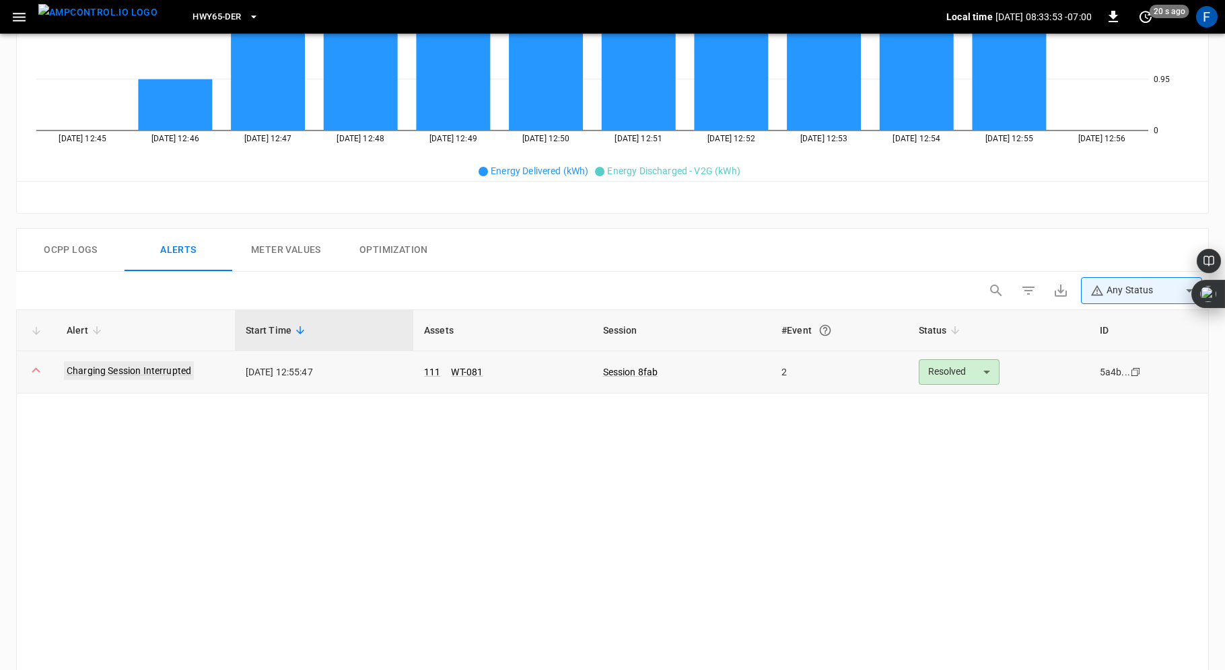
click at [151, 367] on link "Charging Session Interrupted" at bounding box center [129, 370] width 130 height 19
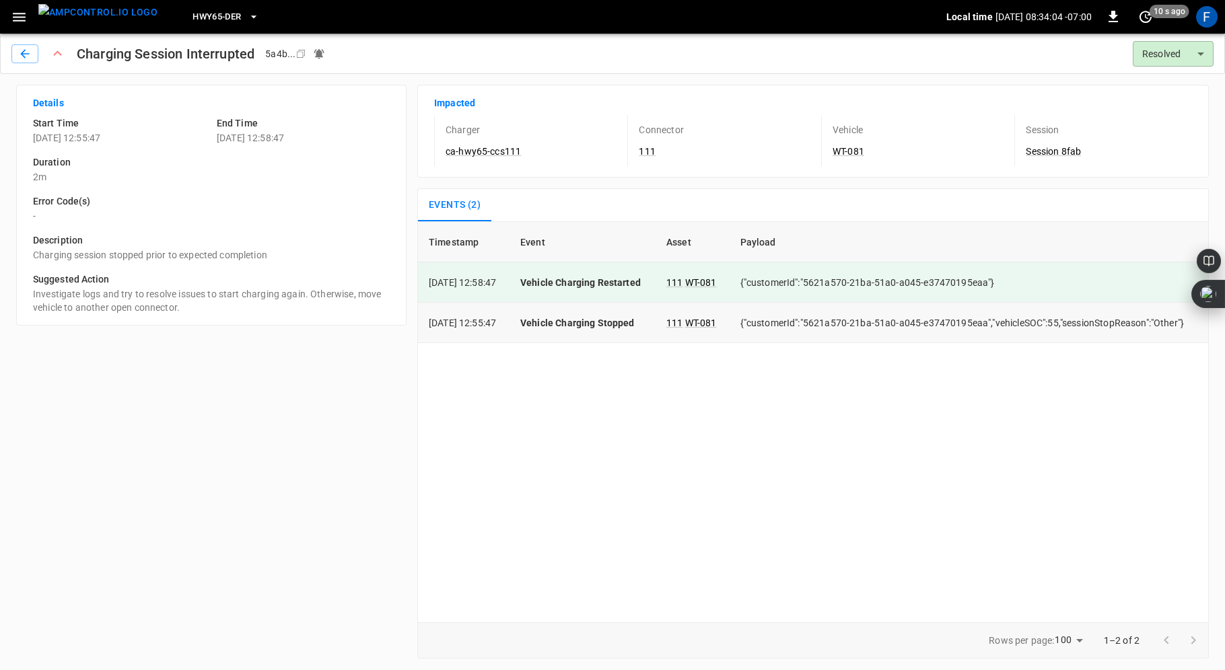
click at [1170, 322] on td "{"customerId":"5621a570-21ba-51a0-a045-e37470195eaa","vehicleSOC":55,"sessionSt…" at bounding box center [969, 323] width 479 height 40
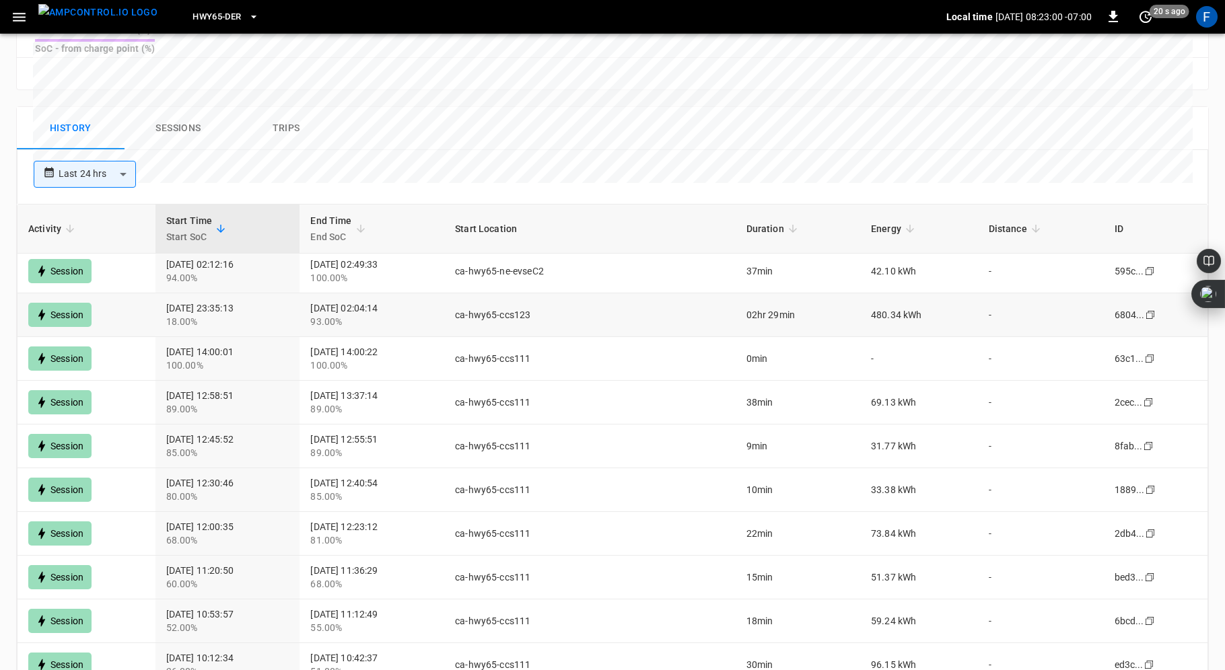
scroll to position [1, 0]
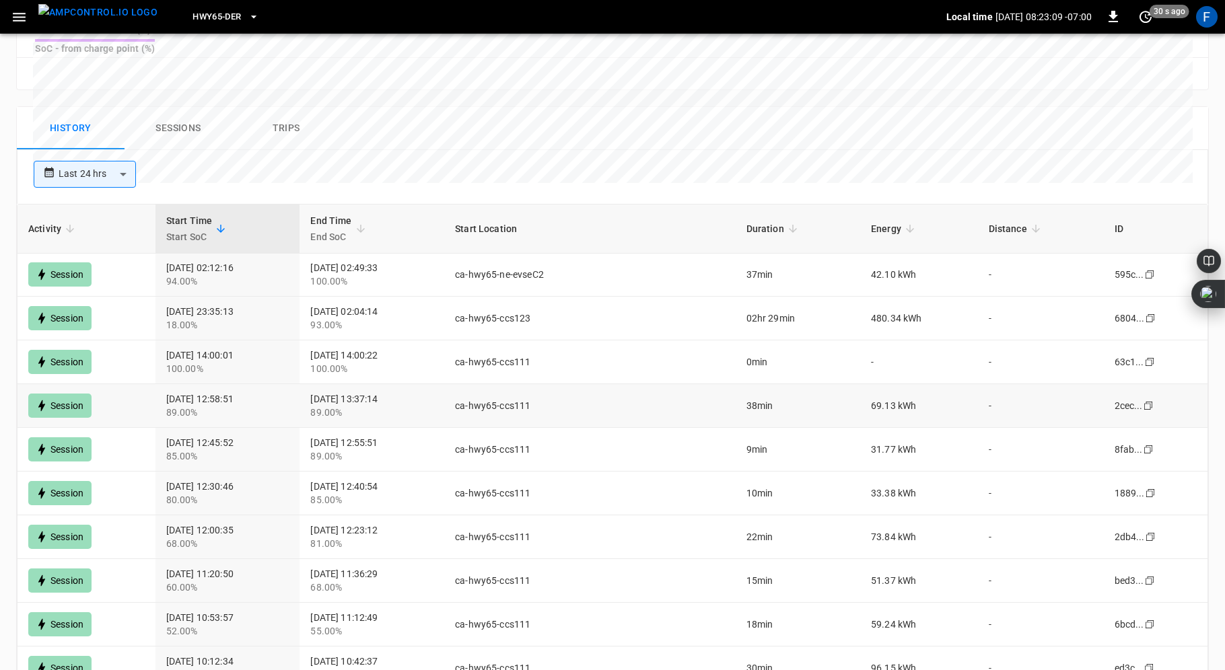
click at [555, 384] on td "ca-hwy65-ccs111" at bounding box center [589, 406] width 291 height 44
drag, startPoint x: 164, startPoint y: 369, endPoint x: 411, endPoint y: 382, distance: 247.4
click at [411, 384] on tr "Session 2025-08-29 12:58:51 89.00% 2025-08-29 13:37:14 89.00% ca-hwy65-ccs111 3…" at bounding box center [613, 406] width 1190 height 44
click at [359, 406] on div "89.00%" at bounding box center [371, 412] width 123 height 13
drag, startPoint x: 162, startPoint y: 370, endPoint x: 957, endPoint y: 379, distance: 795.0
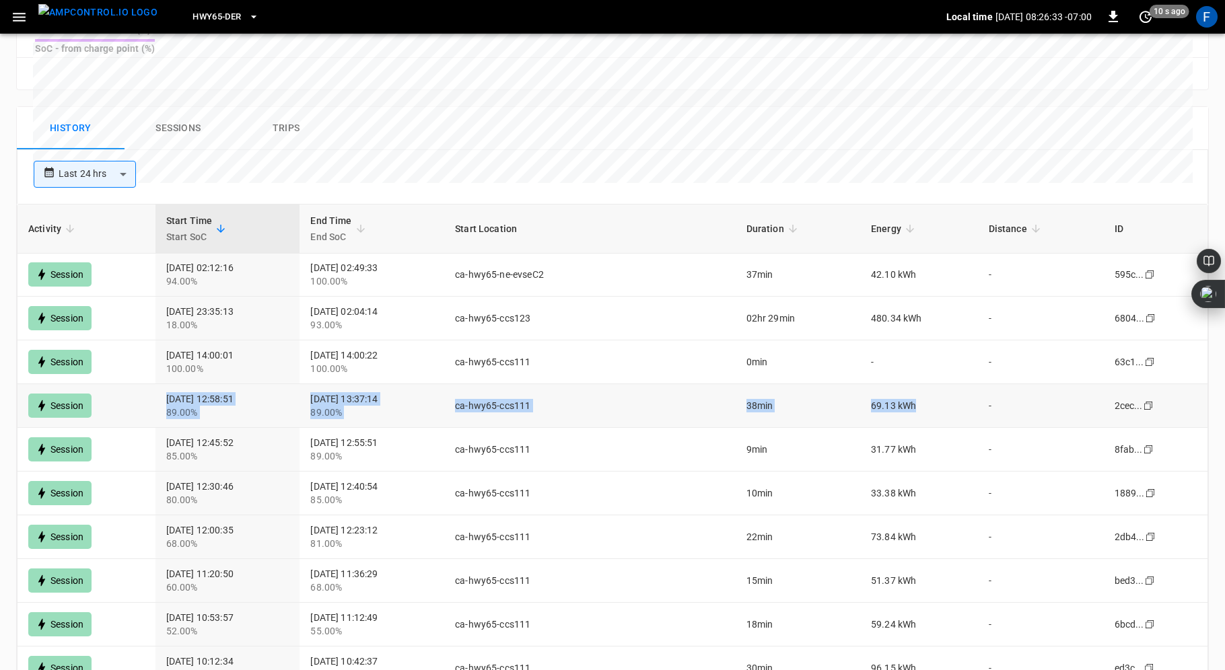
click at [957, 384] on tr "Session 2025-08-29 12:58:51 89.00% 2025-08-29 13:37:14 89.00% ca-hwy65-ccs111 3…" at bounding box center [613, 406] width 1190 height 44
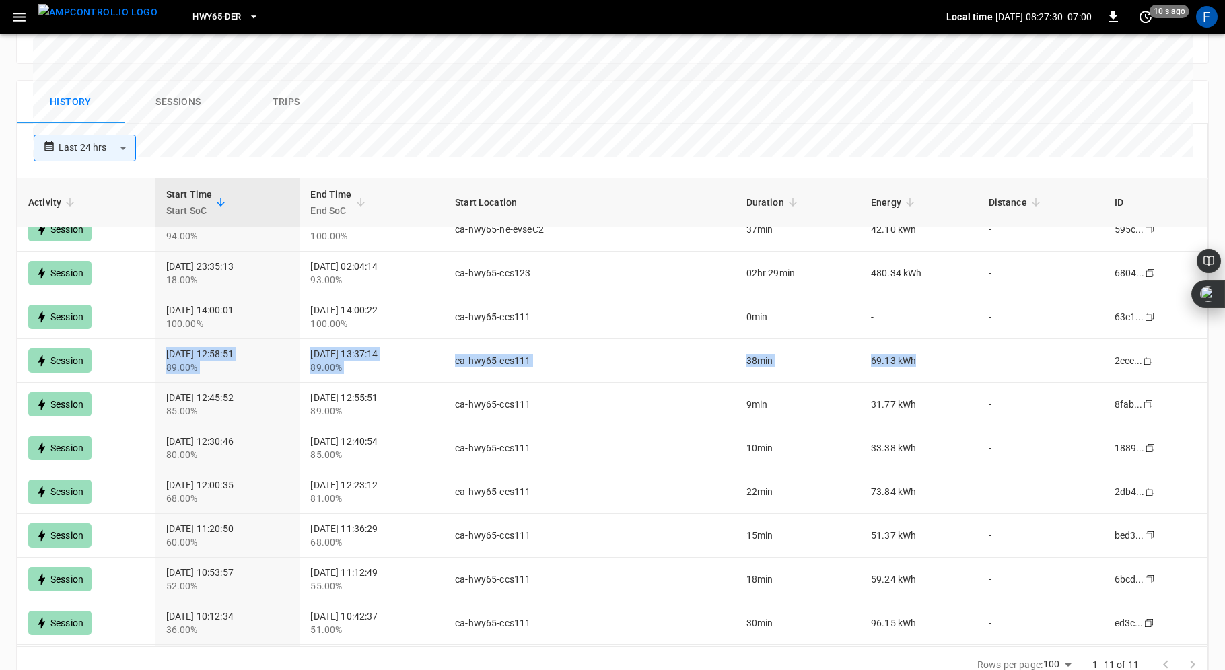
scroll to position [0, 0]
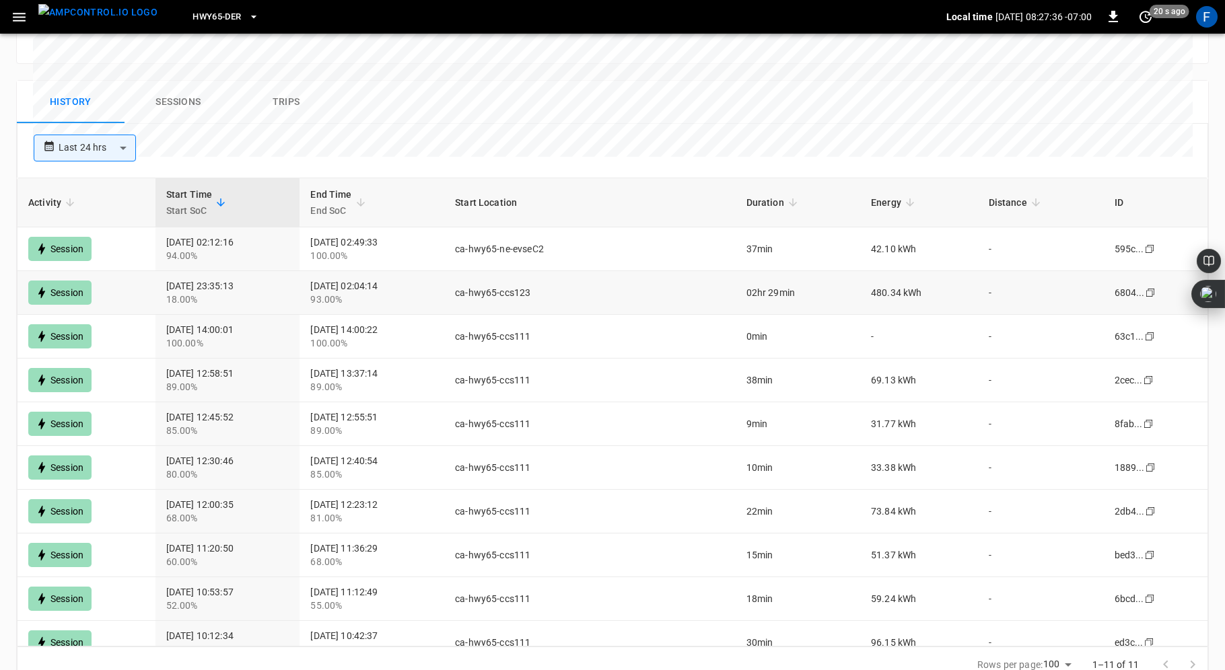
click at [62, 281] on div "Session" at bounding box center [59, 293] width 63 height 24
drag, startPoint x: 162, startPoint y: 341, endPoint x: 945, endPoint y: 351, distance: 783.6
click at [945, 359] on tr "Session 2025-08-29 12:58:51 89.00% 2025-08-29 13:37:14 89.00% ca-hwy65-ccs111 3…" at bounding box center [613, 381] width 1190 height 44
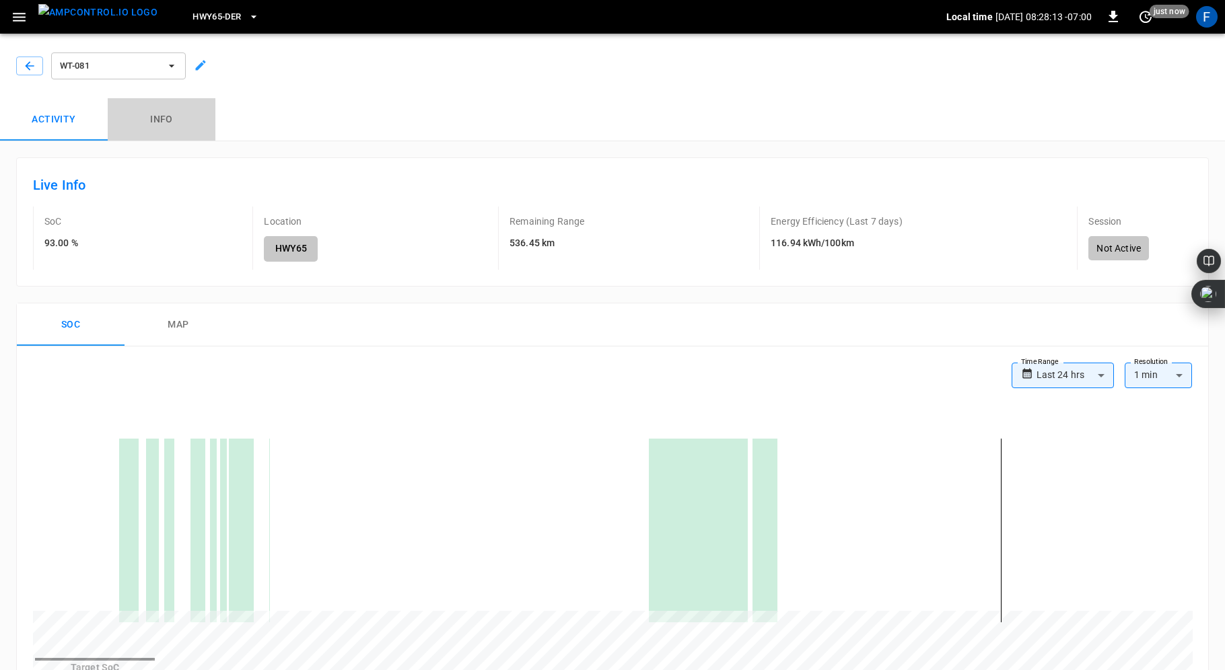
click at [156, 122] on button "Info" at bounding box center [162, 119] width 108 height 43
